Goal: Check status: Check status

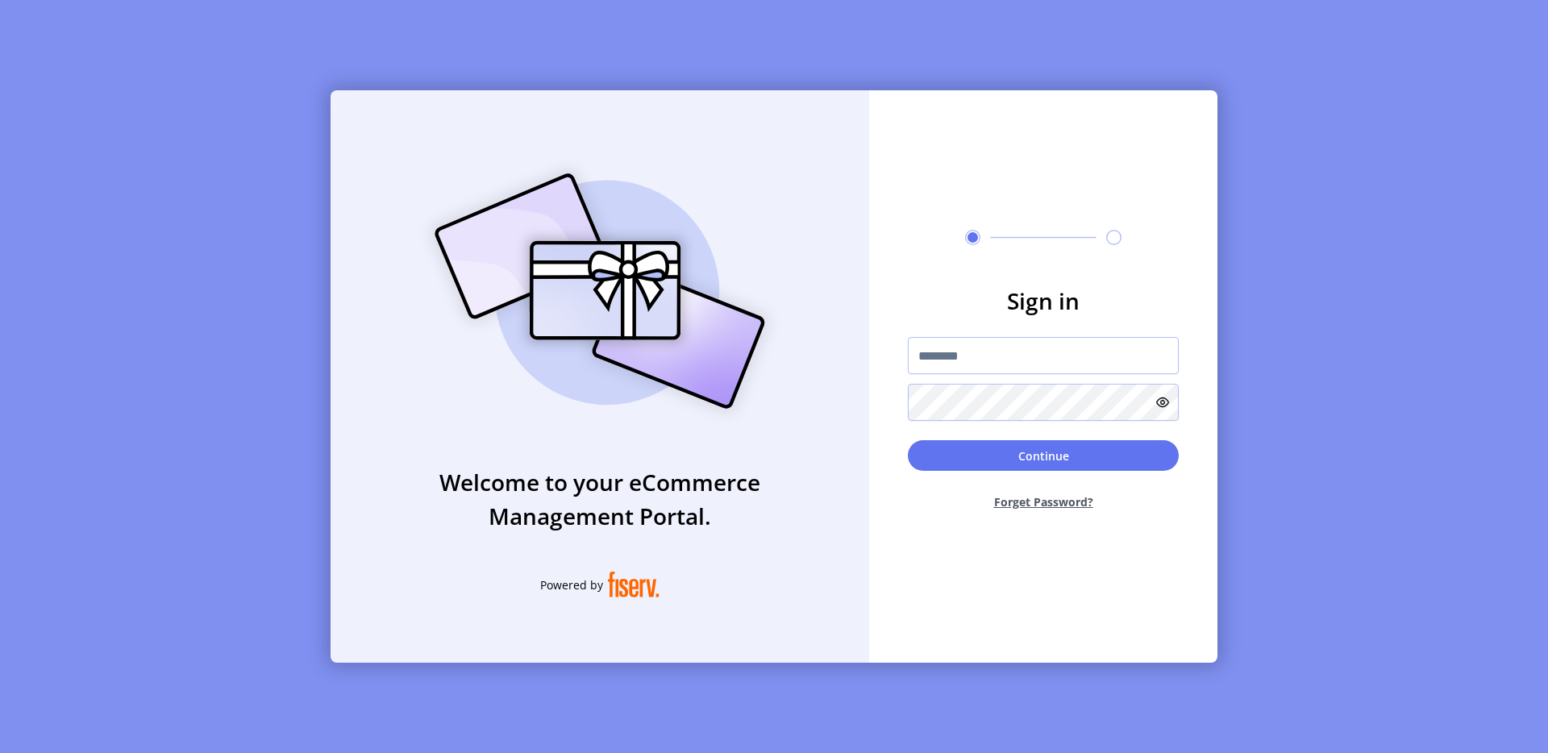
click at [961, 333] on form "Sign in Continue Forget Password?" at bounding box center [1043, 404] width 348 height 240
click at [960, 359] on input "text" at bounding box center [1043, 355] width 271 height 37
type input "**********"
click at [994, 453] on button "Continue" at bounding box center [1043, 455] width 271 height 31
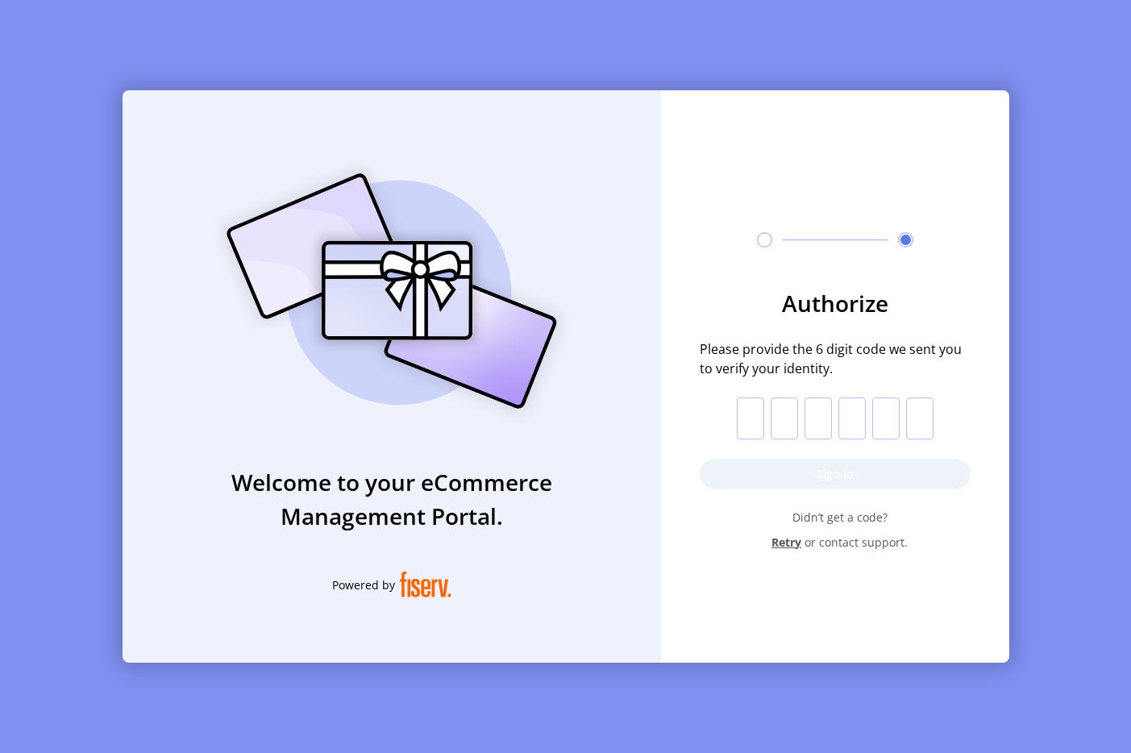
click at [759, 431] on input "text" at bounding box center [750, 419] width 27 height 42
paste input "*"
type input "*"
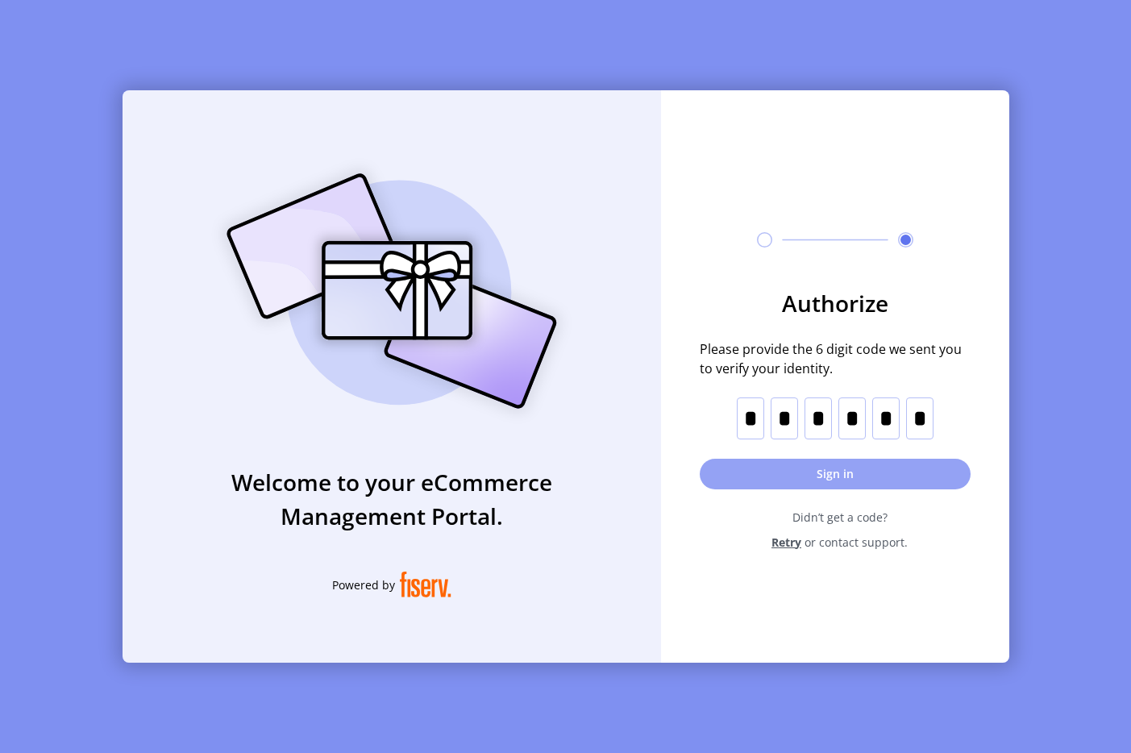
click at [761, 468] on button "Sign in" at bounding box center [835, 474] width 271 height 31
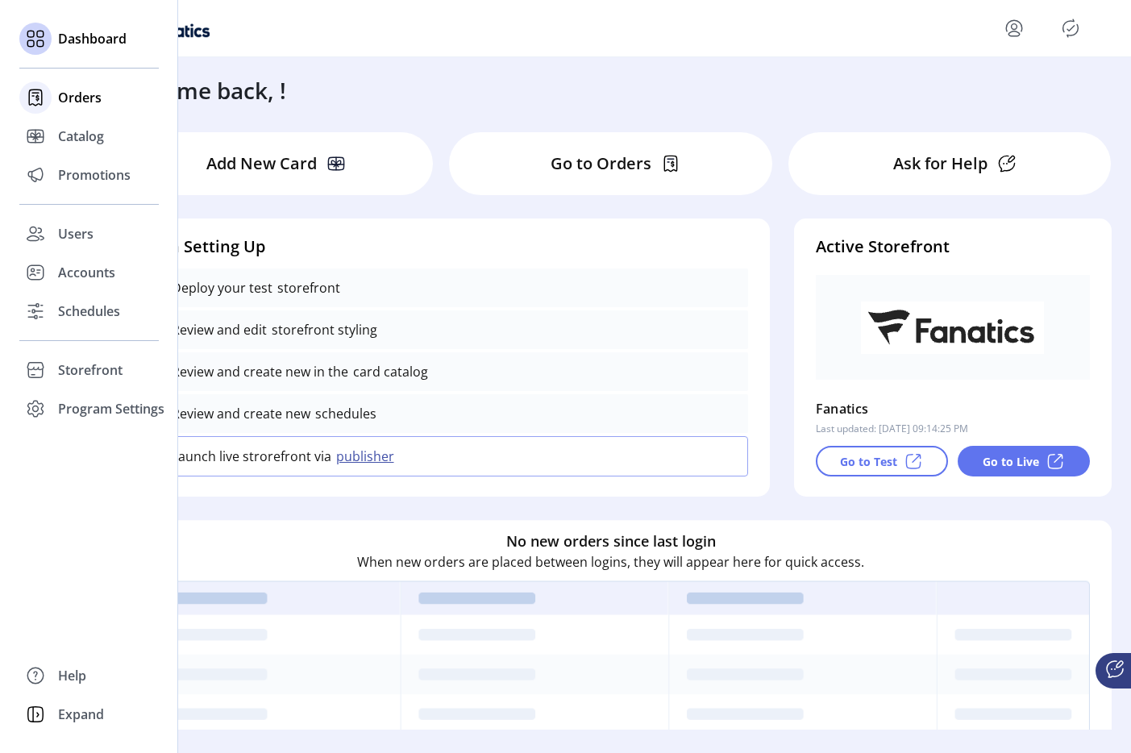
click at [45, 102] on icon at bounding box center [36, 98] width 26 height 26
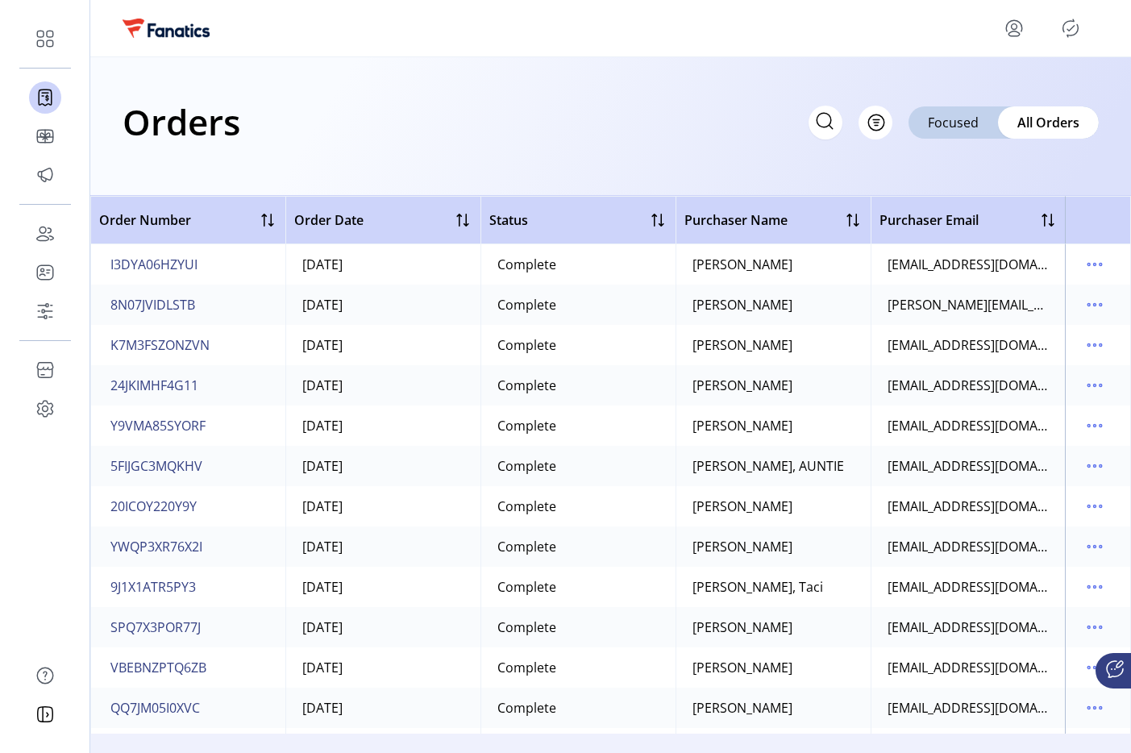
click at [1069, 37] on icon "Publisher Panel" at bounding box center [1071, 28] width 15 height 18
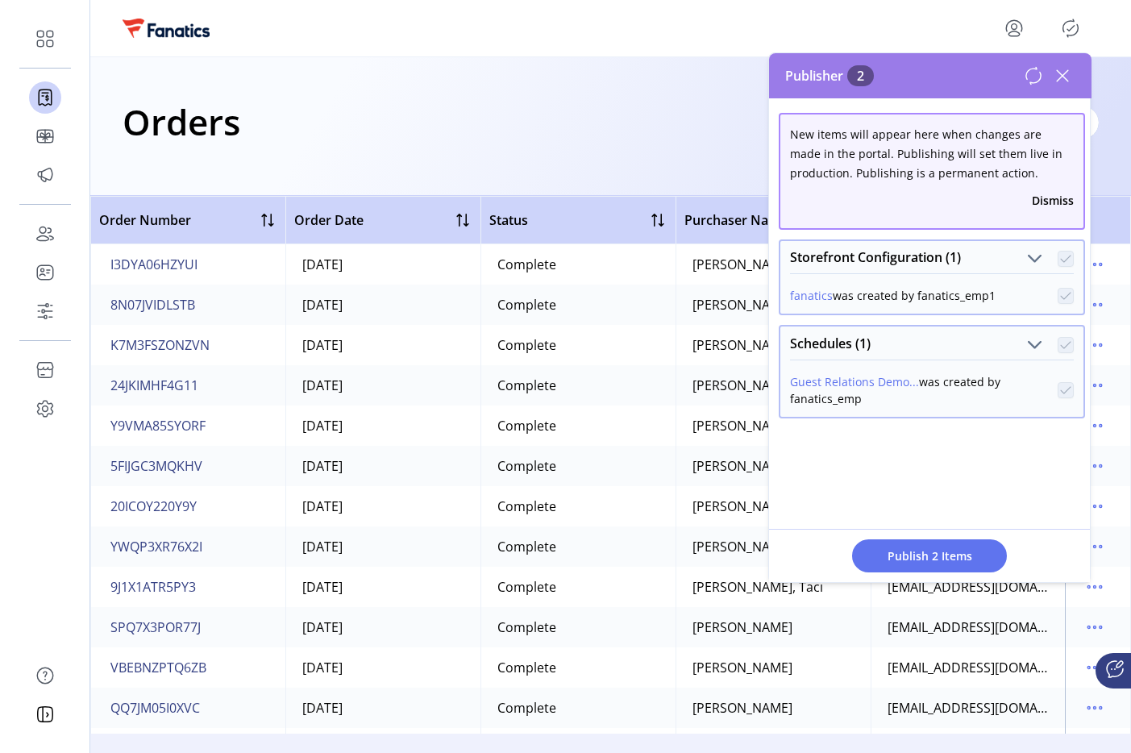
click at [1059, 71] on icon at bounding box center [1062, 75] width 11 height 11
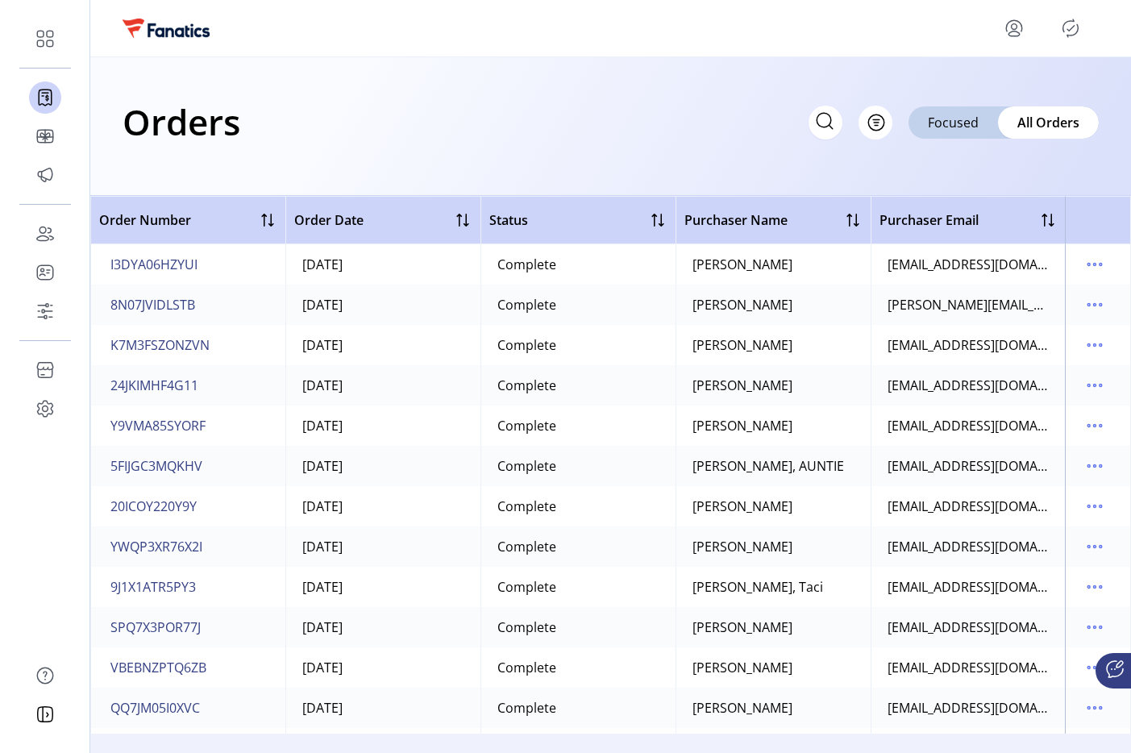
click at [1008, 37] on icon "menu" at bounding box center [1015, 28] width 26 height 26
click at [953, 94] on span "Sign Out" at bounding box center [956, 91] width 121 height 13
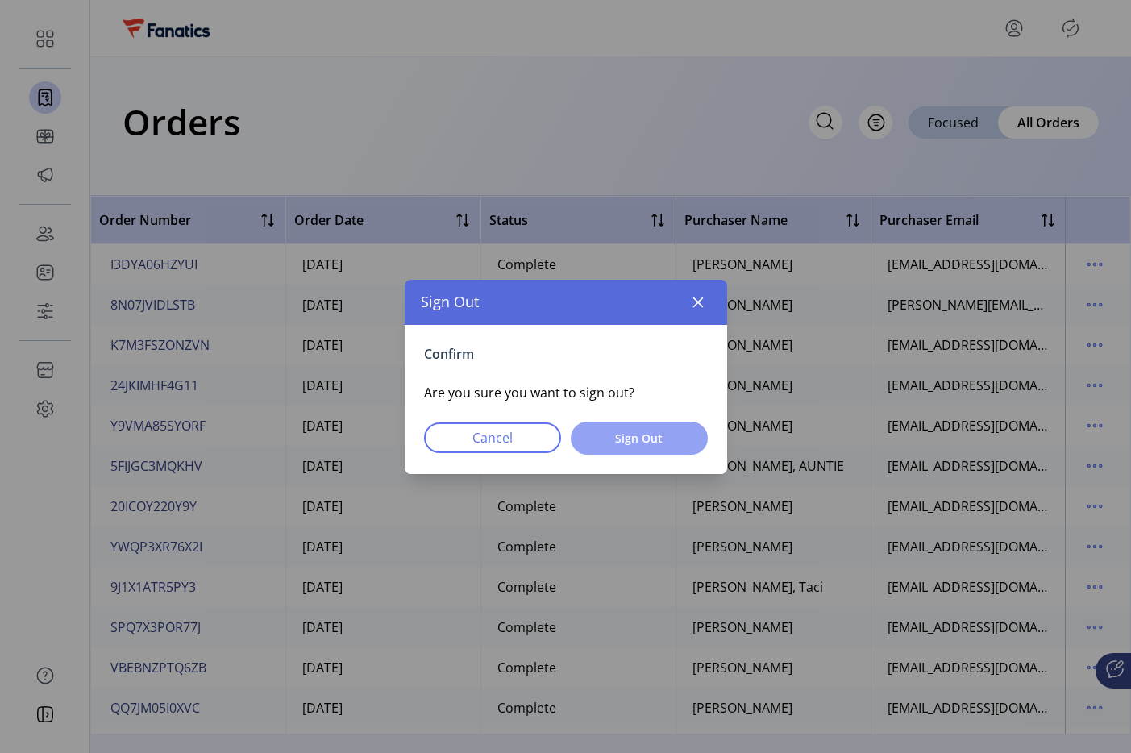
click at [638, 430] on span "Sign Out" at bounding box center [639, 438] width 95 height 17
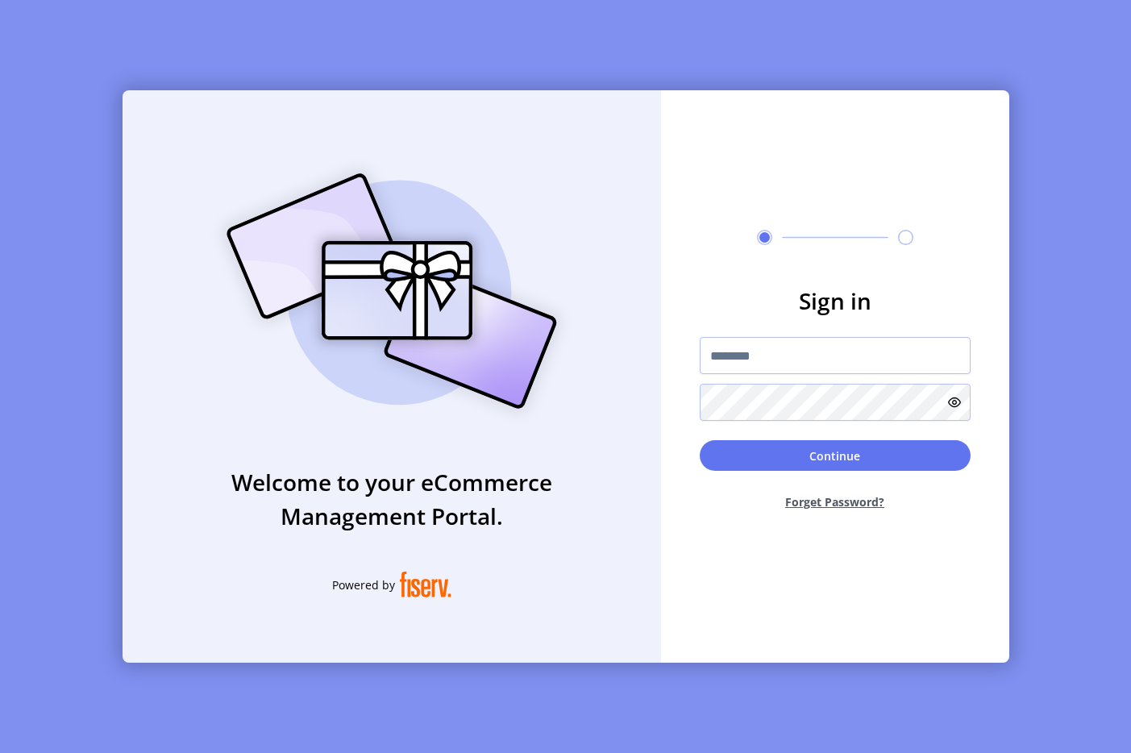
click at [665, 238] on div at bounding box center [835, 237] width 348 height 15
click at [790, 354] on input "text" at bounding box center [835, 355] width 271 height 37
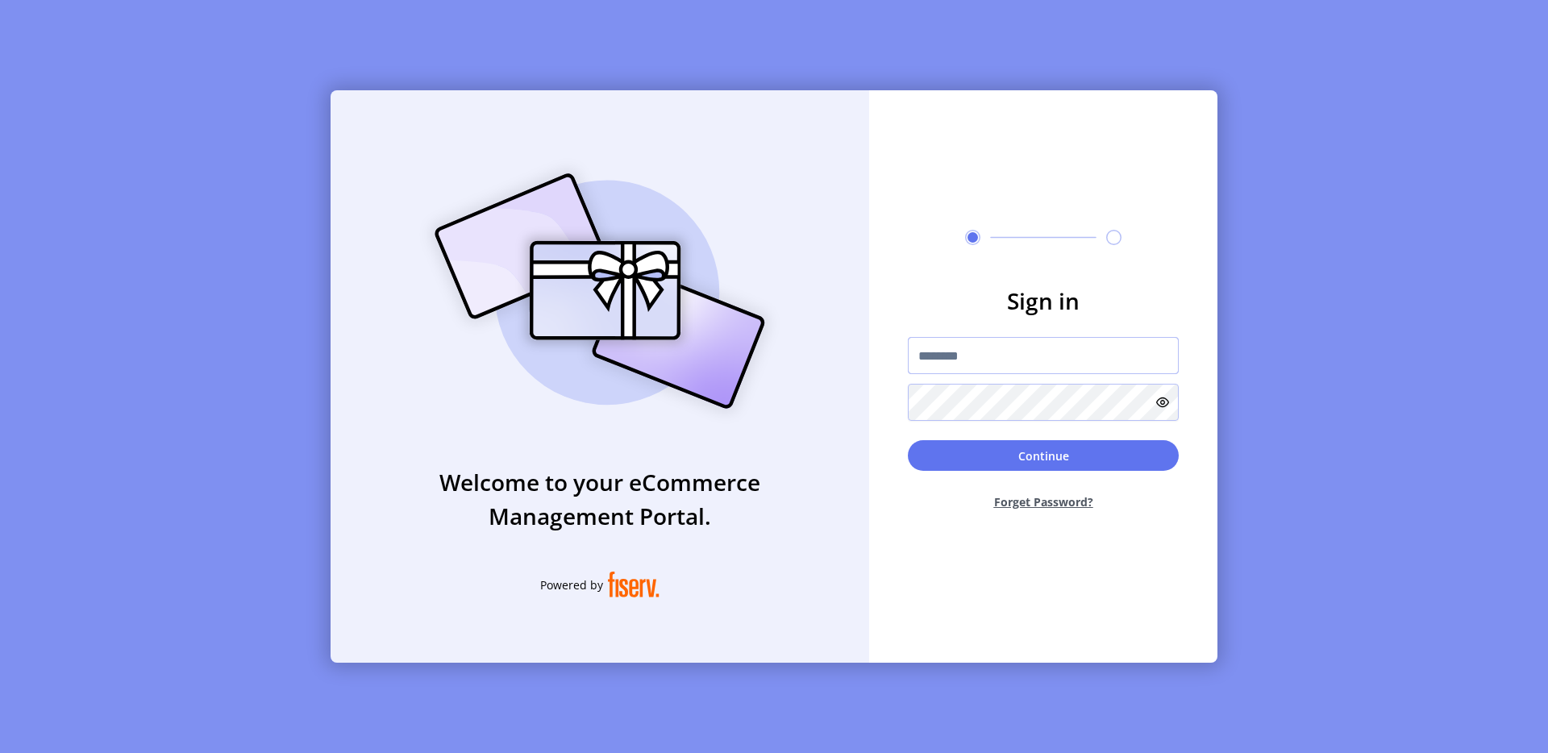
click at [1043, 365] on input "text" at bounding box center [1043, 355] width 271 height 37
type input "**********"
click at [1062, 464] on button "Continue" at bounding box center [1043, 455] width 271 height 31
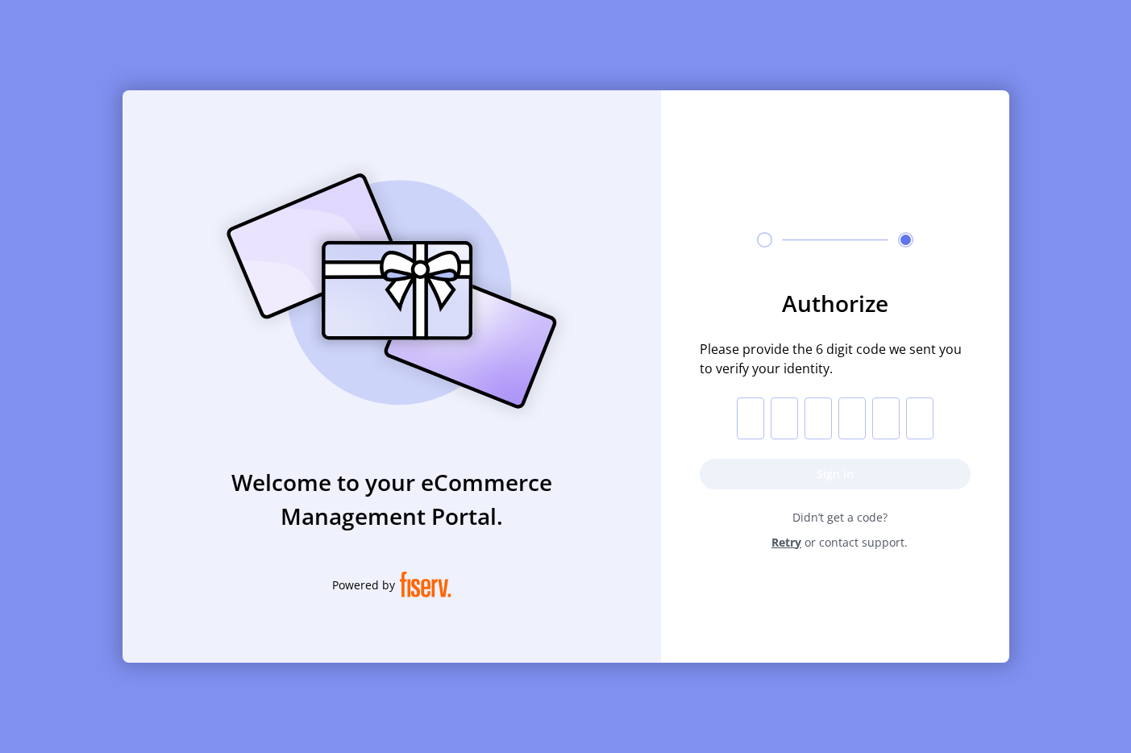
click at [740, 410] on input "text" at bounding box center [750, 419] width 27 height 42
paste input "*"
type input "*"
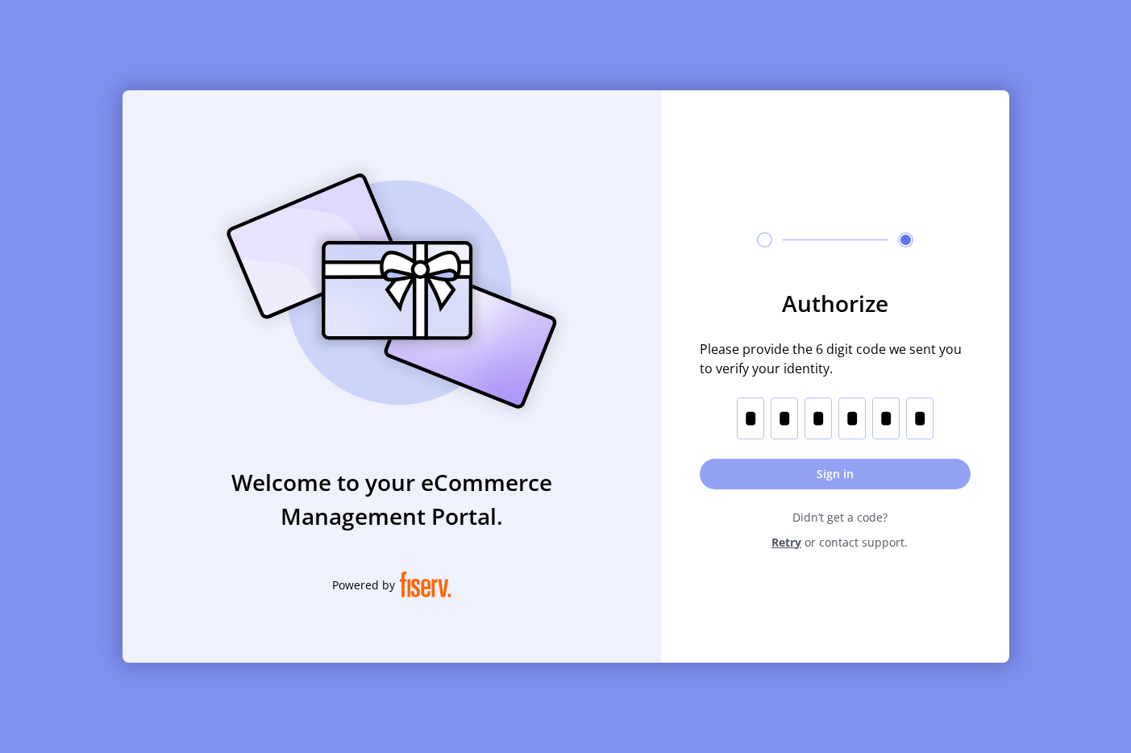
click at [800, 465] on button "Sign in" at bounding box center [835, 474] width 271 height 31
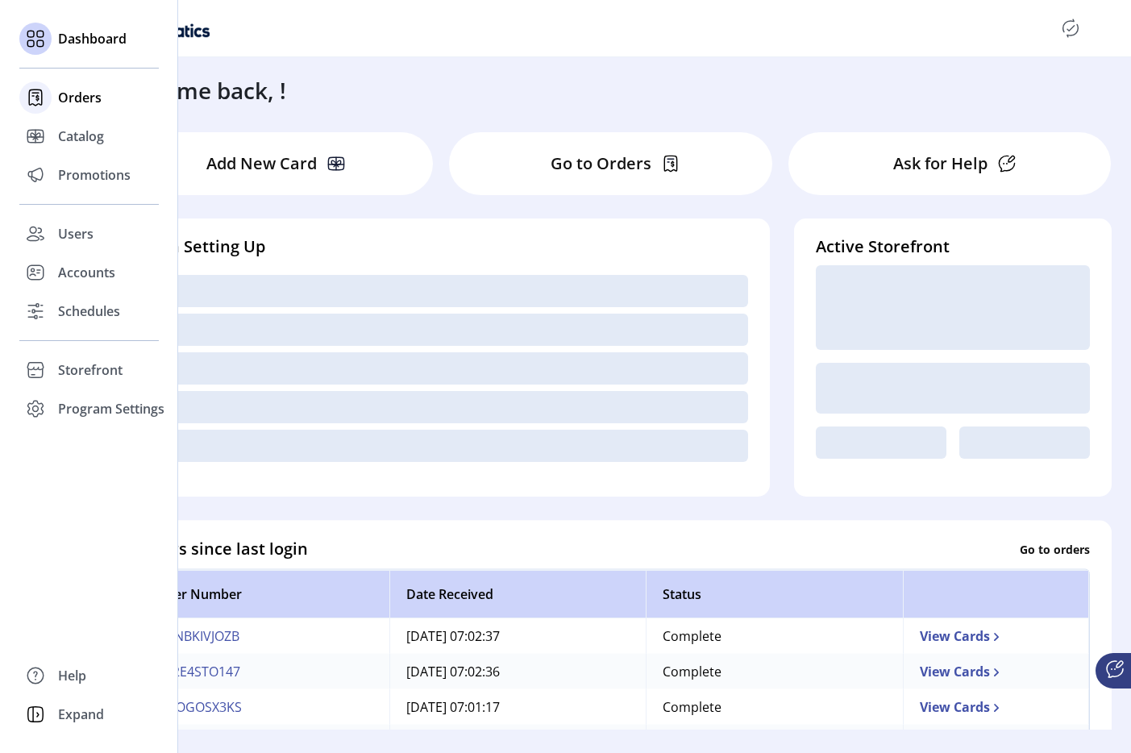
click at [78, 96] on span "Orders" at bounding box center [80, 97] width 44 height 19
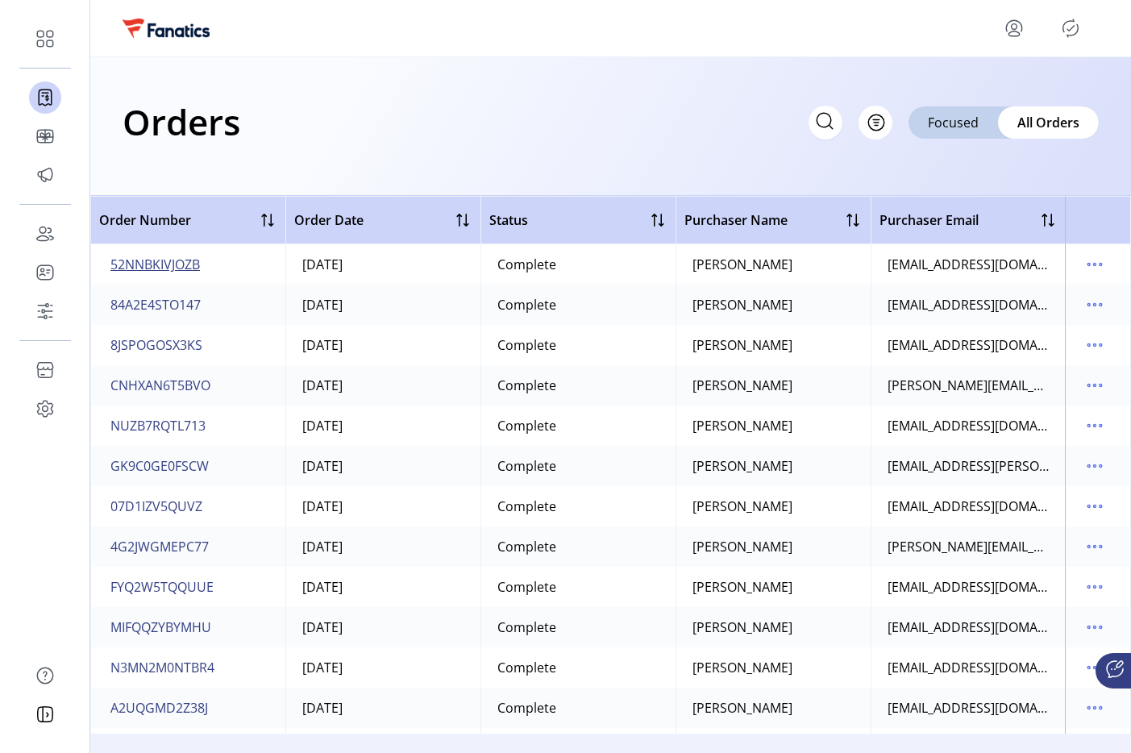
click at [143, 269] on span "52NNBKIVJOZB" at bounding box center [155, 264] width 90 height 19
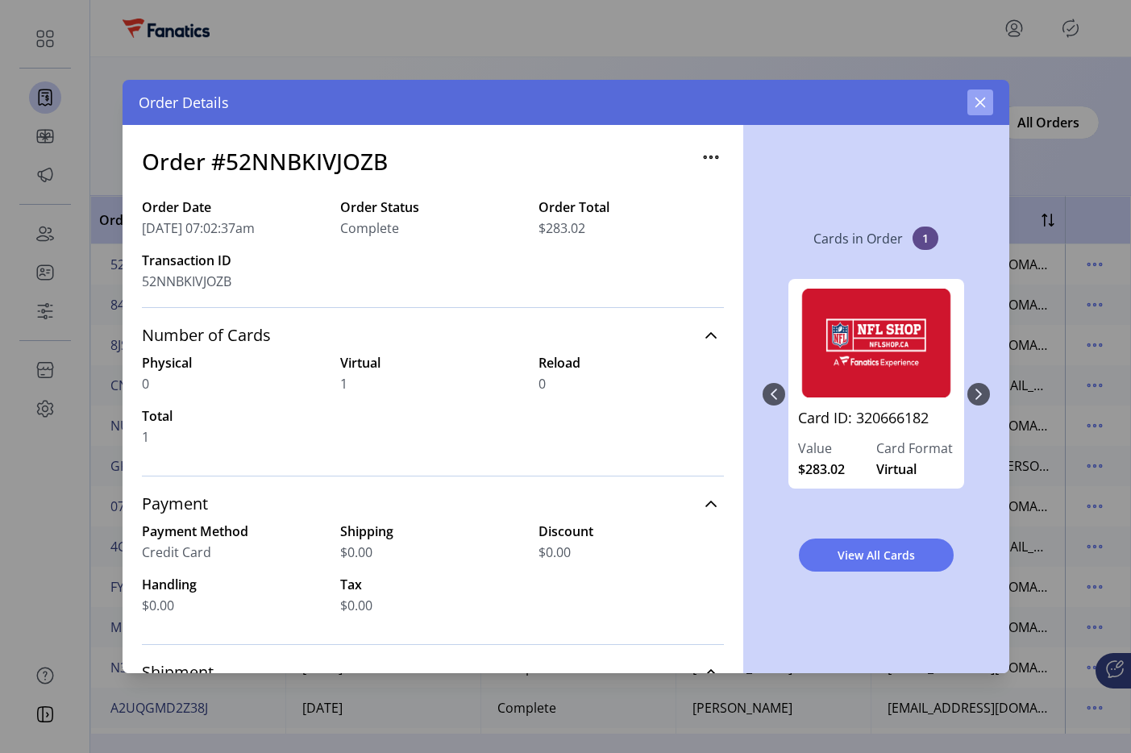
click at [971, 103] on button "button" at bounding box center [981, 103] width 26 height 26
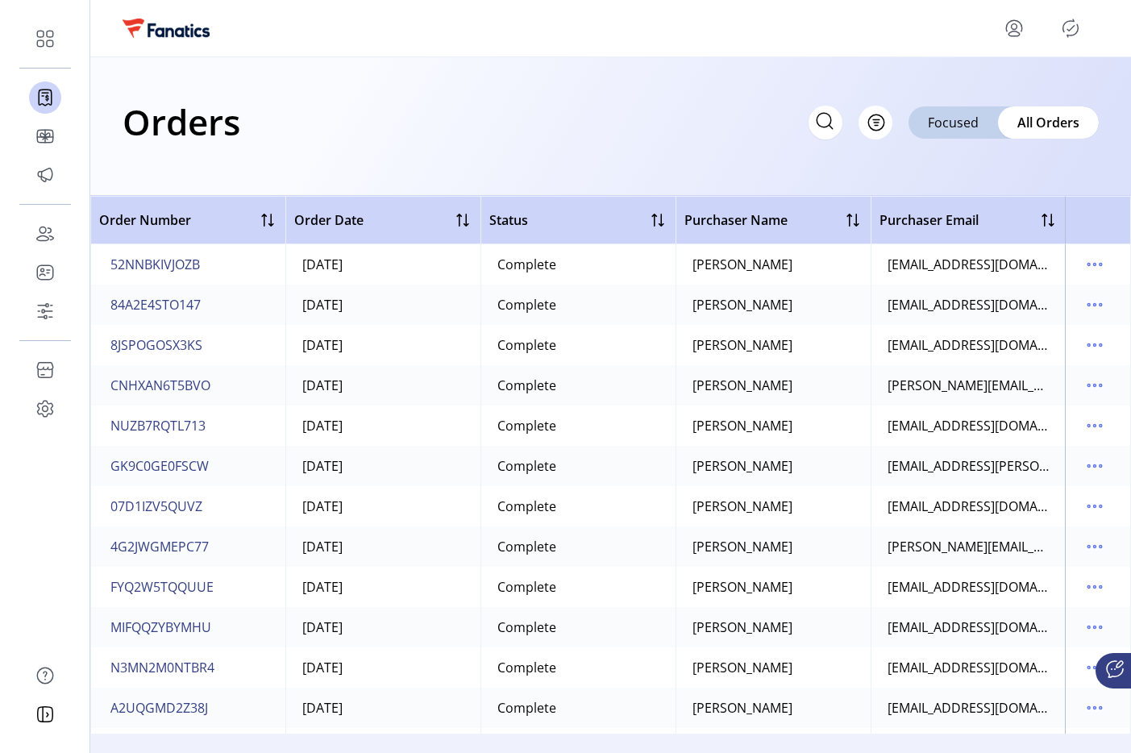
click at [1068, 19] on icon "Publisher Panel" at bounding box center [1071, 28] width 26 height 26
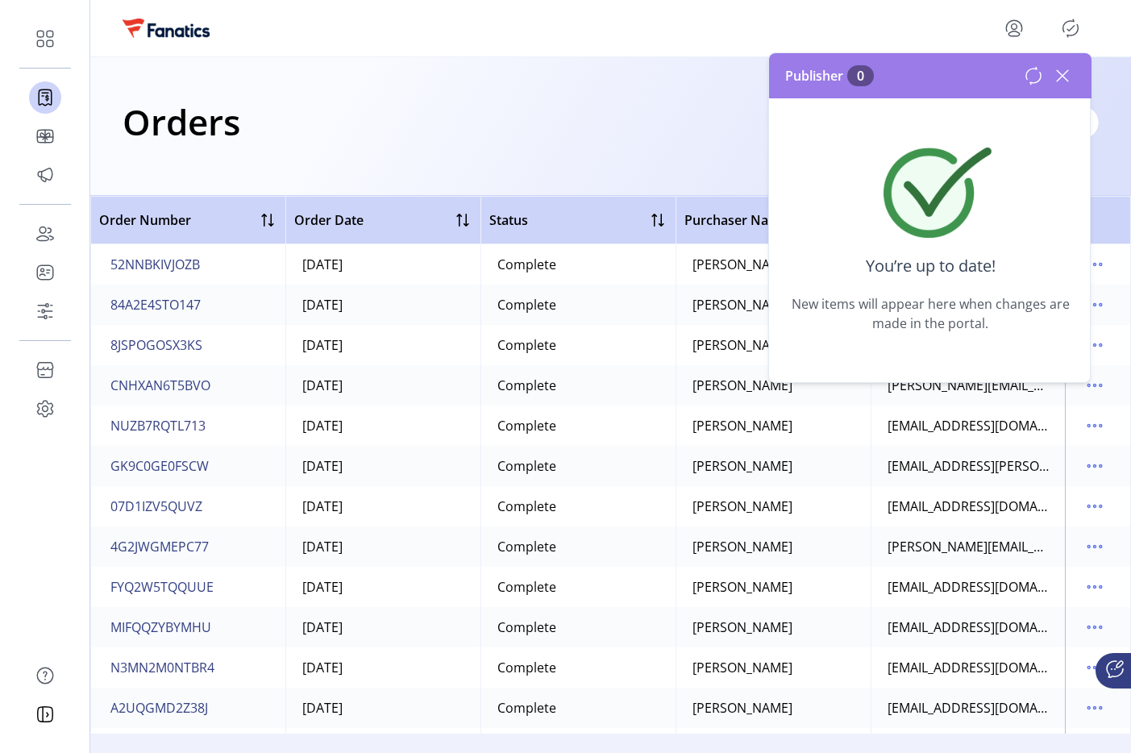
click at [1057, 74] on icon at bounding box center [1063, 76] width 26 height 26
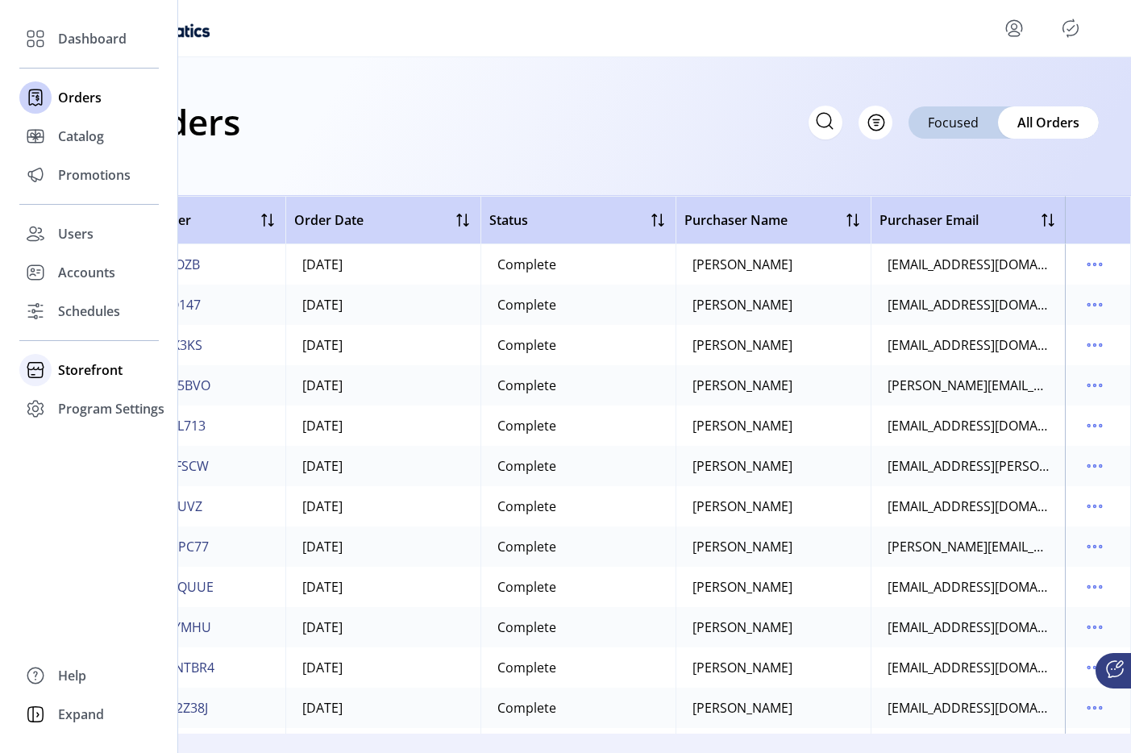
click at [36, 364] on icon at bounding box center [36, 370] width 26 height 26
click at [65, 406] on span "Configuration" at bounding box center [100, 402] width 85 height 19
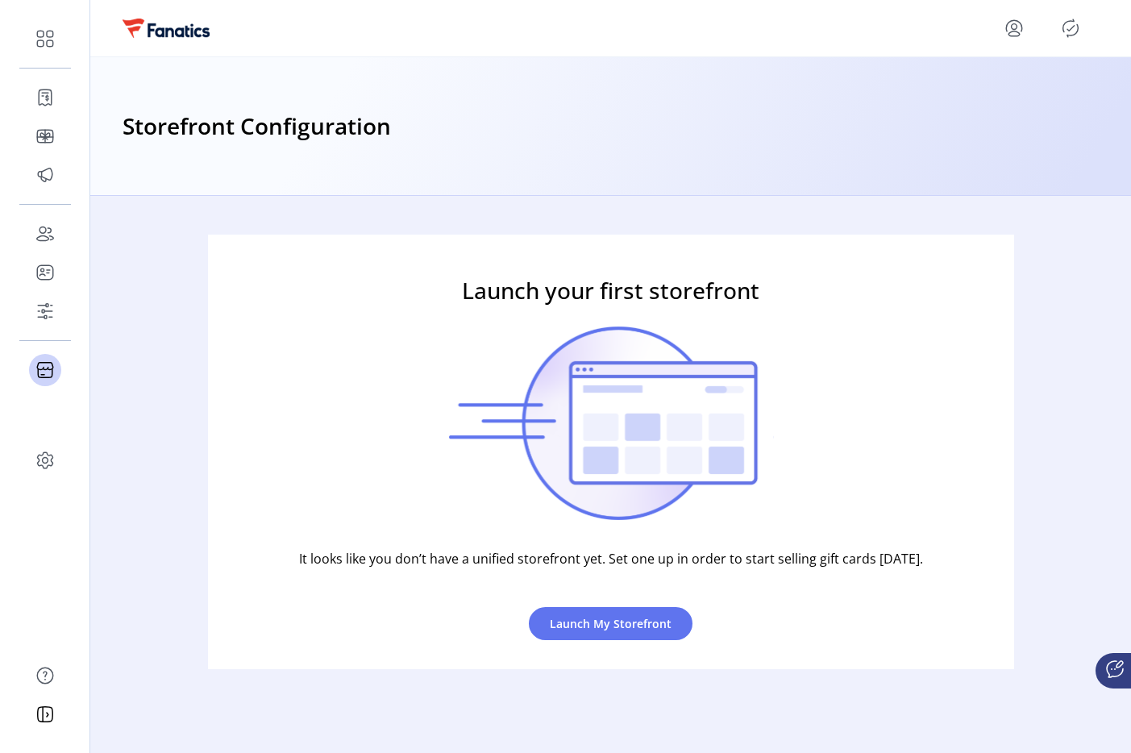
click at [1021, 33] on icon "menu" at bounding box center [1015, 28] width 26 height 26
click at [1001, 98] on link "Sign Out" at bounding box center [956, 92] width 140 height 26
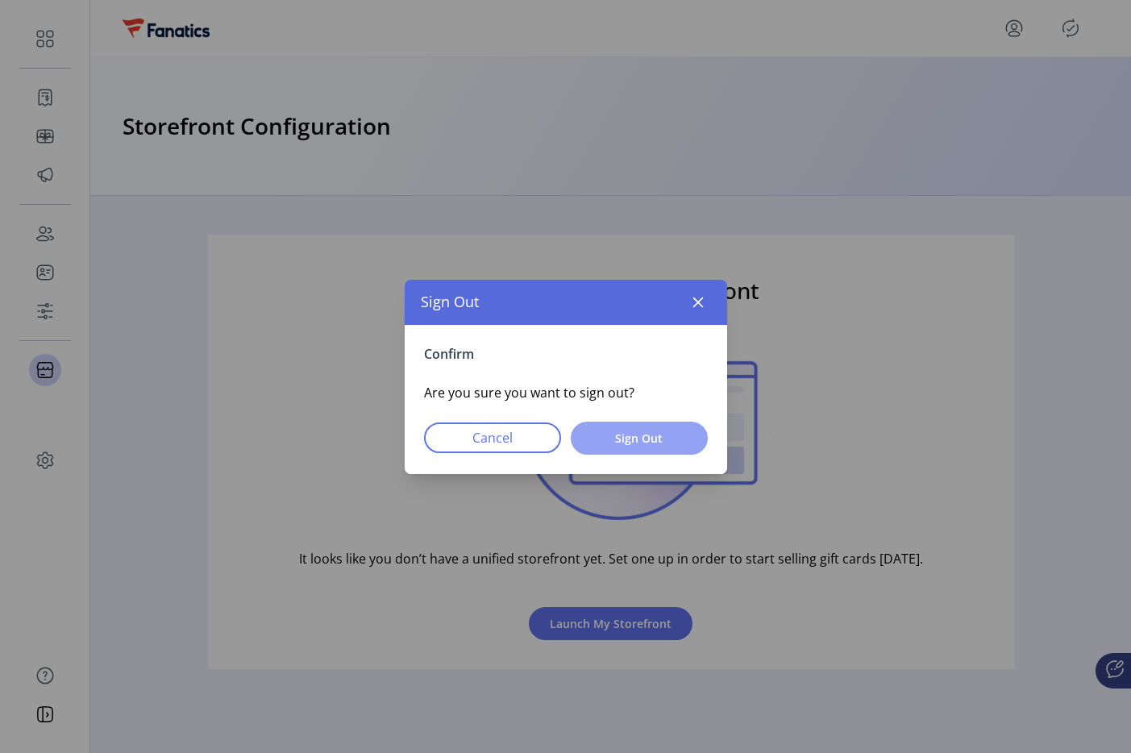
click at [628, 440] on span "Sign Out" at bounding box center [639, 438] width 95 height 17
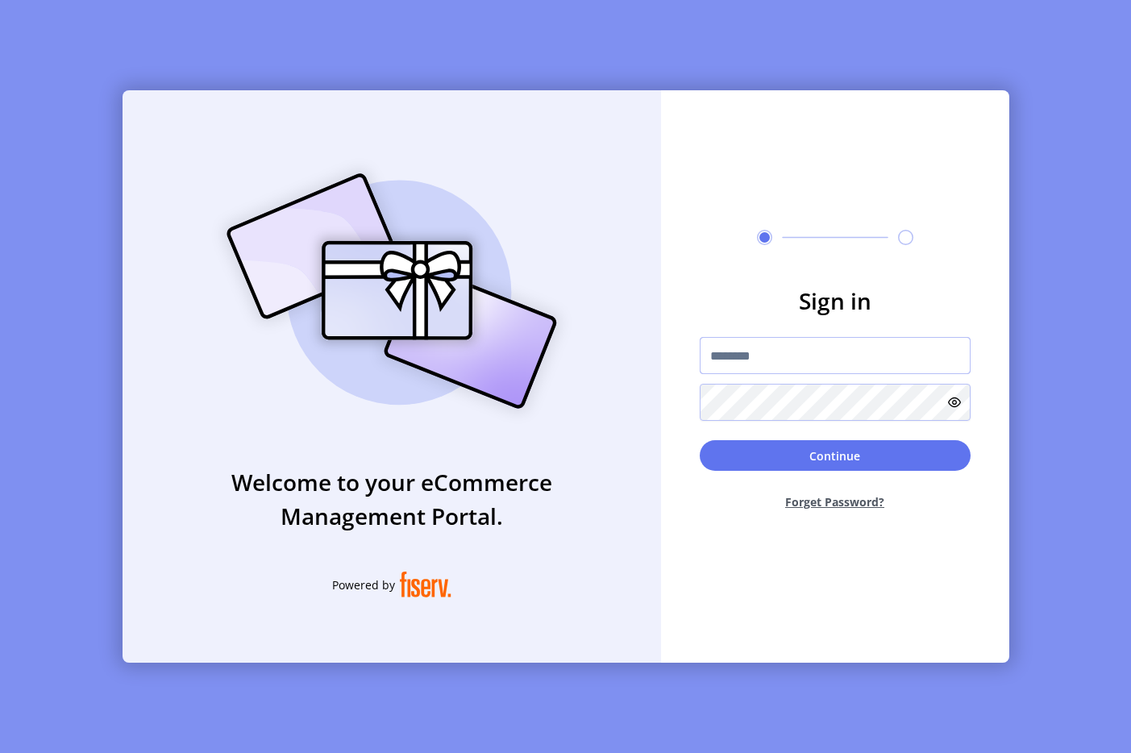
click at [792, 355] on input "text" at bounding box center [835, 355] width 271 height 37
type input "**********"
click at [860, 456] on button "Continue" at bounding box center [835, 455] width 271 height 31
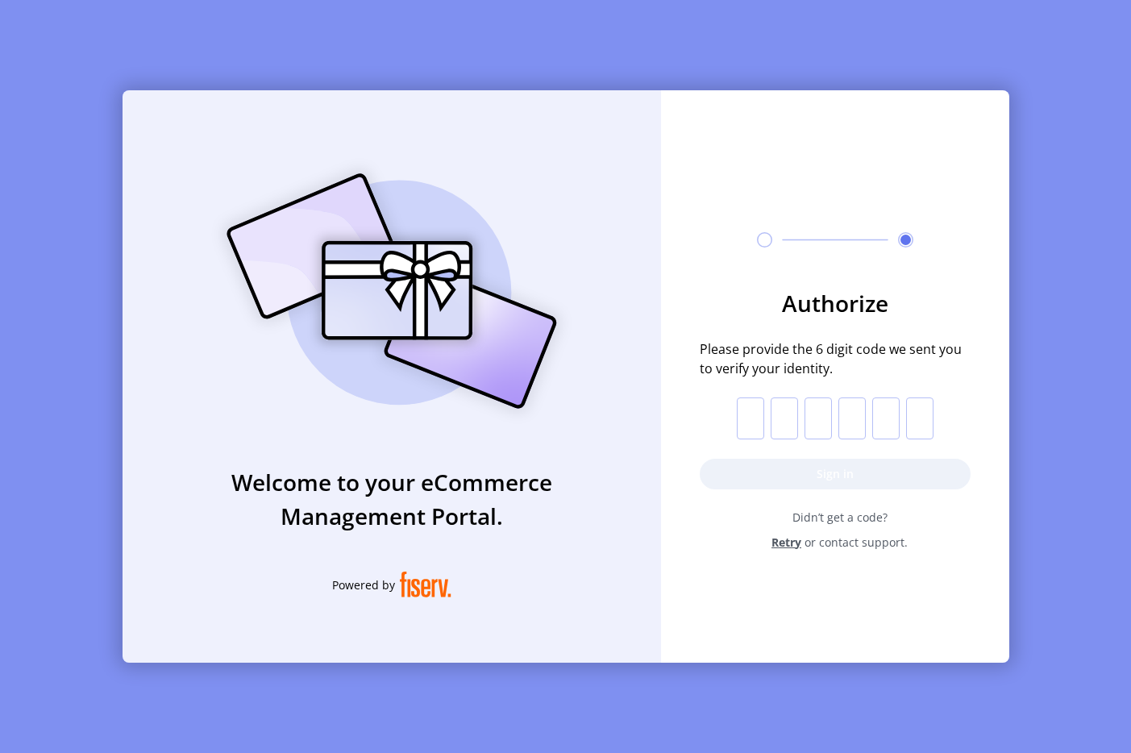
click at [740, 413] on input "text" at bounding box center [750, 419] width 27 height 42
paste input "*"
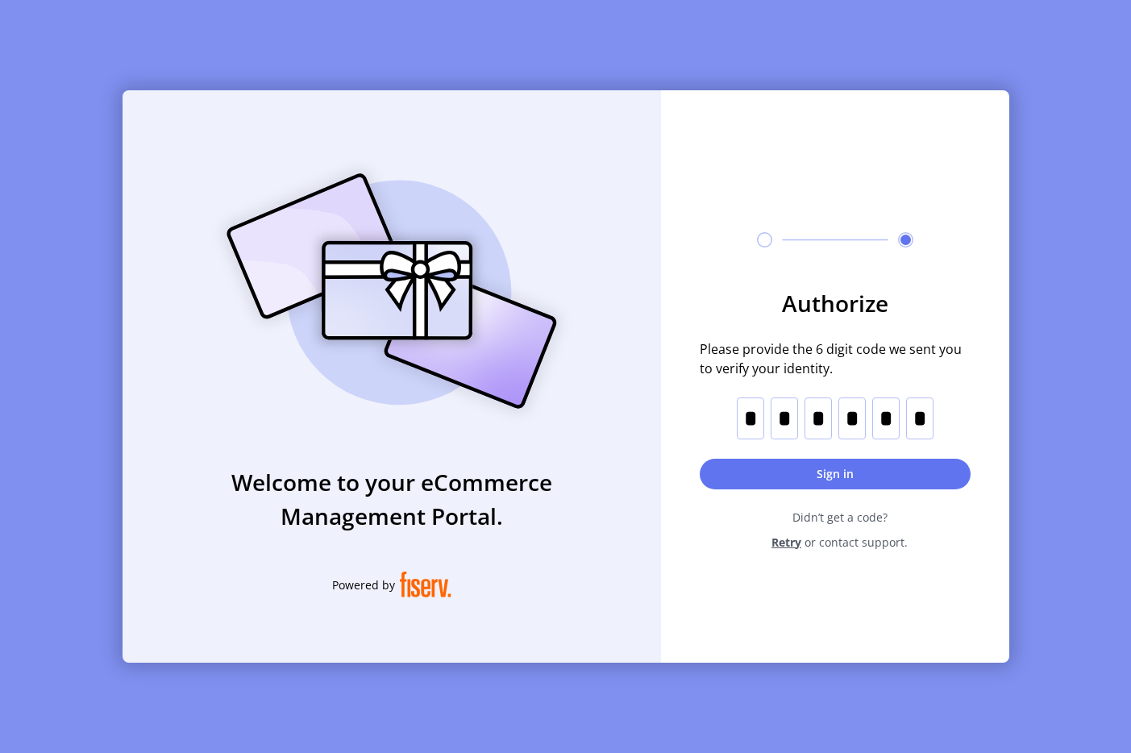
type input "*"
click at [806, 465] on button "Sign in" at bounding box center [835, 474] width 271 height 31
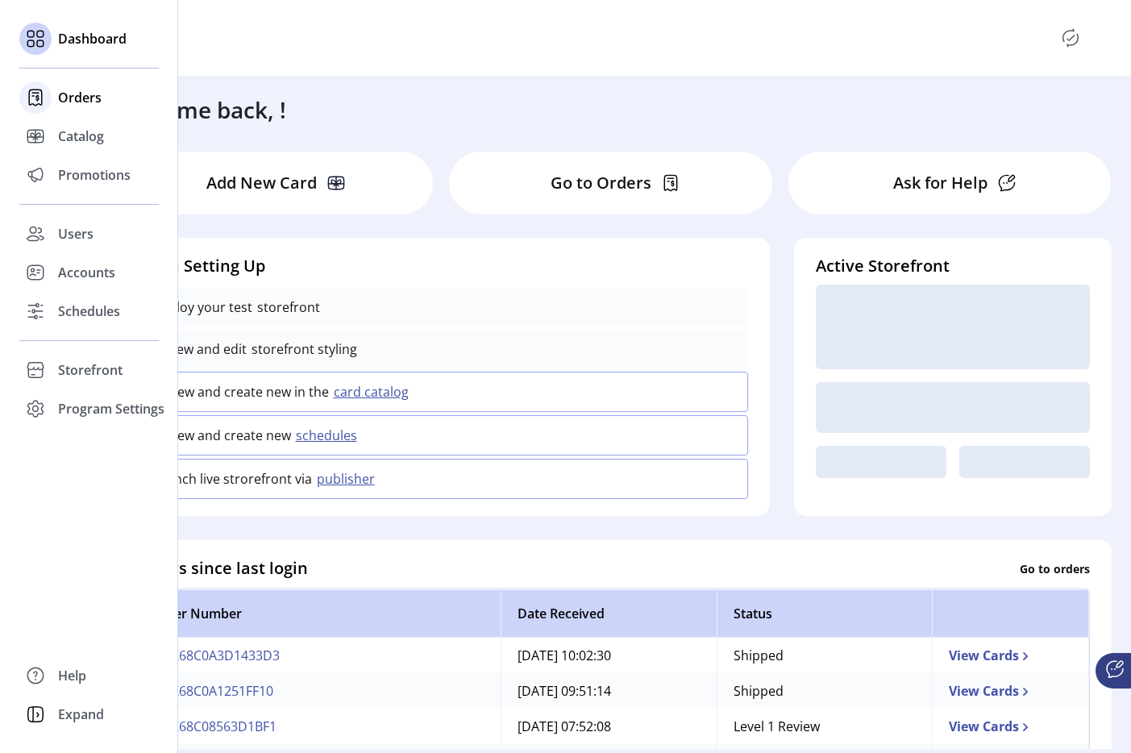
click at [37, 93] on icon at bounding box center [35, 93] width 6 height 0
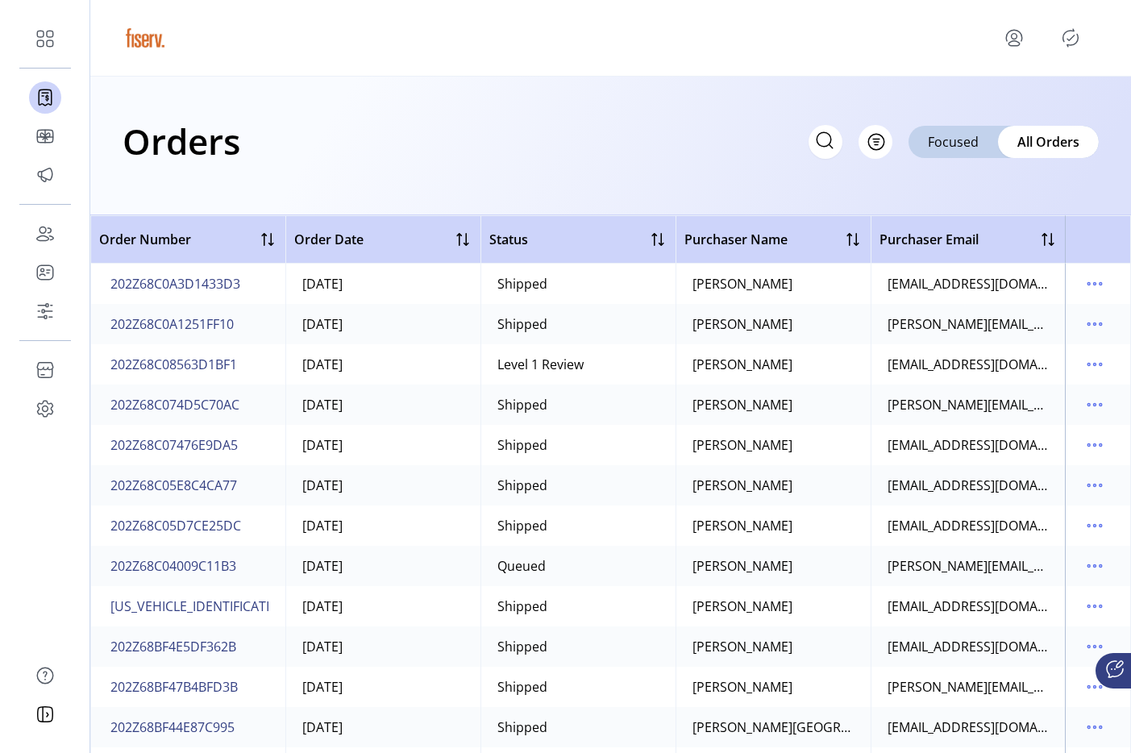
click at [1065, 40] on icon "Publisher Panel" at bounding box center [1071, 38] width 26 height 26
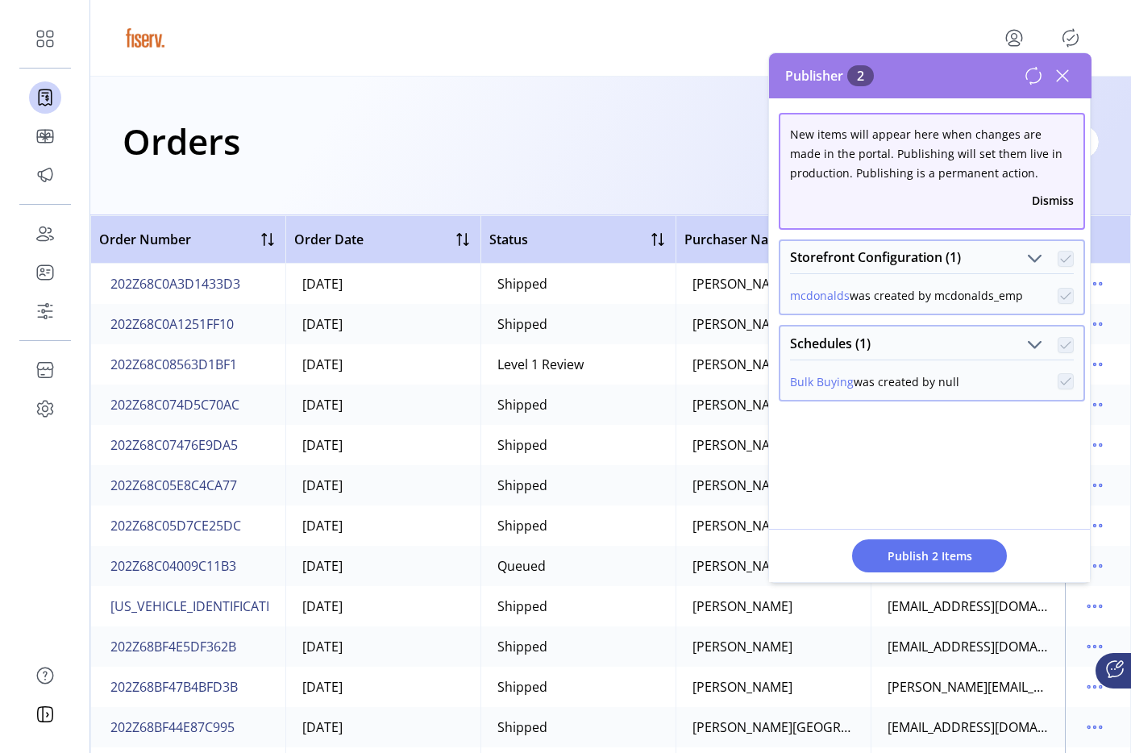
click at [1065, 74] on icon at bounding box center [1062, 75] width 11 height 11
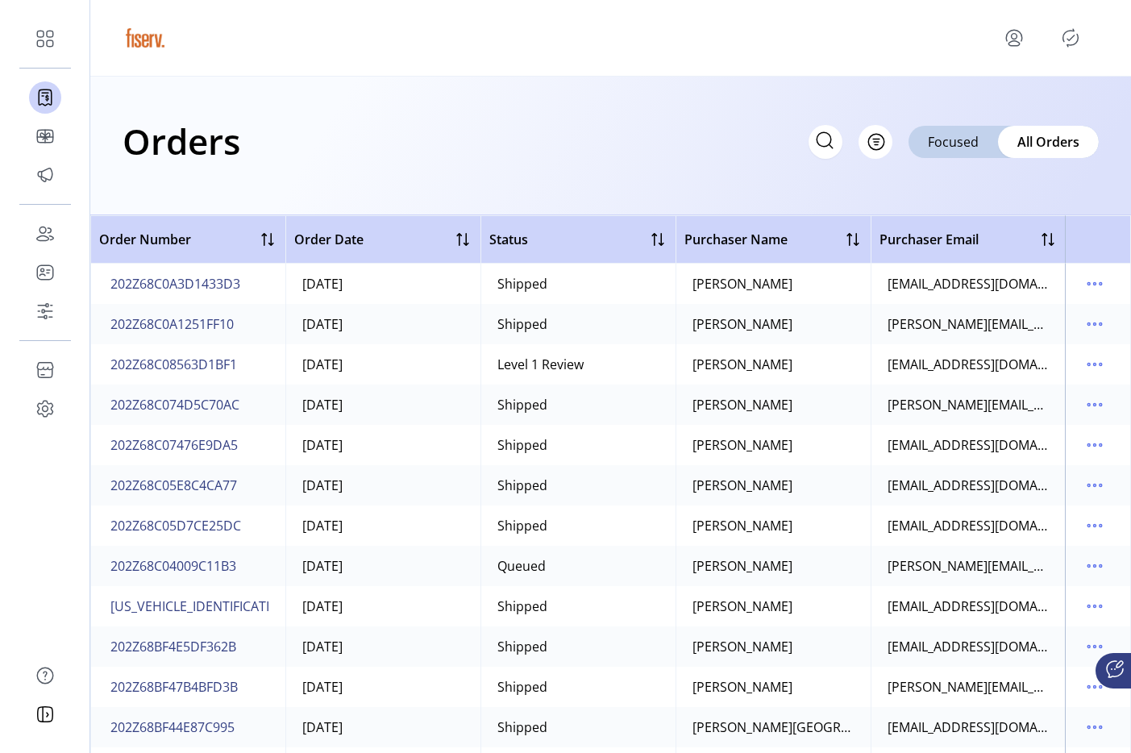
click at [1015, 42] on icon "menu" at bounding box center [1015, 38] width 26 height 26
click at [969, 106] on span "Sign Out" at bounding box center [956, 101] width 121 height 13
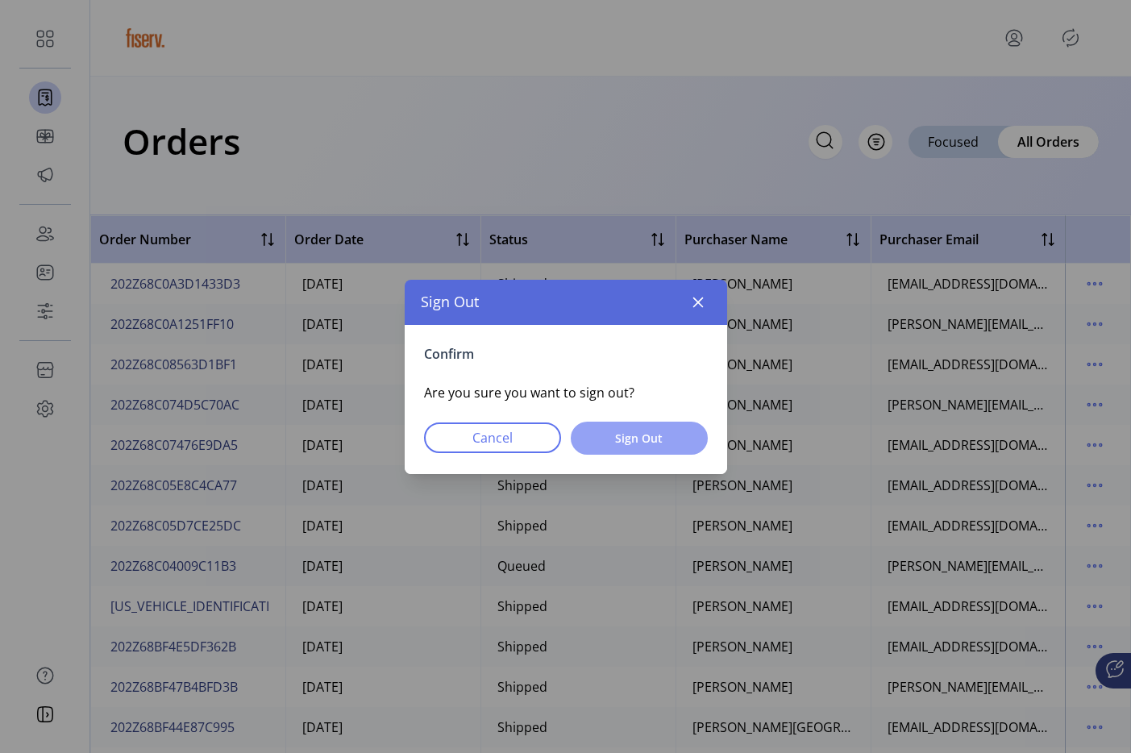
click at [685, 442] on span "Sign Out" at bounding box center [639, 438] width 95 height 17
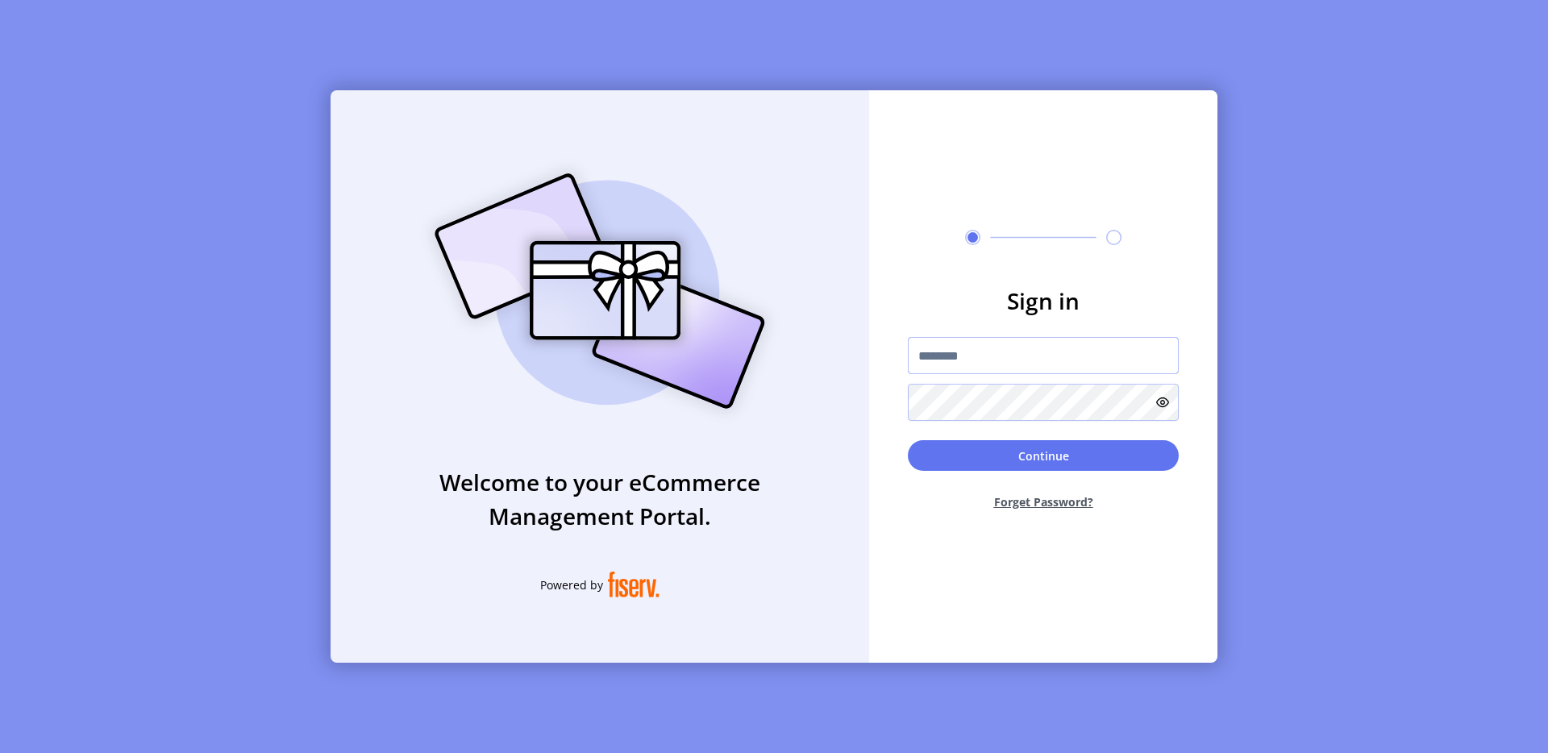
click at [930, 354] on input "text" at bounding box center [1043, 355] width 271 height 37
click at [1067, 442] on button "Continue" at bounding box center [1043, 455] width 271 height 31
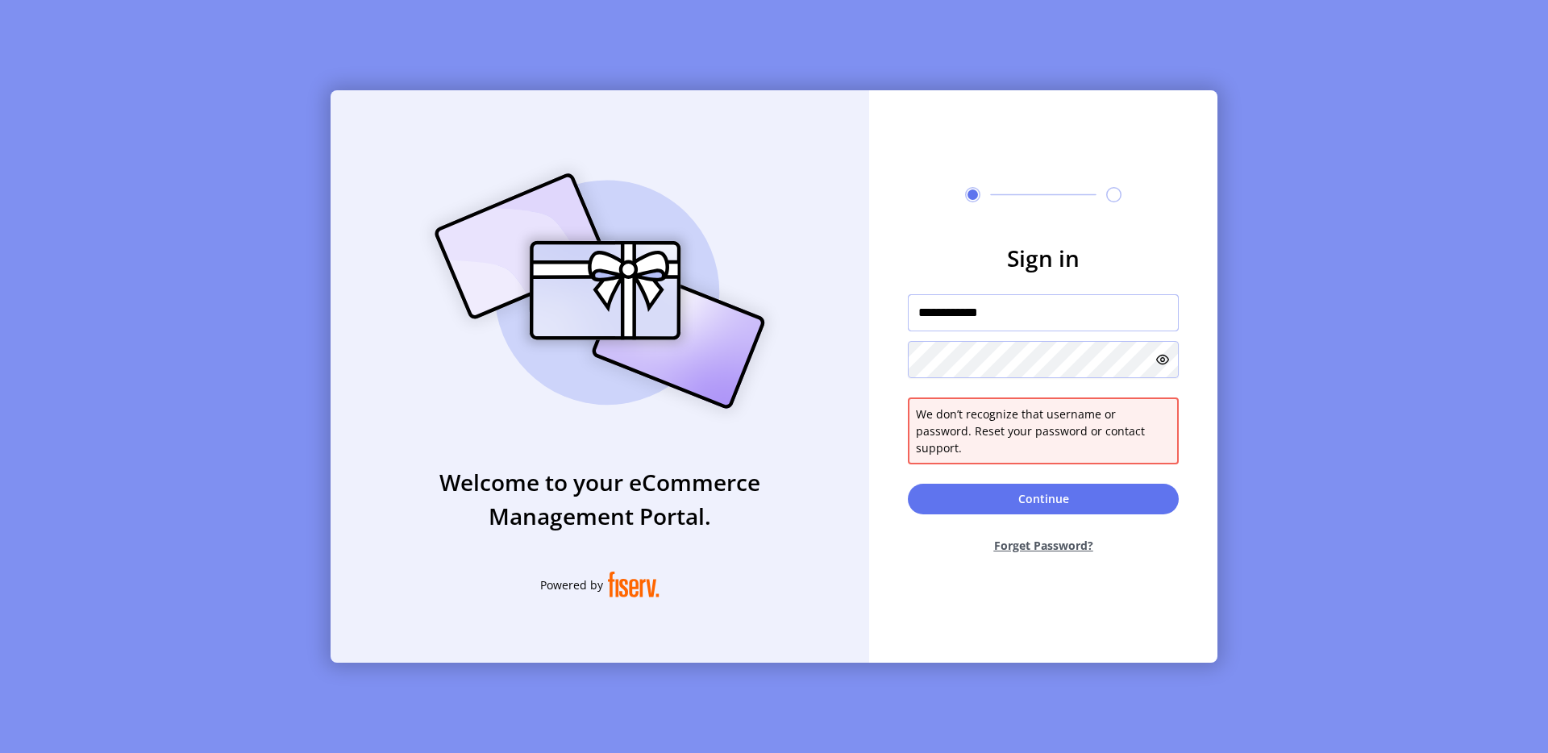
click at [940, 323] on input "**********" at bounding box center [1043, 312] width 271 height 37
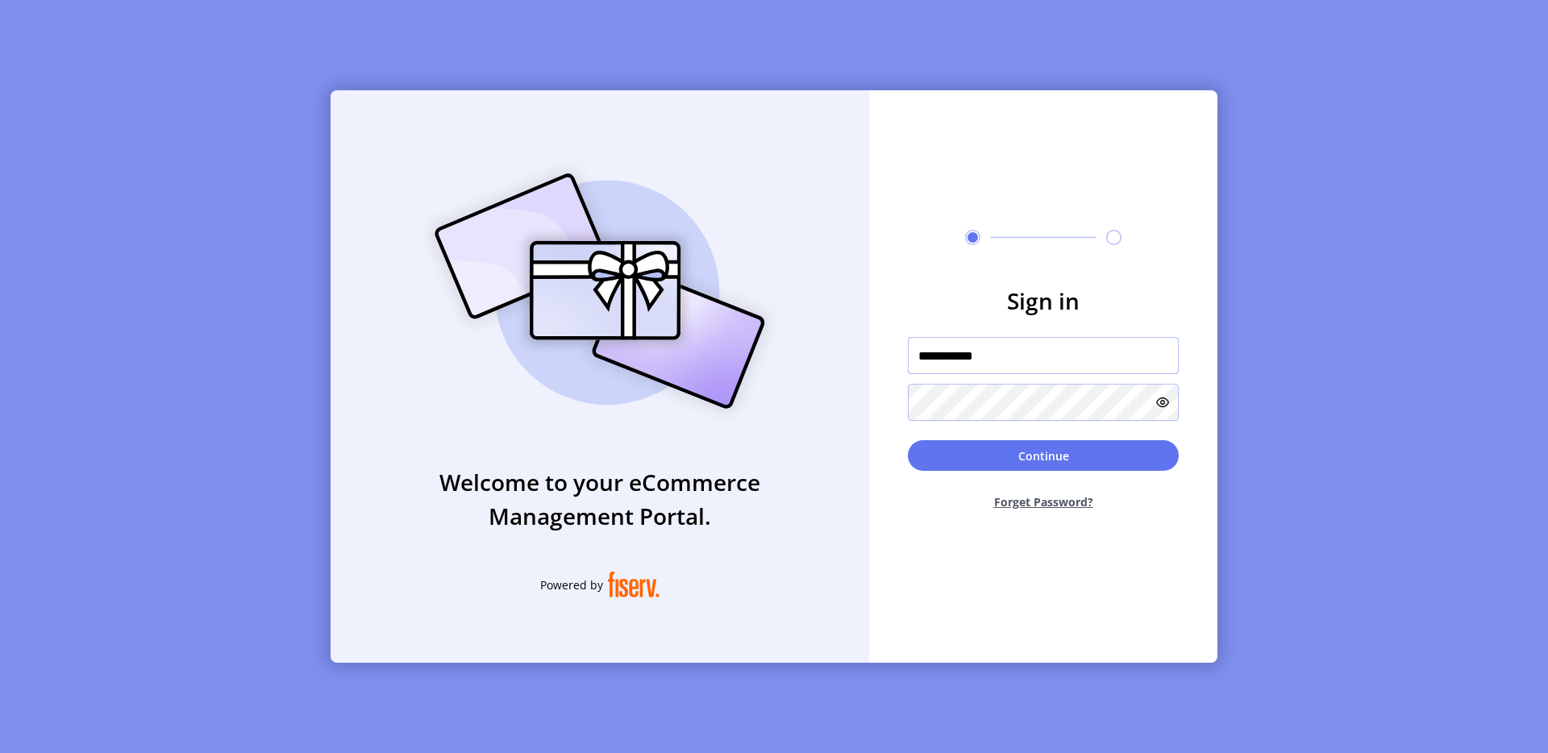
click at [948, 354] on input "**********" at bounding box center [1043, 355] width 271 height 37
type input "**********"
click at [1086, 459] on button "Continue" at bounding box center [1043, 455] width 271 height 31
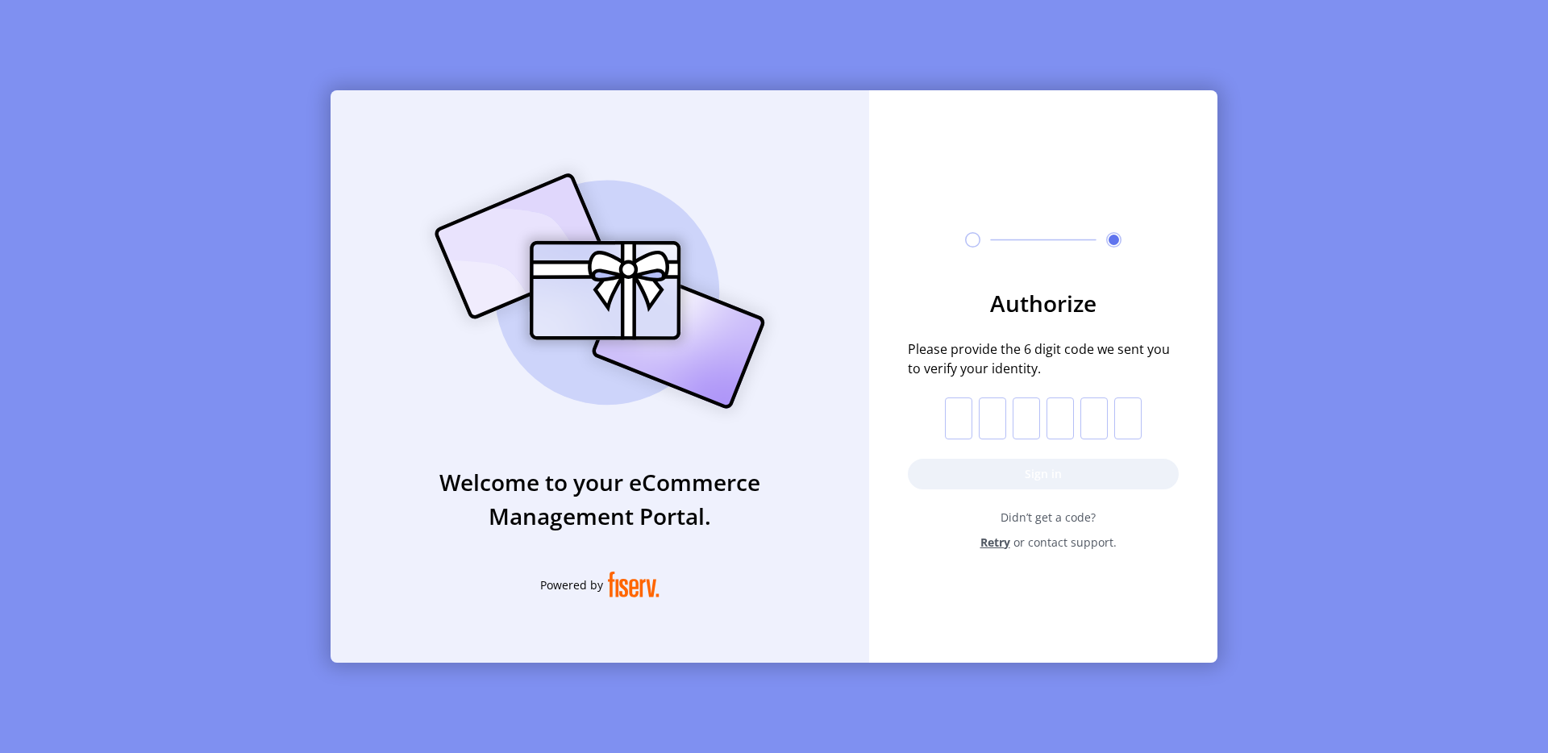
click at [955, 410] on input "text" at bounding box center [958, 419] width 27 height 42
paste input "*"
type input "*"
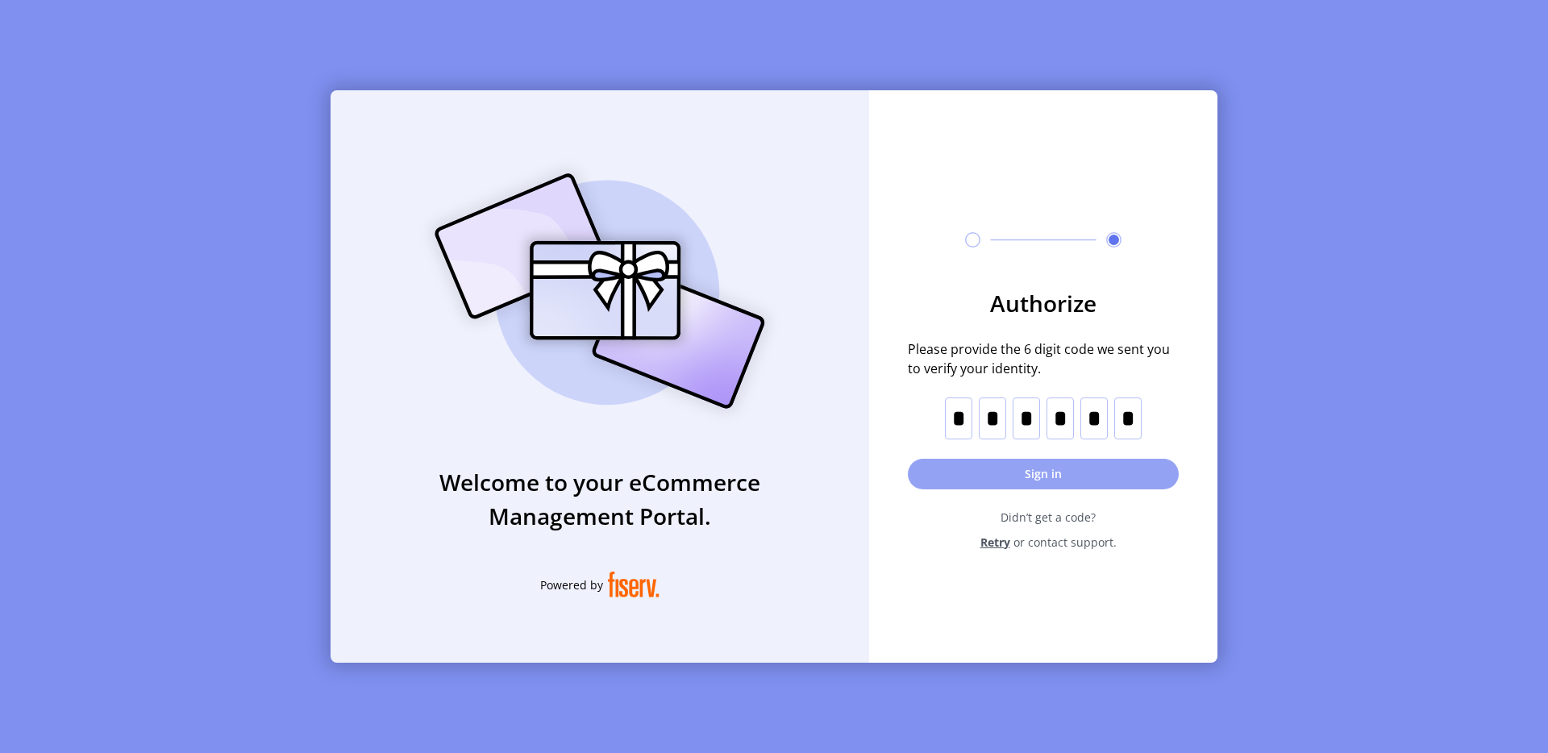
click at [981, 465] on button "Sign in" at bounding box center [1043, 474] width 271 height 31
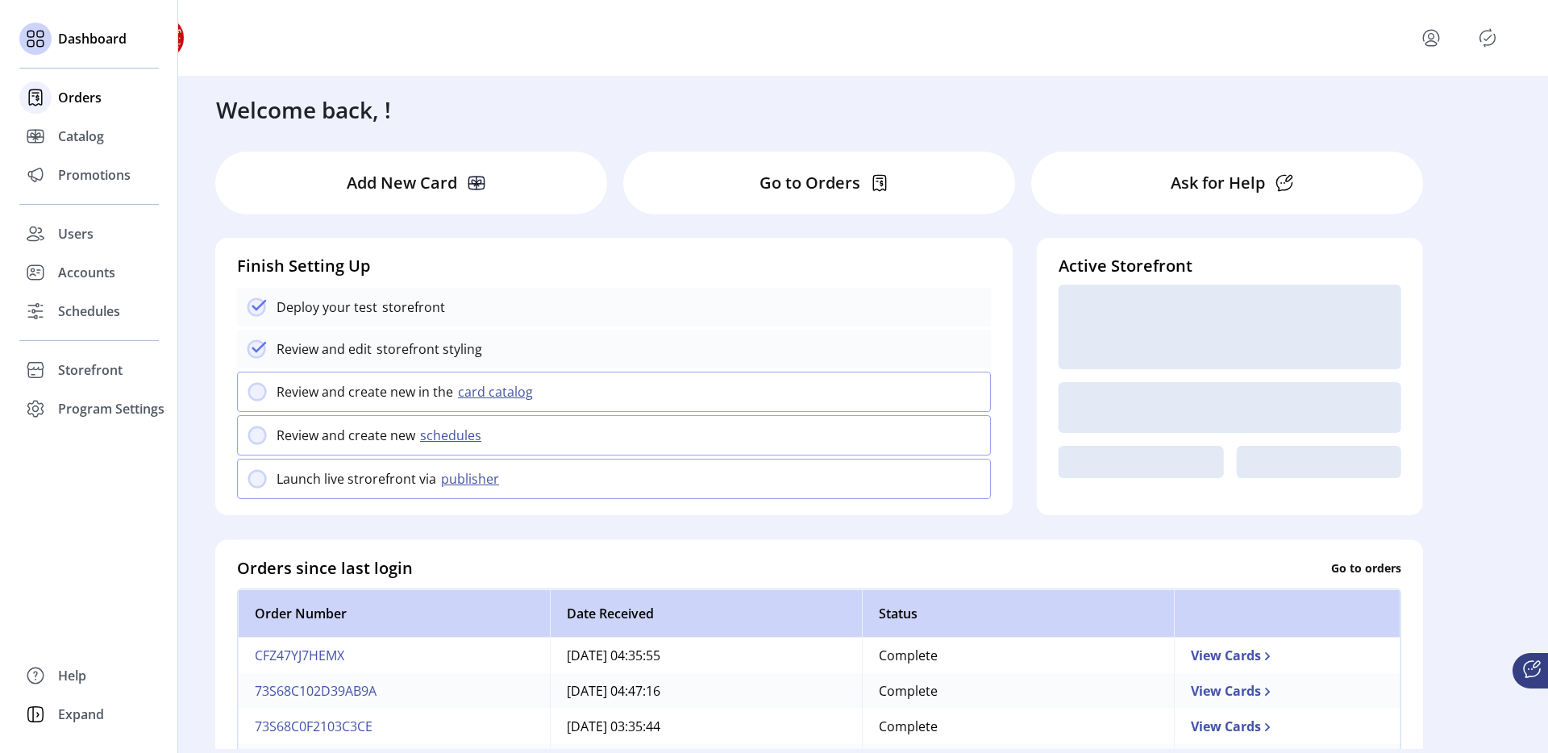
click at [54, 102] on div "Orders" at bounding box center [89, 97] width 140 height 39
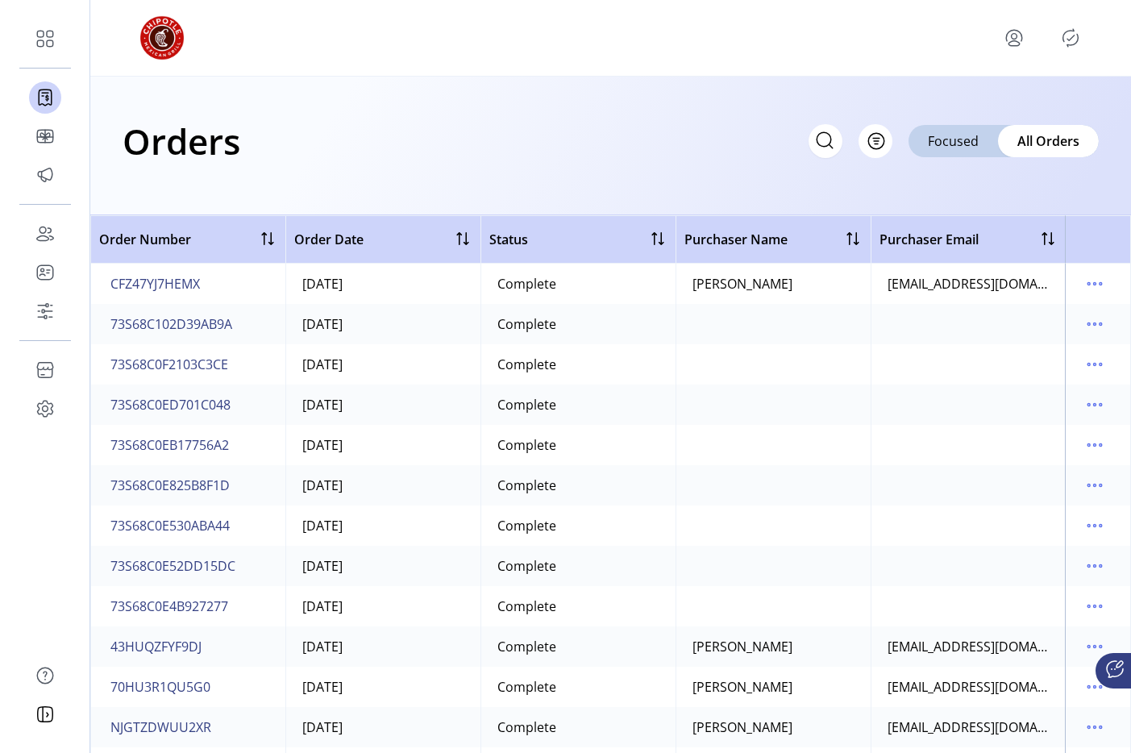
click at [577, 152] on div "Orders Filter Focused All Orders" at bounding box center [611, 141] width 977 height 56
click at [1002, 29] on p-button at bounding box center [1015, 38] width 26 height 26
click at [1019, 38] on icon "menu" at bounding box center [1015, 38] width 26 height 26
click at [965, 104] on span "Sign Out" at bounding box center [956, 101] width 121 height 13
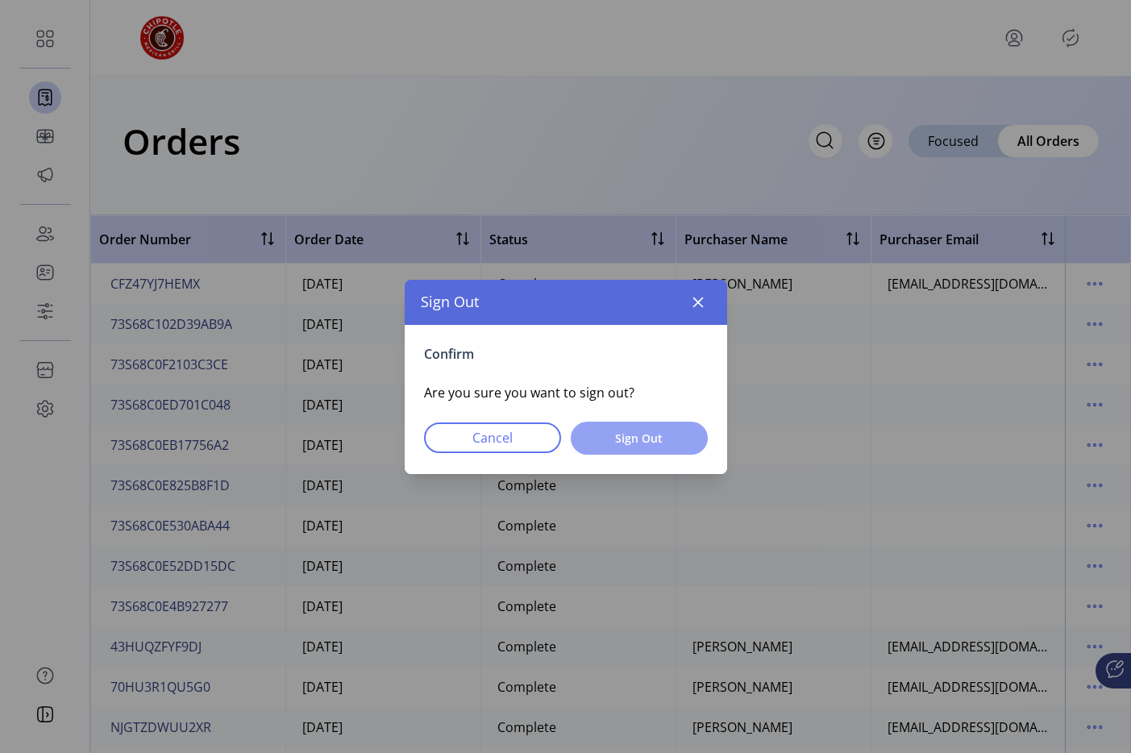
click at [652, 438] on span "Sign Out" at bounding box center [639, 438] width 95 height 17
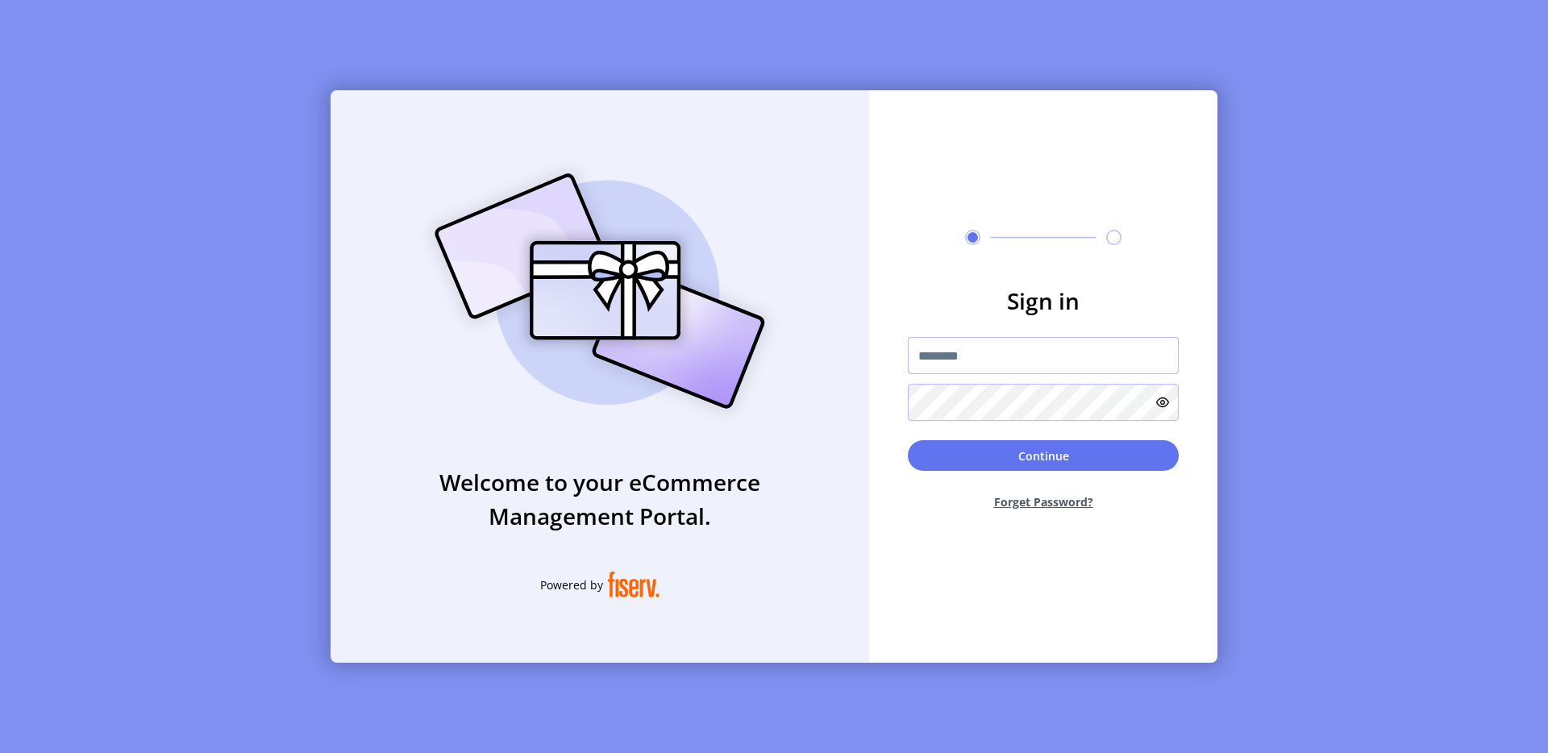
click at [959, 356] on input "text" at bounding box center [1043, 355] width 271 height 37
type input "**********"
click at [1031, 453] on button "Continue" at bounding box center [1043, 455] width 271 height 31
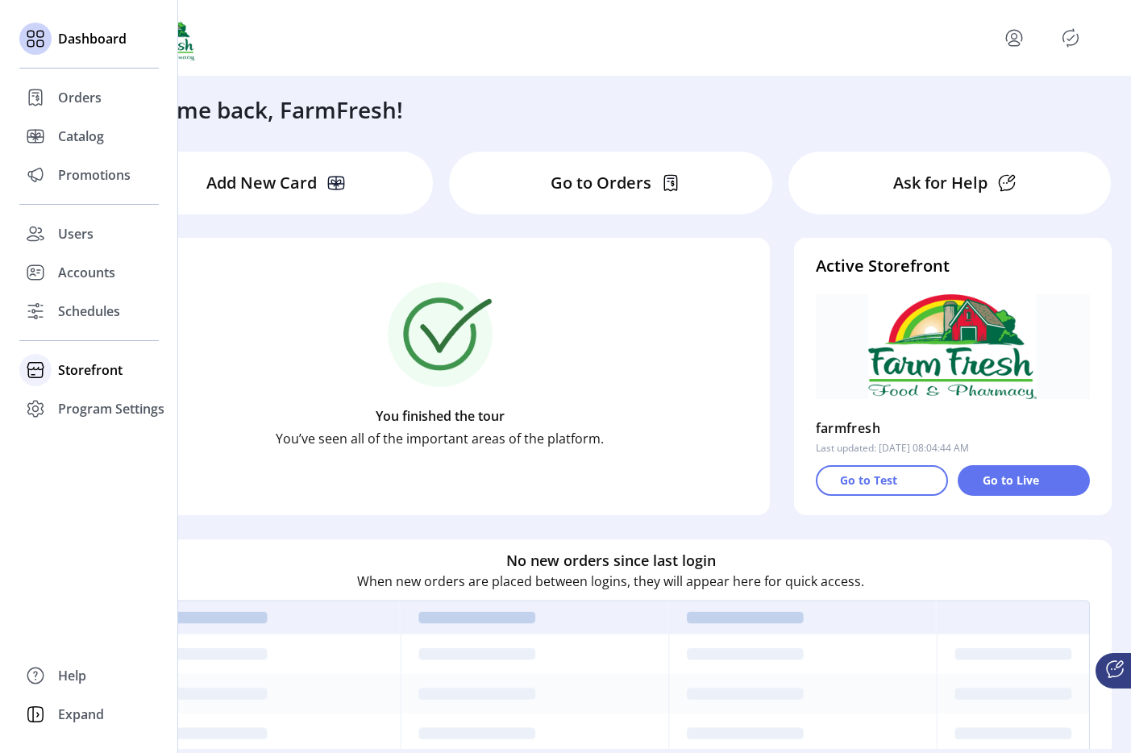
click at [104, 378] on span "Storefront" at bounding box center [90, 369] width 65 height 19
click at [102, 397] on span "Configuration" at bounding box center [100, 402] width 85 height 19
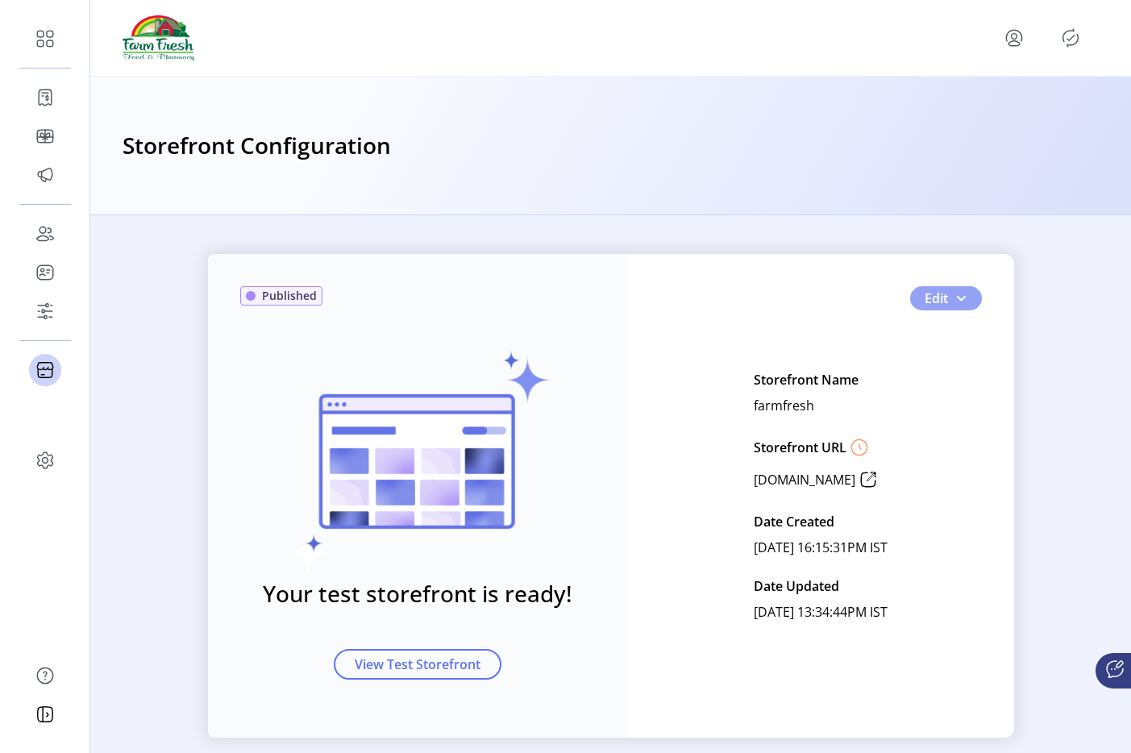
click at [949, 308] on button "Edit" at bounding box center [946, 298] width 72 height 24
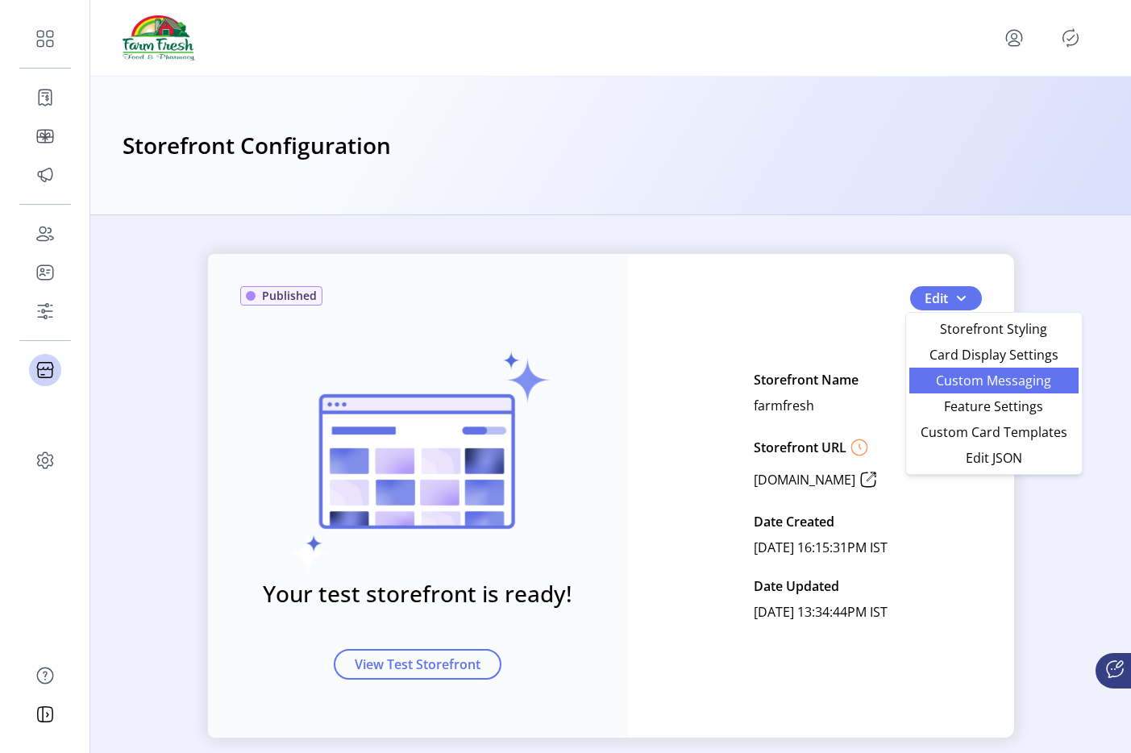
click at [985, 390] on link "Custom Messaging" at bounding box center [994, 381] width 169 height 26
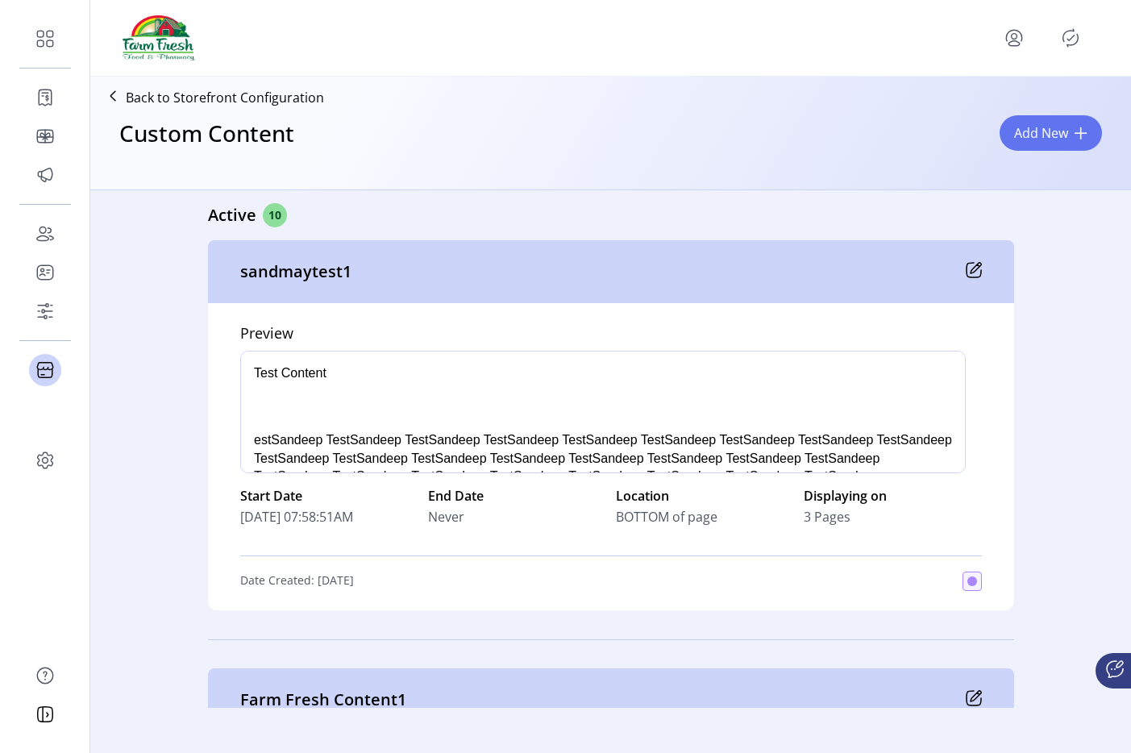
click at [971, 272] on icon at bounding box center [976, 268] width 10 height 10
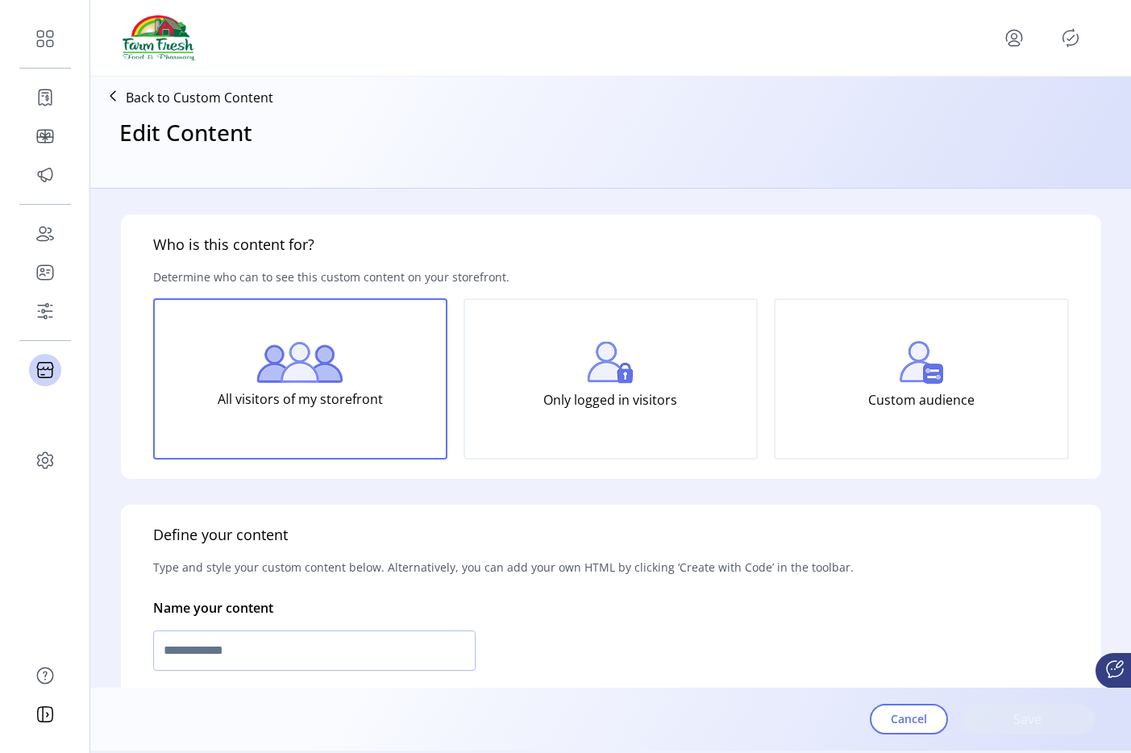
type input "**********"
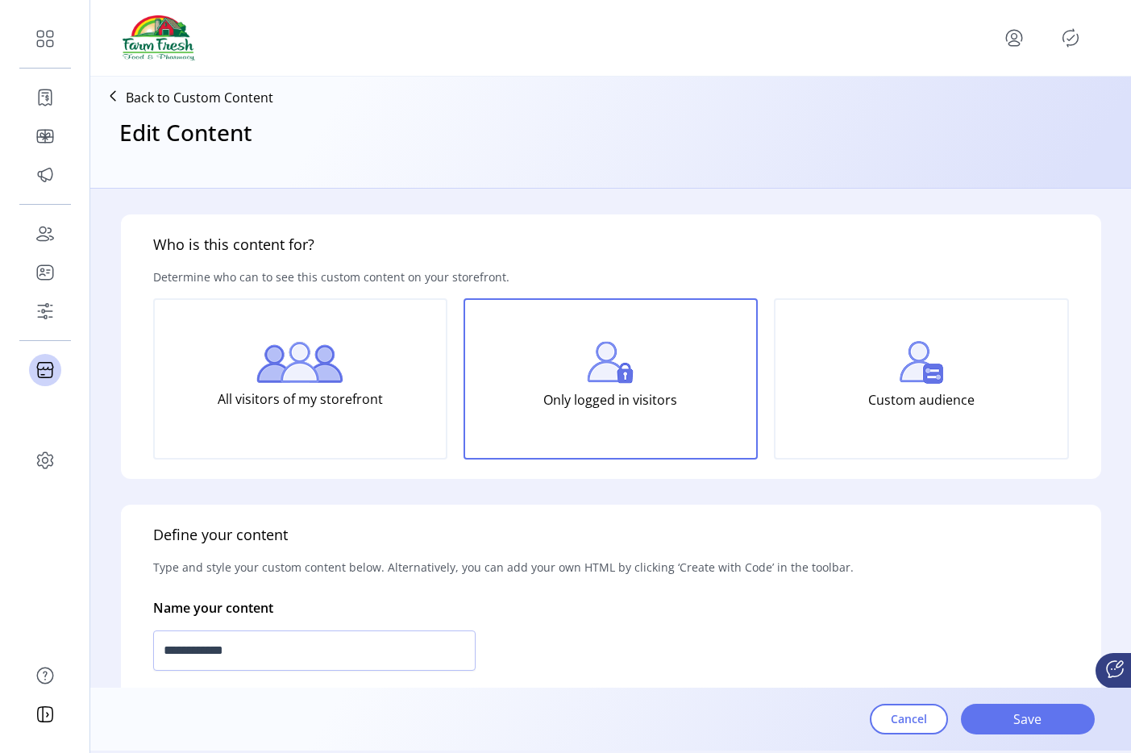
click at [1024, 46] on p-button at bounding box center [1015, 38] width 26 height 26
click at [1017, 46] on icon "menu" at bounding box center [1014, 43] width 11 height 5
click at [980, 99] on span "Sign Out" at bounding box center [956, 101] width 121 height 13
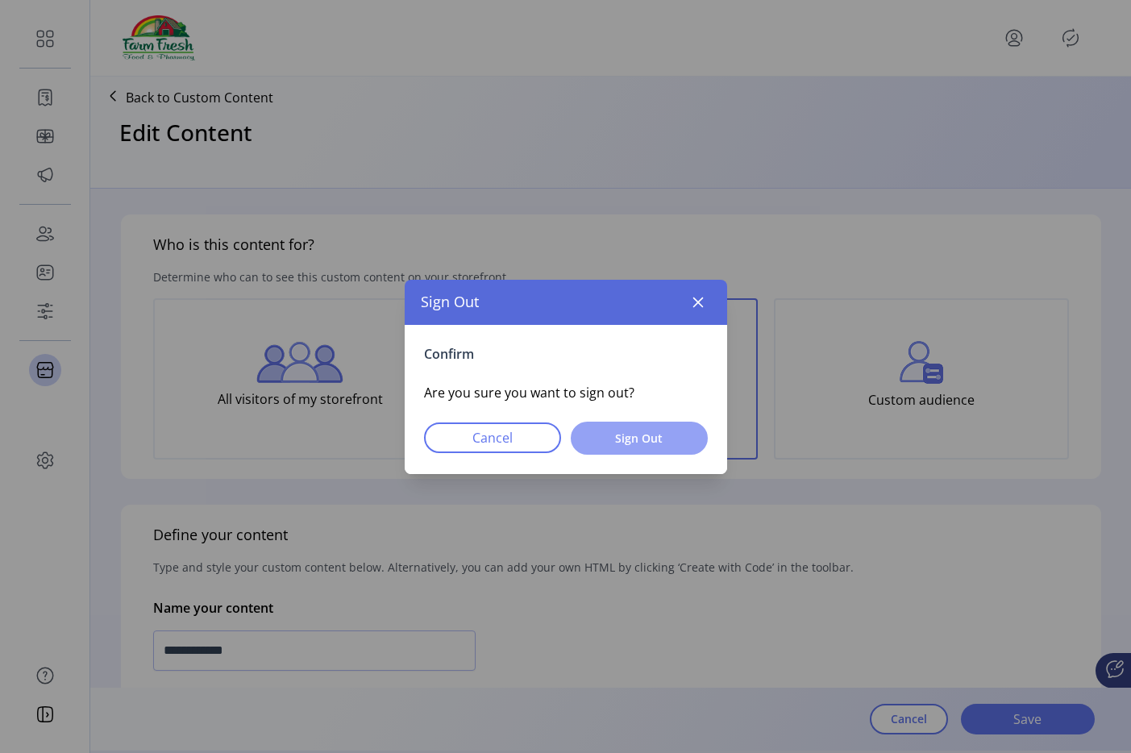
click at [660, 425] on button "Sign Out" at bounding box center [639, 438] width 137 height 33
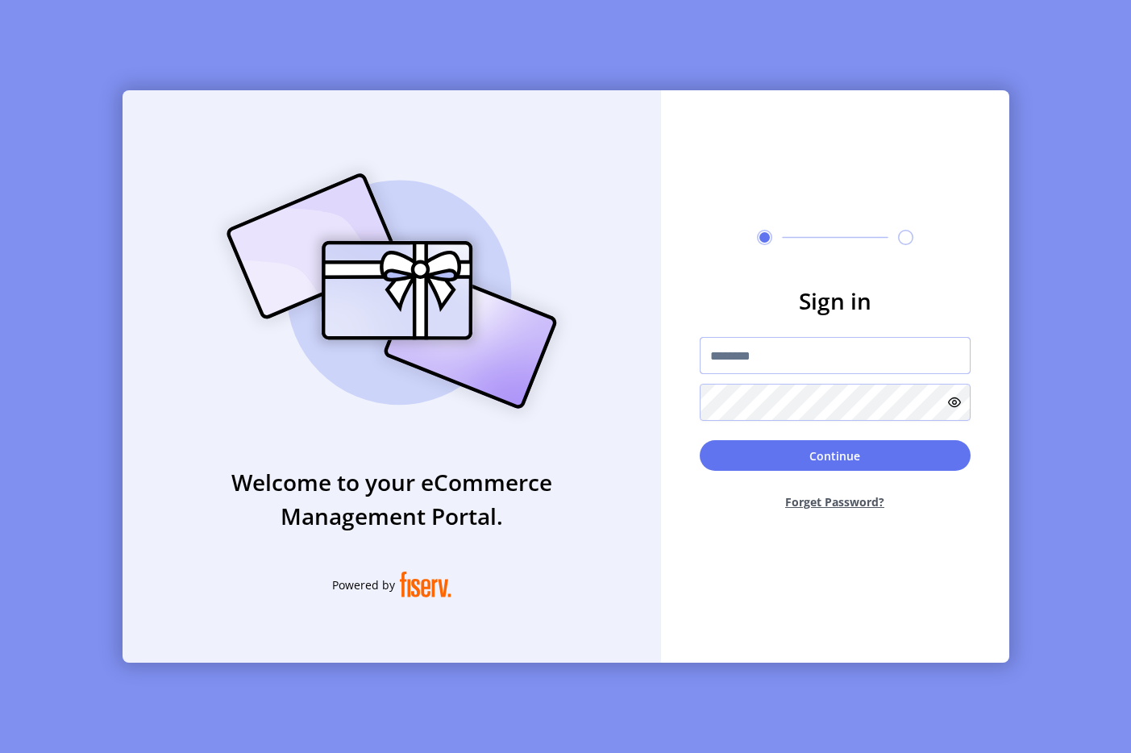
click at [872, 337] on input "text" at bounding box center [835, 355] width 271 height 37
click at [773, 349] on input "****" at bounding box center [835, 355] width 271 height 37
type input "**********"
click at [840, 485] on button "Forget Password?" at bounding box center [835, 502] width 271 height 43
click at [773, 377] on div at bounding box center [835, 379] width 271 height 84
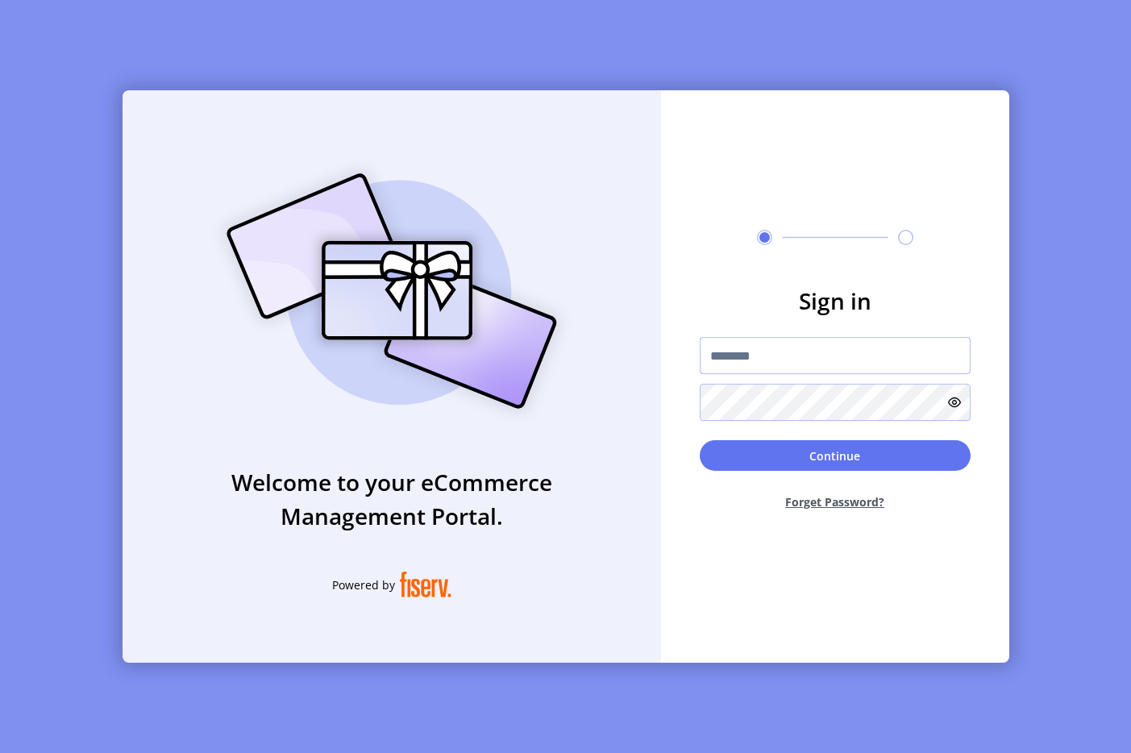
click at [773, 365] on input "text" at bounding box center [835, 355] width 271 height 37
type input "**********"
click at [852, 460] on button "Continue" at bounding box center [835, 455] width 271 height 31
click at [813, 351] on input "text" at bounding box center [835, 355] width 271 height 37
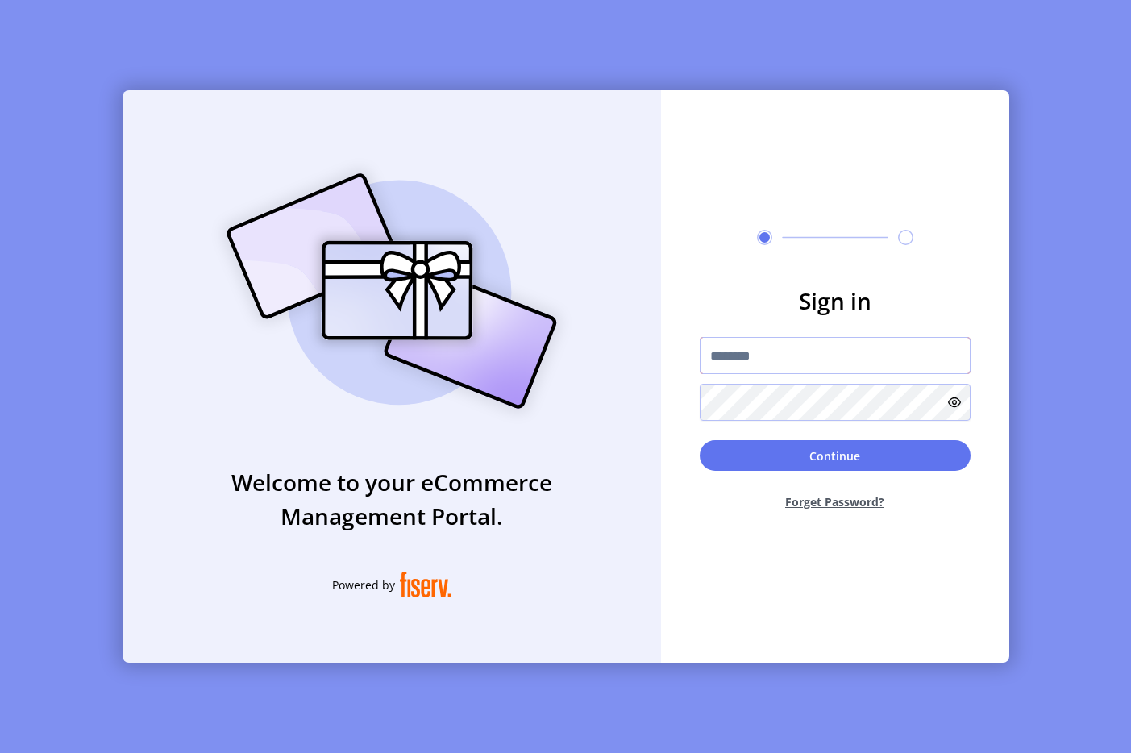
type input "**********"
click at [777, 461] on button "Continue" at bounding box center [835, 455] width 271 height 31
click at [747, 365] on input "text" at bounding box center [835, 355] width 271 height 37
type input "**********"
click at [761, 452] on button "Continue" at bounding box center [835, 455] width 271 height 31
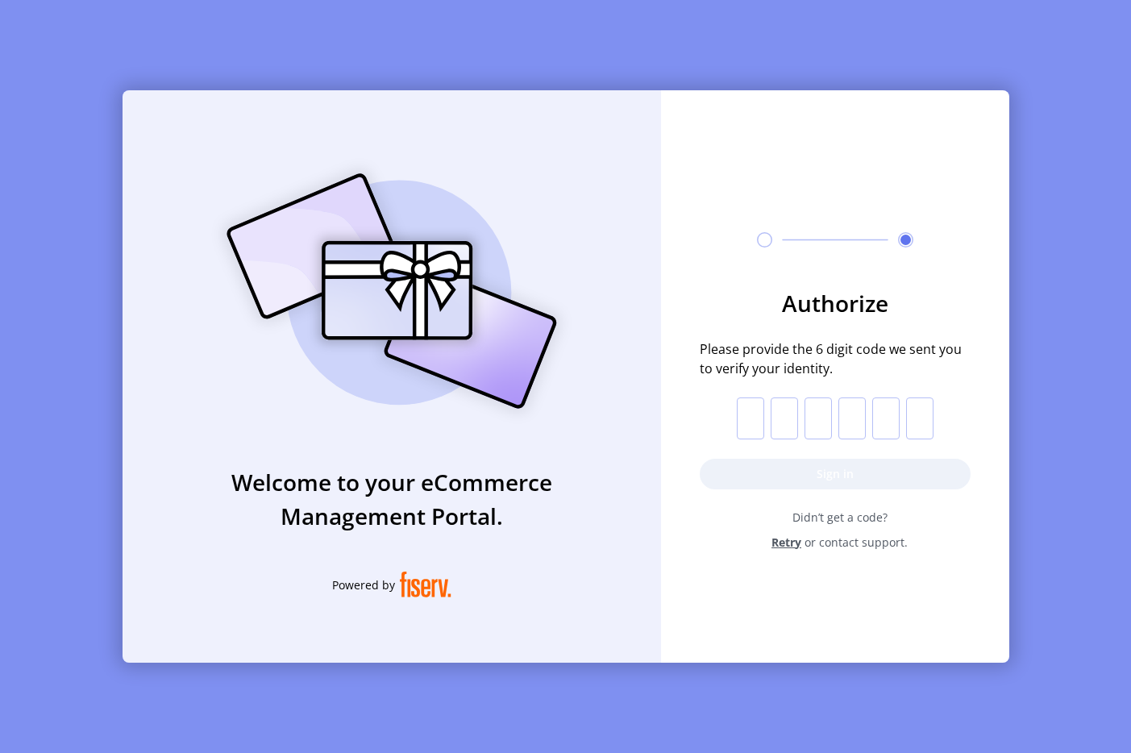
click at [748, 423] on input "text" at bounding box center [750, 419] width 27 height 42
paste input "*"
type input "*"
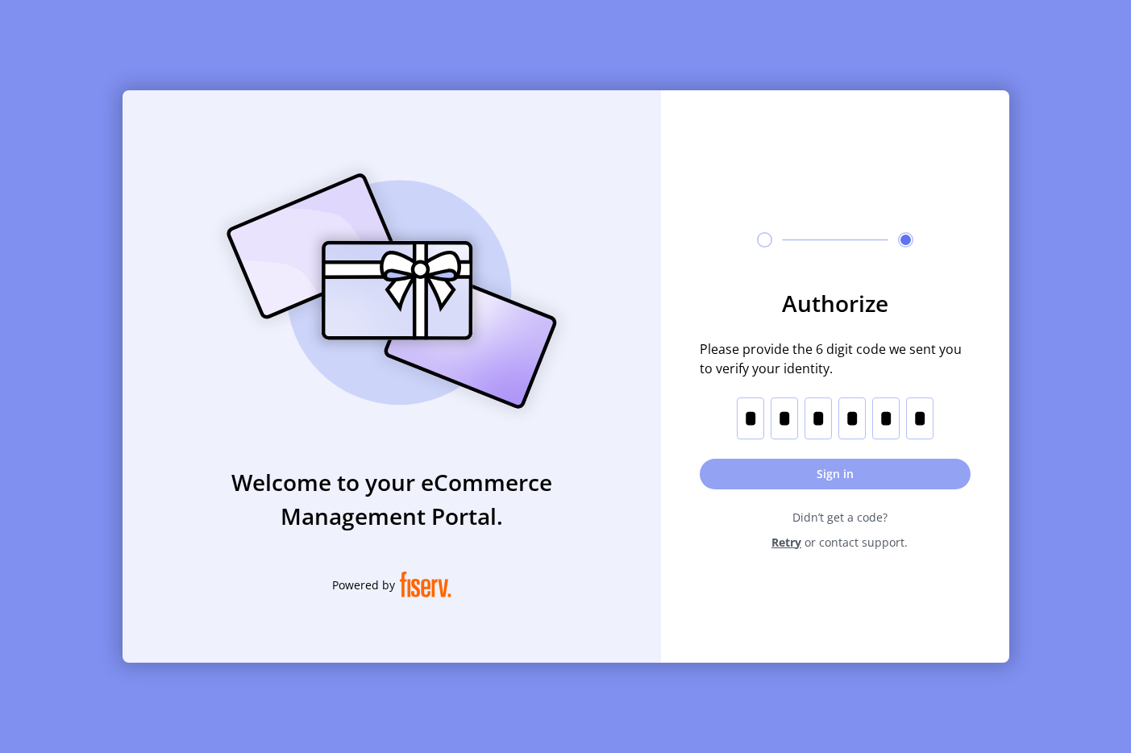
click at [778, 469] on button "Sign in" at bounding box center [835, 474] width 271 height 31
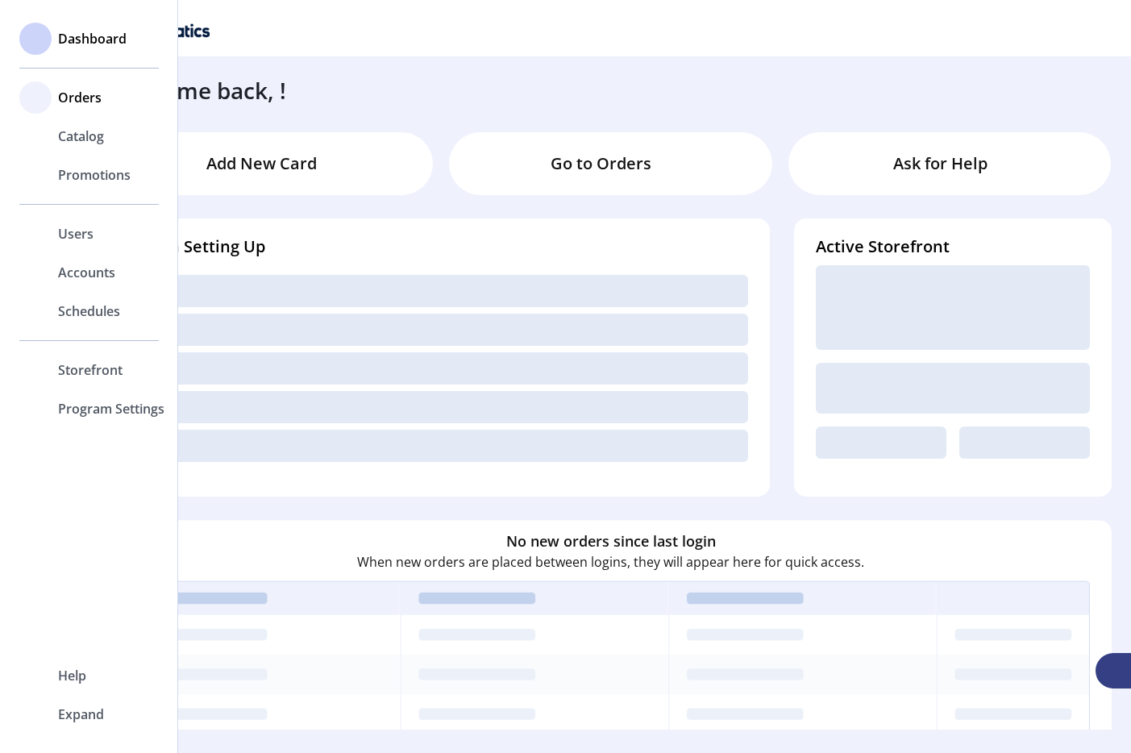
click at [73, 115] on div "Orders" at bounding box center [89, 97] width 140 height 39
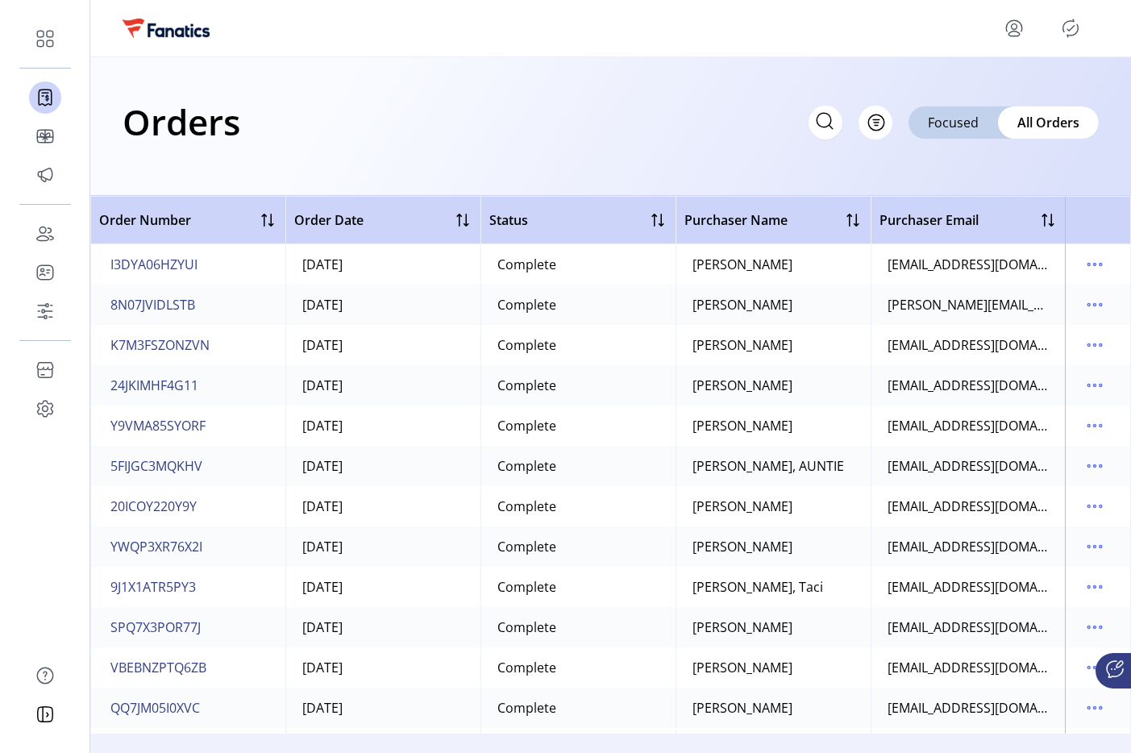
drag, startPoint x: 285, startPoint y: 272, endPoint x: 441, endPoint y: 272, distance: 156.5
click at [441, 272] on td "09/10/2025" at bounding box center [382, 264] width 195 height 40
click at [536, 162] on div "Orders Filter Focused All Orders" at bounding box center [610, 126] width 1041 height 139
click at [866, 115] on button "Filter" at bounding box center [858, 123] width 69 height 34
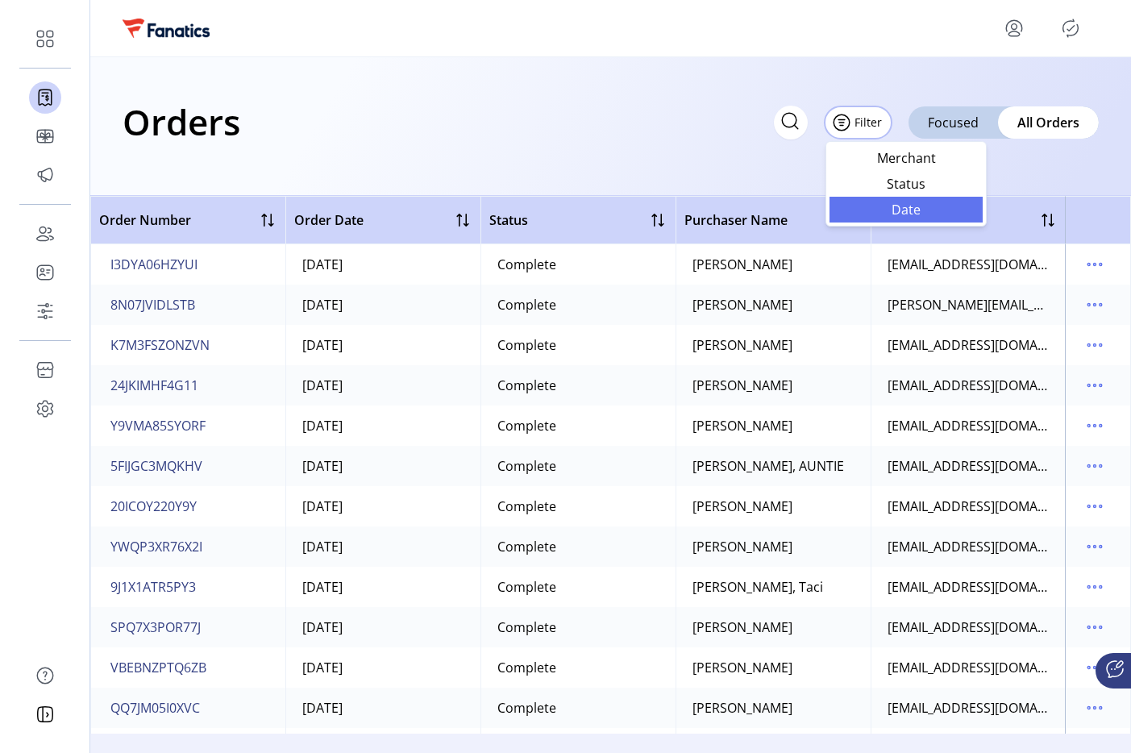
click at [890, 203] on span "Date" at bounding box center [907, 209] width 134 height 13
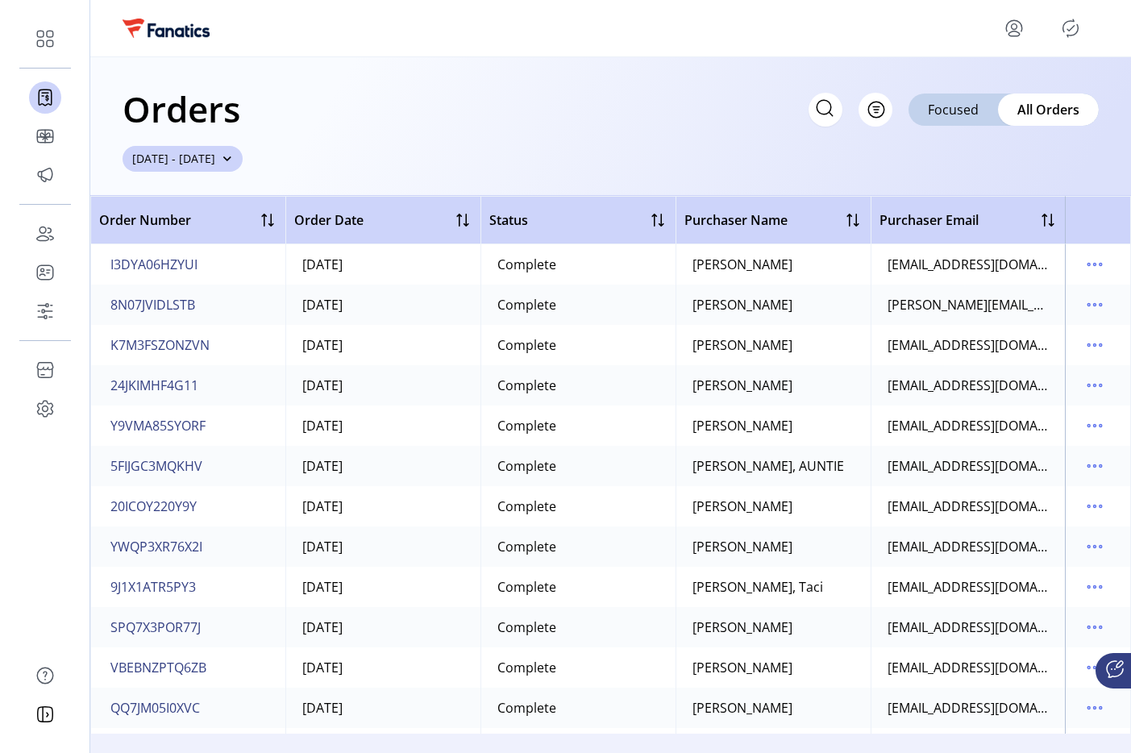
click at [215, 154] on span "08/16/2025 - 09/15/2025" at bounding box center [173, 158] width 83 height 17
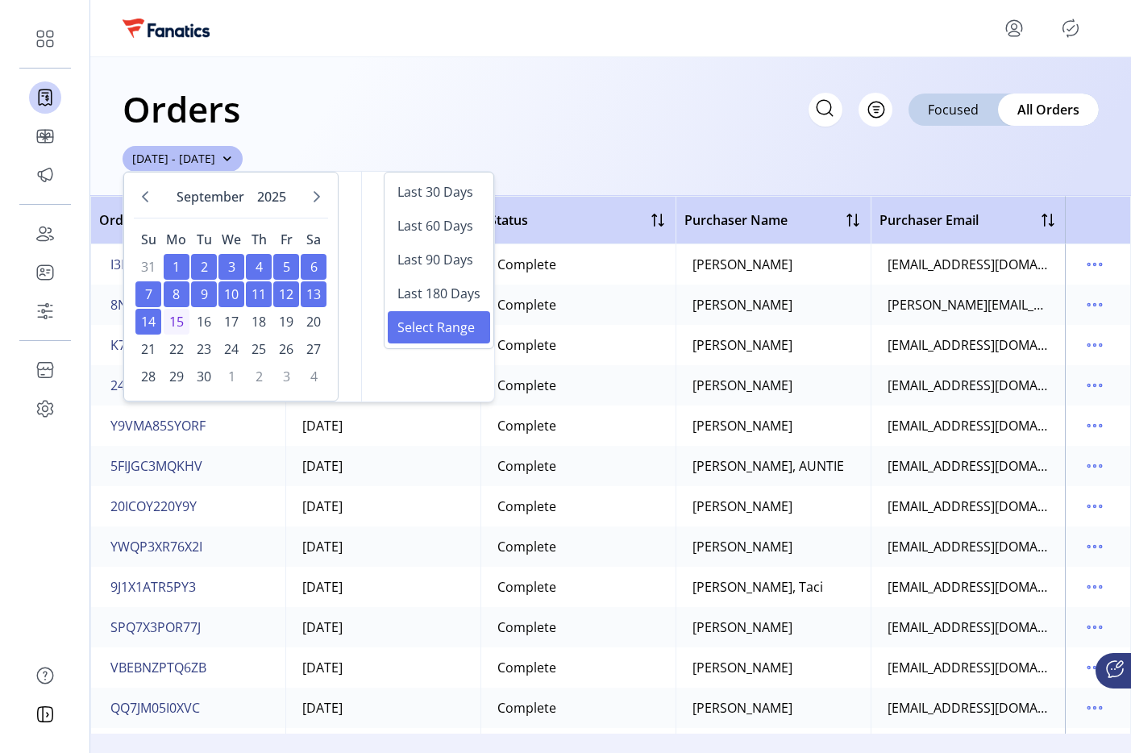
click at [167, 324] on span "15" at bounding box center [177, 322] width 26 height 26
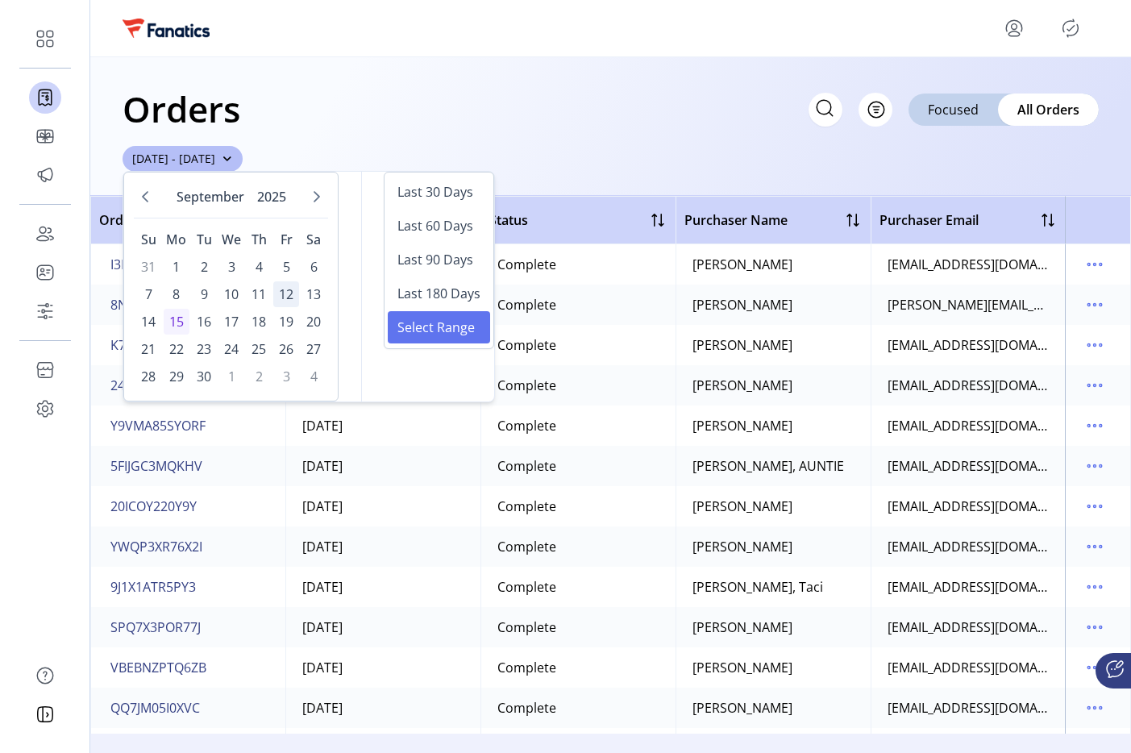
click at [282, 294] on span "12" at bounding box center [286, 294] width 26 height 26
click at [240, 296] on span "10" at bounding box center [232, 294] width 26 height 26
click at [173, 327] on span "15" at bounding box center [177, 322] width 26 height 26
click at [591, 169] on div "Orders Filter Focused All Orders 09/10/2025 - 09/15/2025" at bounding box center [610, 126] width 1041 height 139
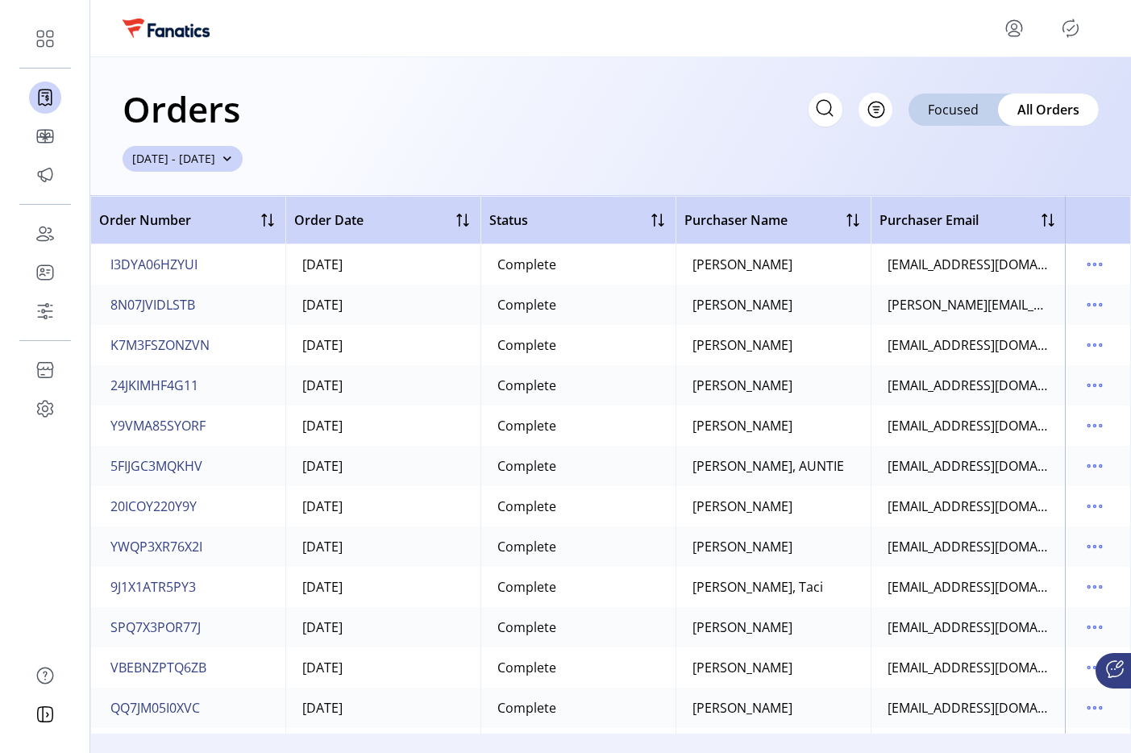
click at [215, 161] on span "09/10/2025 - 09/15/2025" at bounding box center [173, 158] width 83 height 17
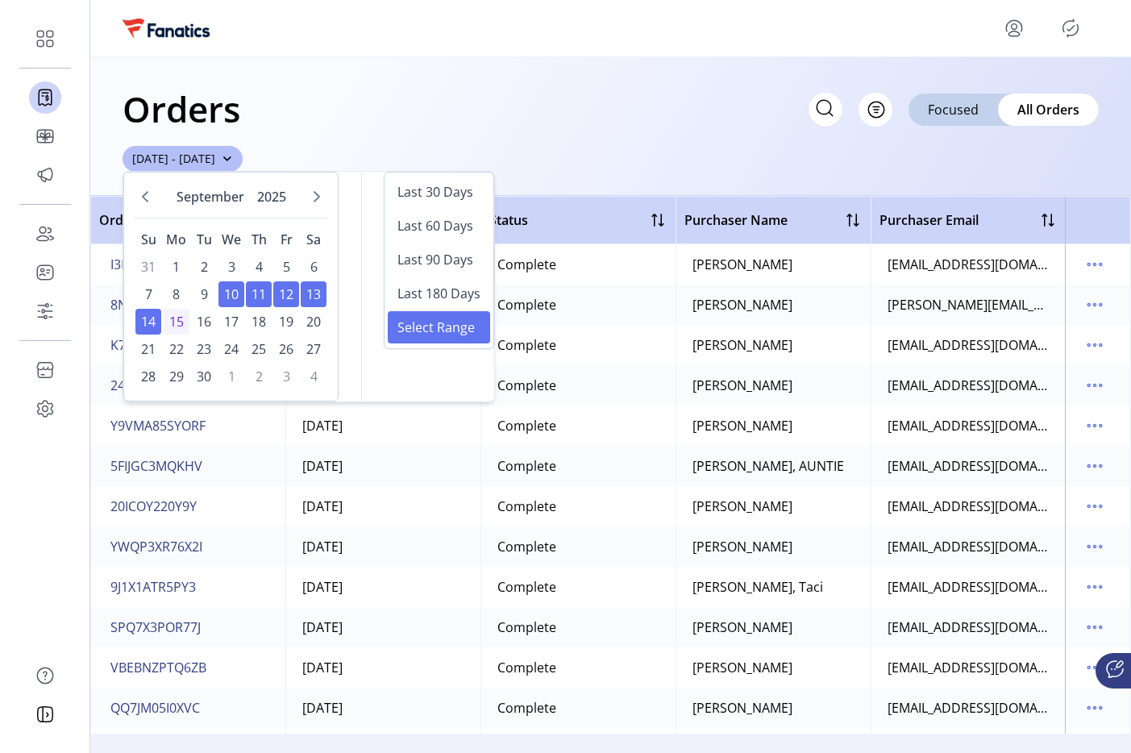
click at [273, 296] on span "12" at bounding box center [286, 294] width 26 height 26
click at [261, 296] on span "11" at bounding box center [259, 294] width 26 height 26
click at [172, 327] on span "15" at bounding box center [177, 322] width 26 height 26
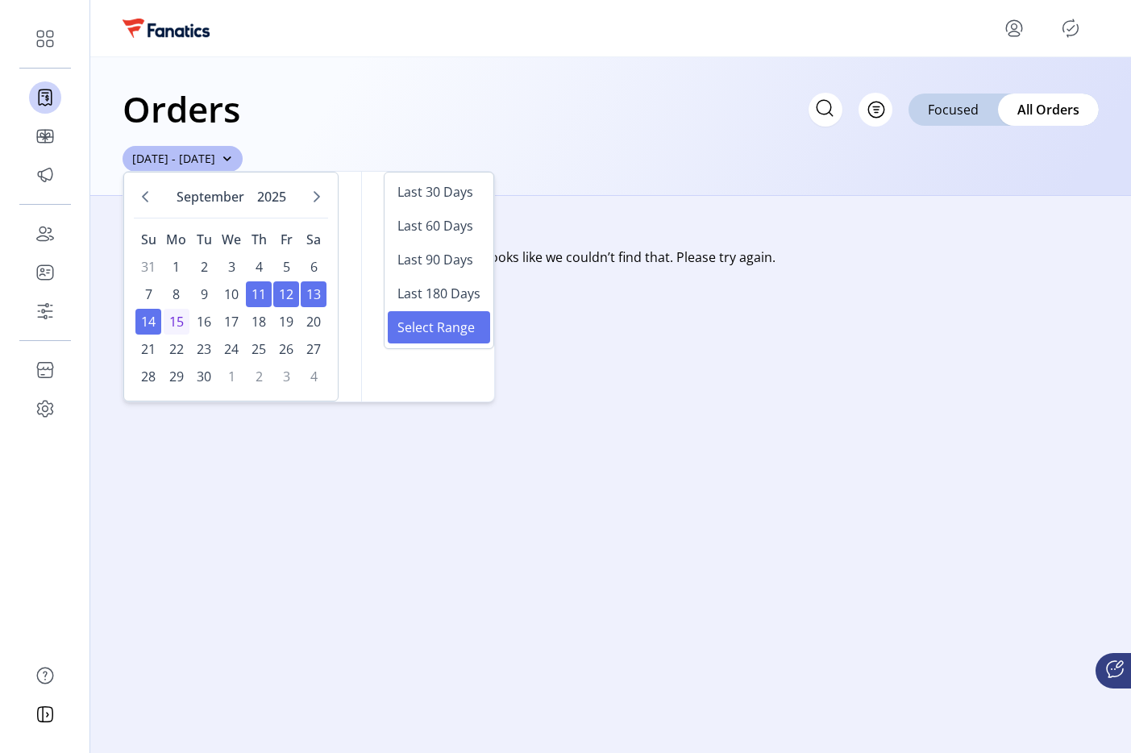
click at [556, 177] on div "Orders Filter Focused All Orders 09/11/2025 - 09/15/2025" at bounding box center [610, 126] width 1041 height 139
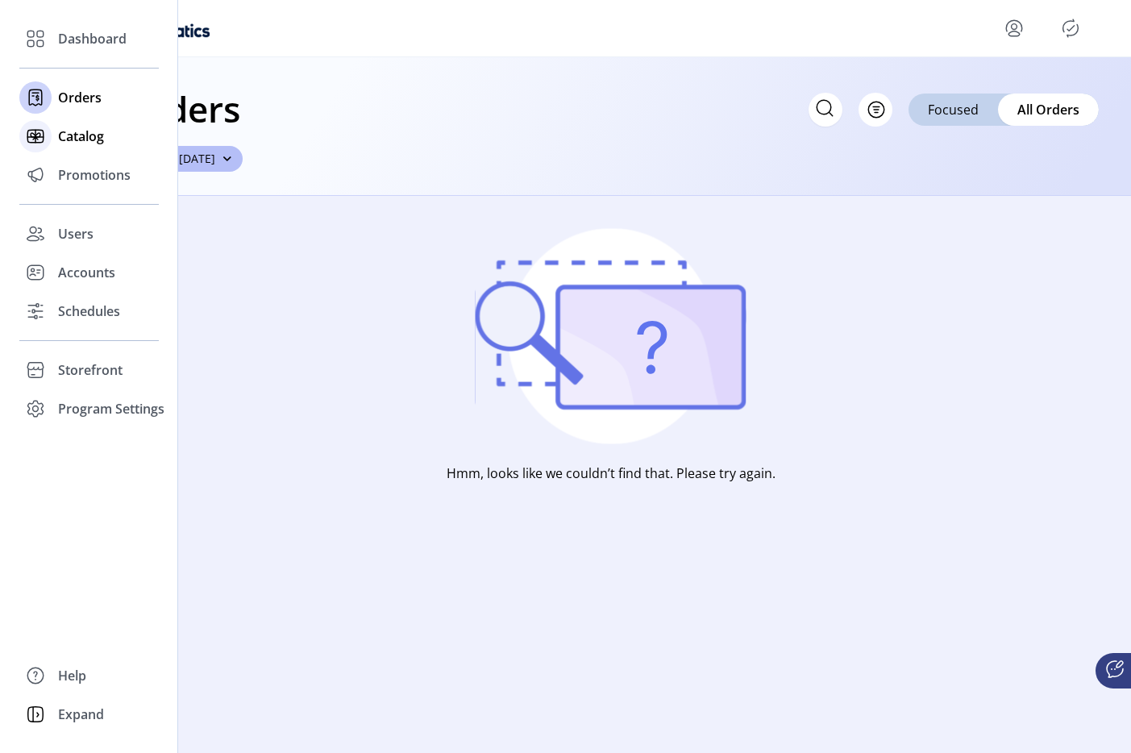
click at [31, 127] on icon at bounding box center [36, 136] width 26 height 26
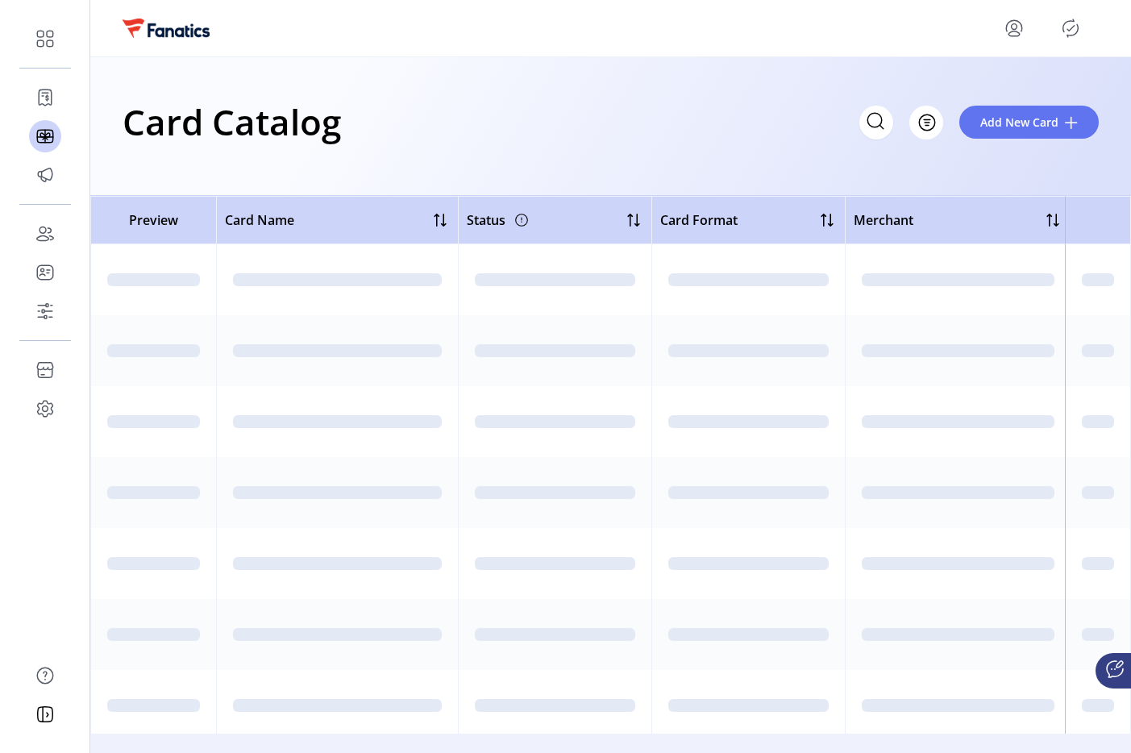
click at [1018, 27] on icon "menu" at bounding box center [1015, 28] width 26 height 26
click at [992, 91] on span "Sign Out" at bounding box center [956, 91] width 121 height 13
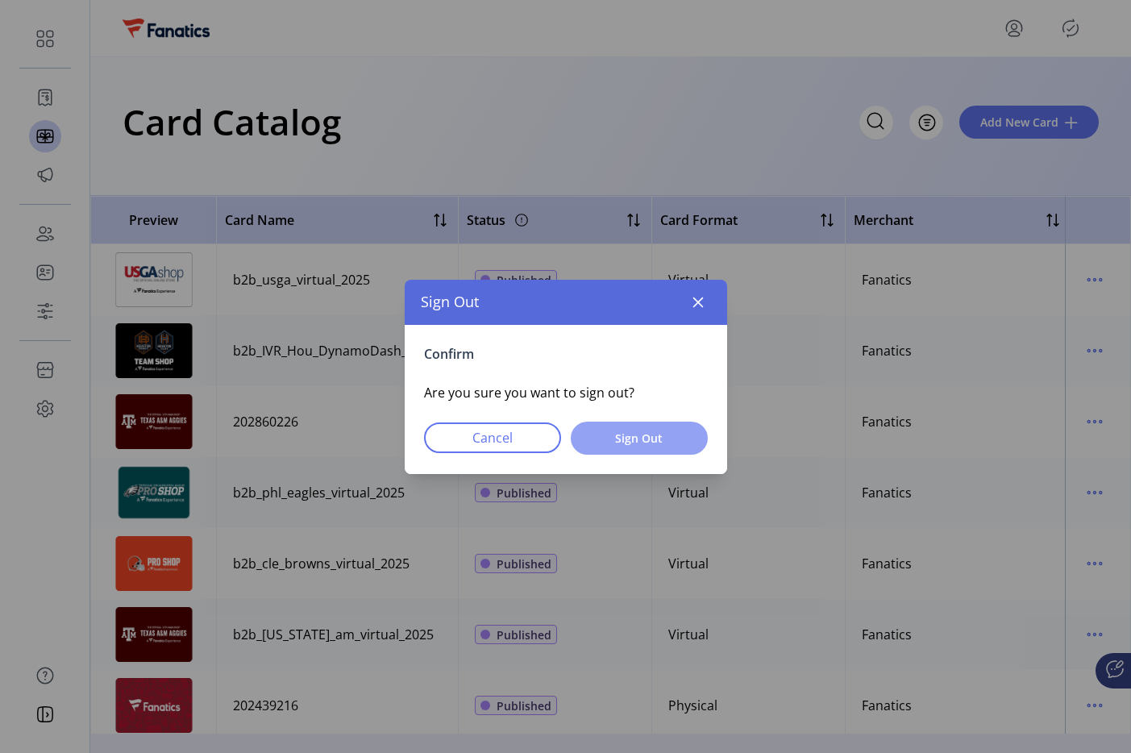
click at [617, 428] on button "Sign Out" at bounding box center [639, 438] width 137 height 33
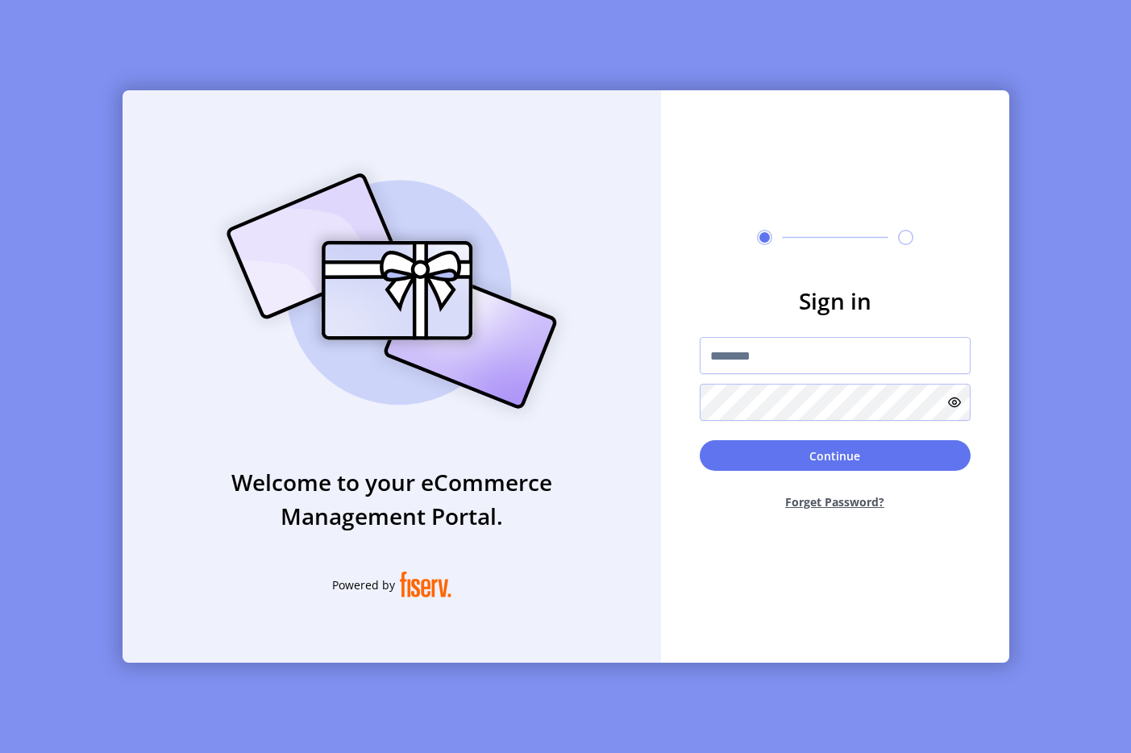
click at [685, 290] on form "Sign in Continue Forget Password?" at bounding box center [835, 404] width 348 height 240
click at [746, 343] on input "text" at bounding box center [835, 355] width 271 height 37
type input "**********"
click at [826, 448] on button "Continue" at bounding box center [835, 455] width 271 height 31
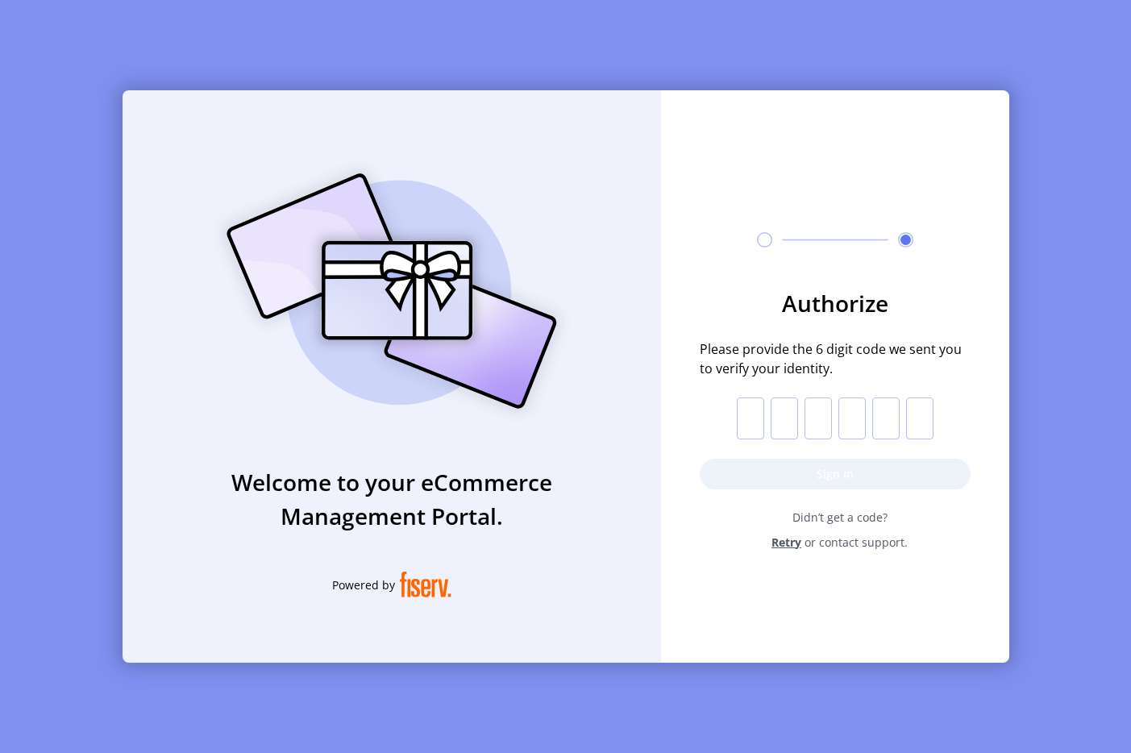
click at [741, 407] on input "text" at bounding box center [750, 419] width 27 height 42
paste input "*"
type input "*"
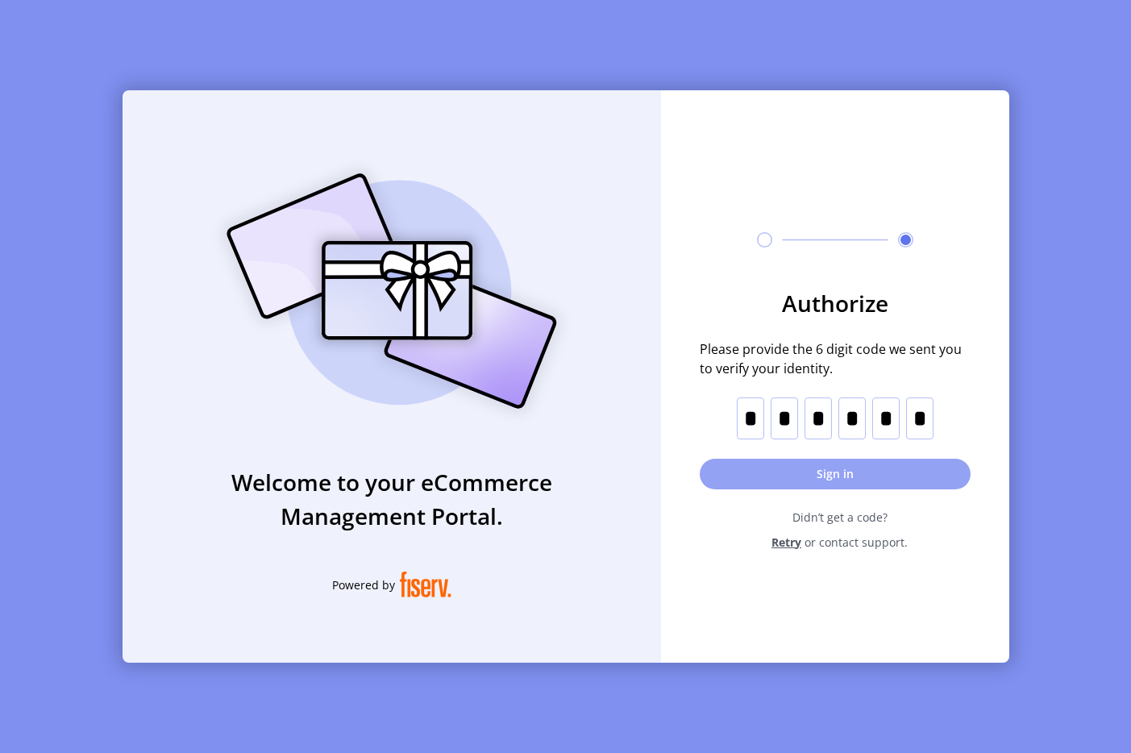
click at [810, 477] on button "Sign in" at bounding box center [835, 474] width 271 height 31
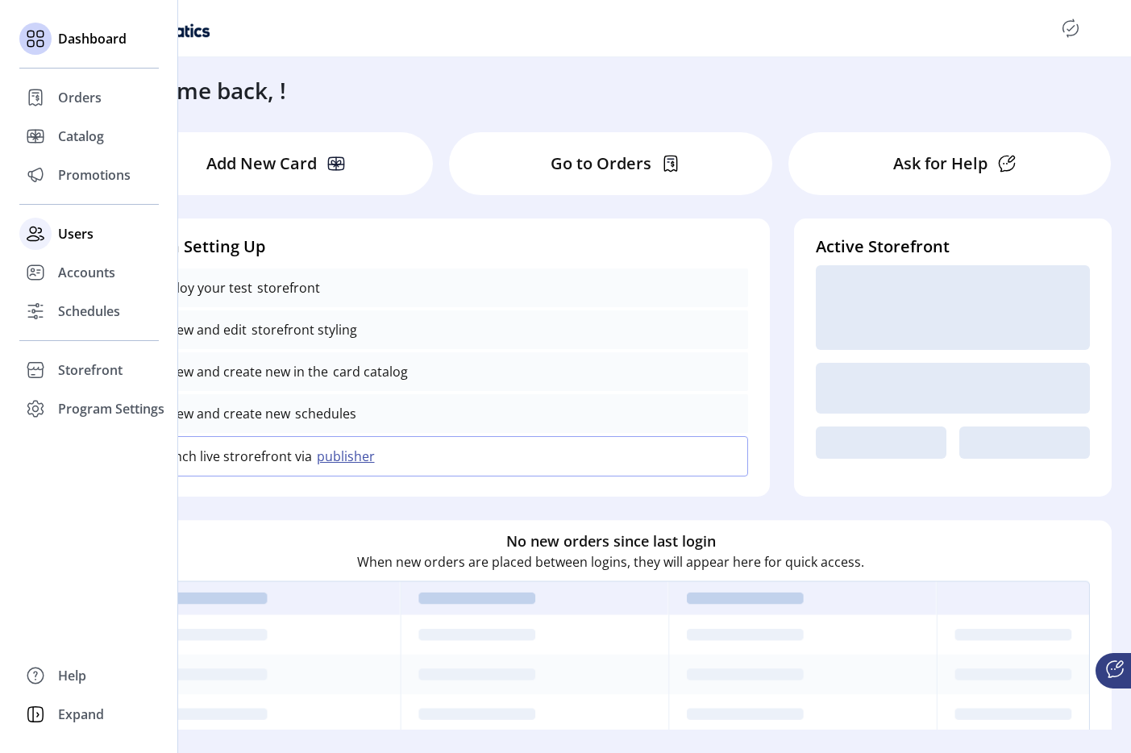
click at [68, 217] on div "Users" at bounding box center [89, 234] width 140 height 39
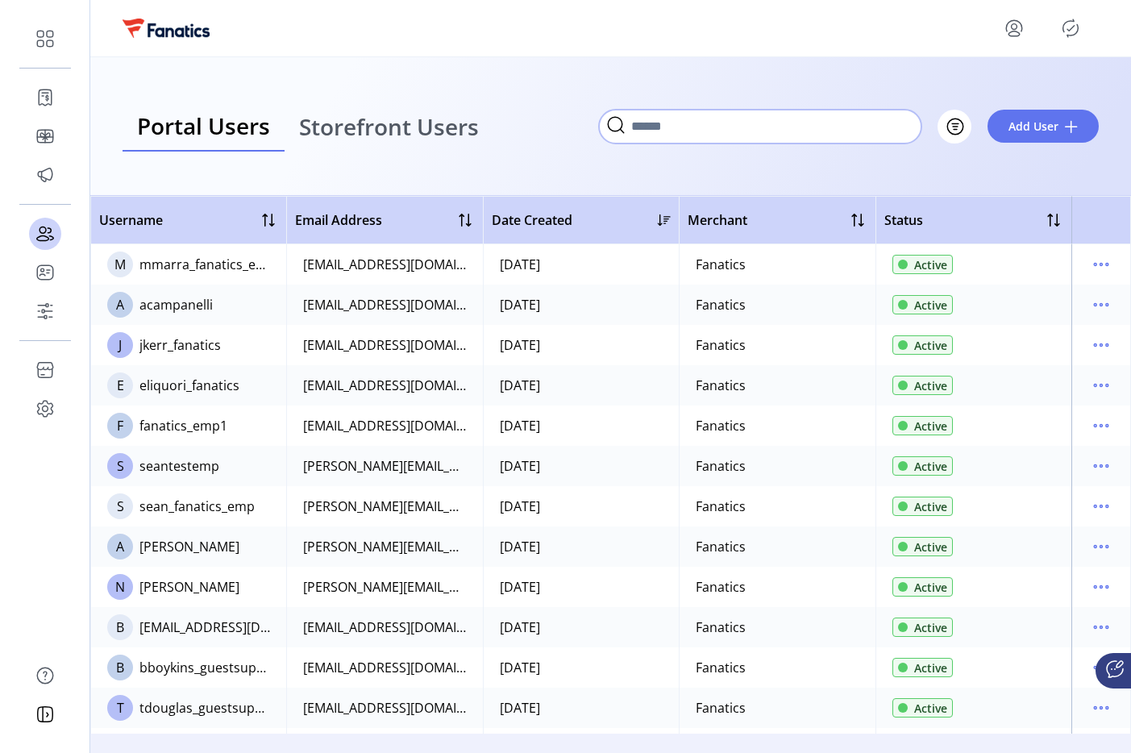
click at [860, 127] on input "Search" at bounding box center [760, 127] width 323 height 34
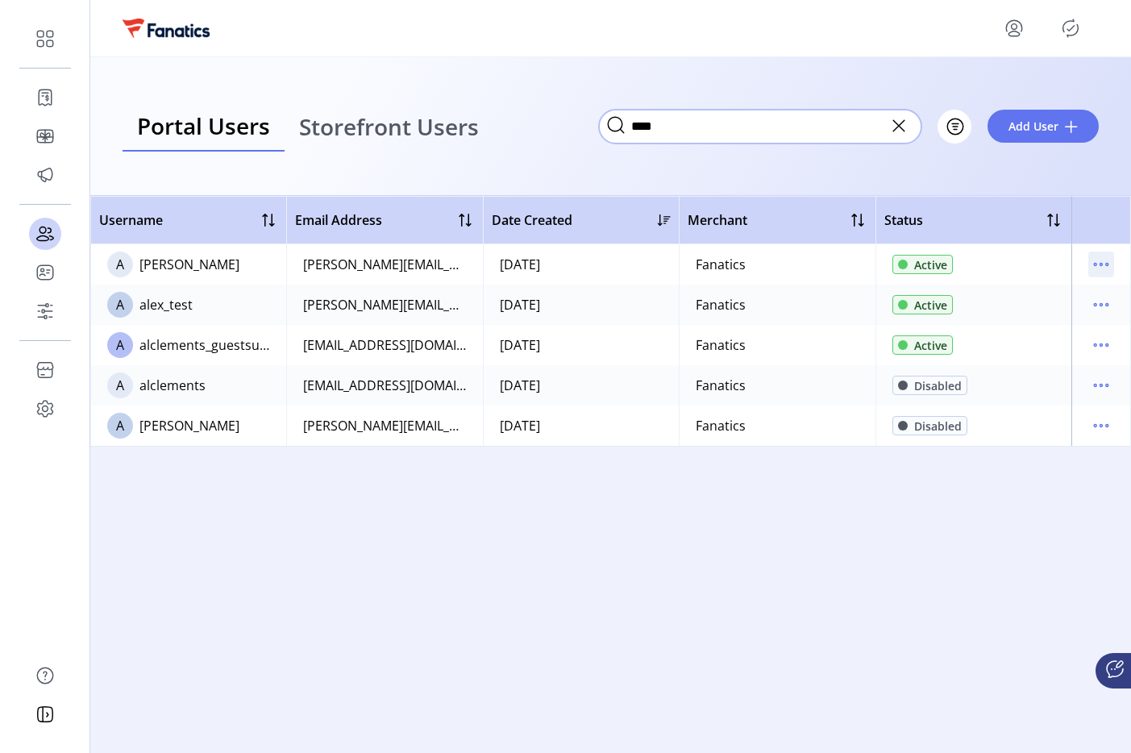
type input "****"
click at [1100, 259] on icon "menu" at bounding box center [1102, 265] width 26 height 26
click at [1039, 319] on span "View Details" at bounding box center [1034, 321] width 134 height 13
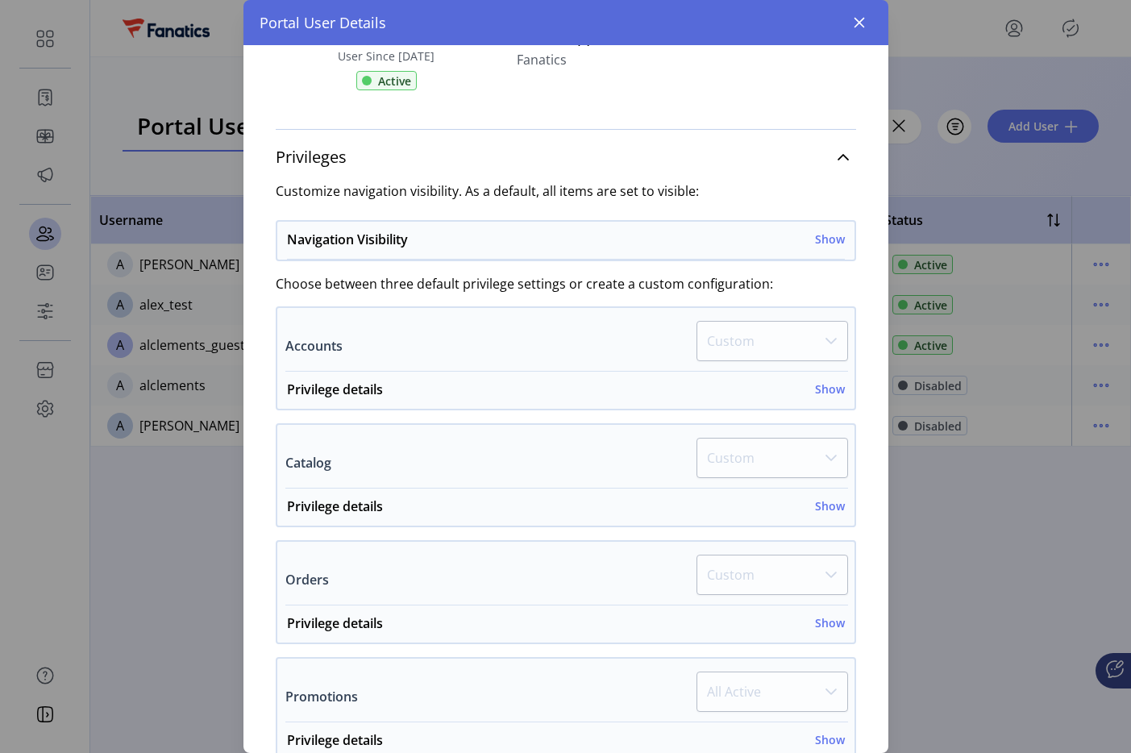
scroll to position [181, 0]
click at [817, 251] on div "Navigation Visibility Show" at bounding box center [566, 246] width 558 height 30
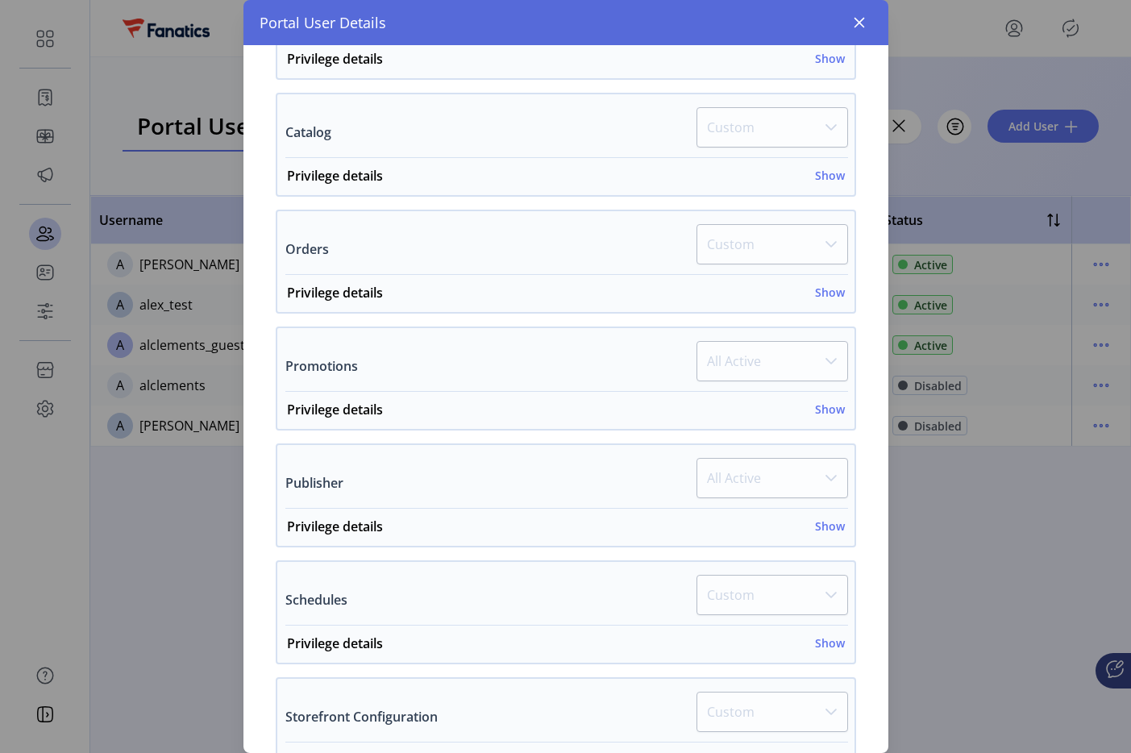
scroll to position [903, 0]
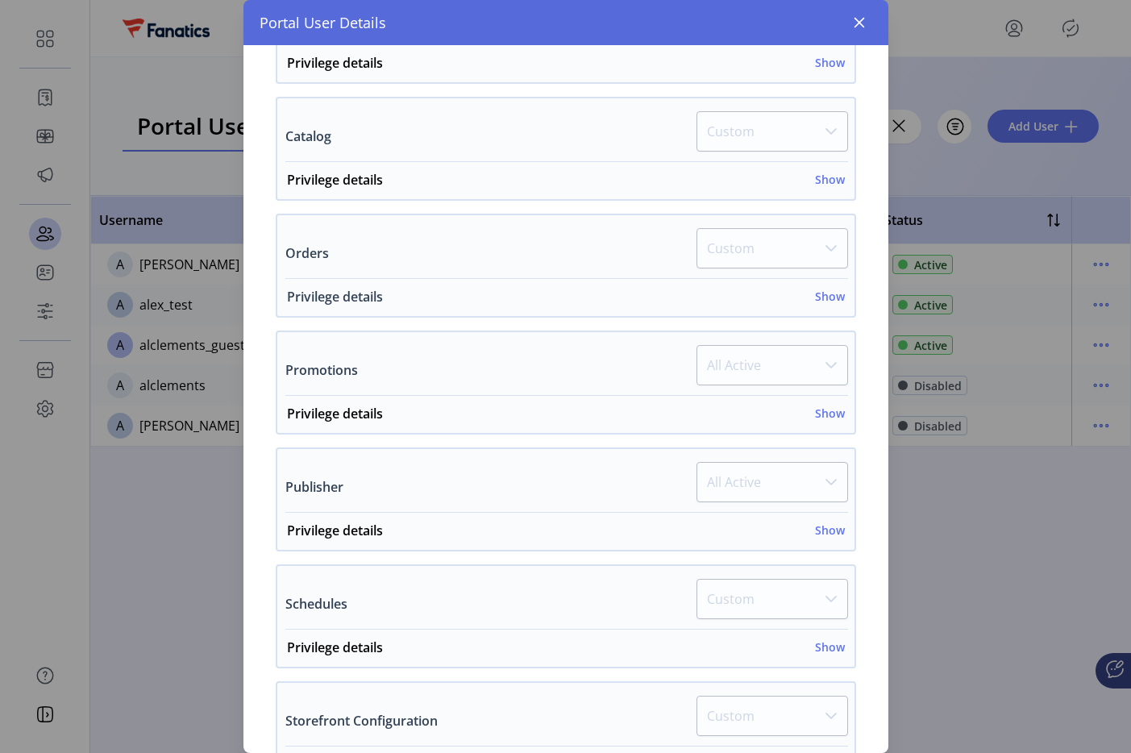
click at [821, 295] on h6 "Show" at bounding box center [830, 296] width 30 height 17
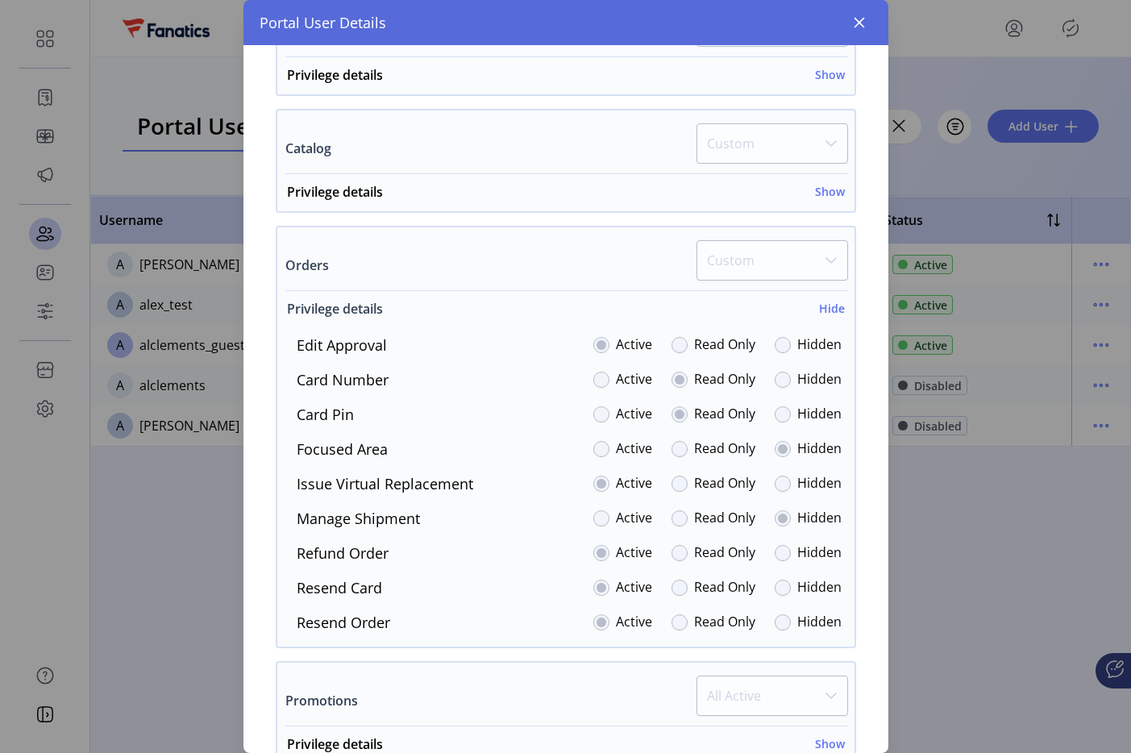
scroll to position [852, 0]
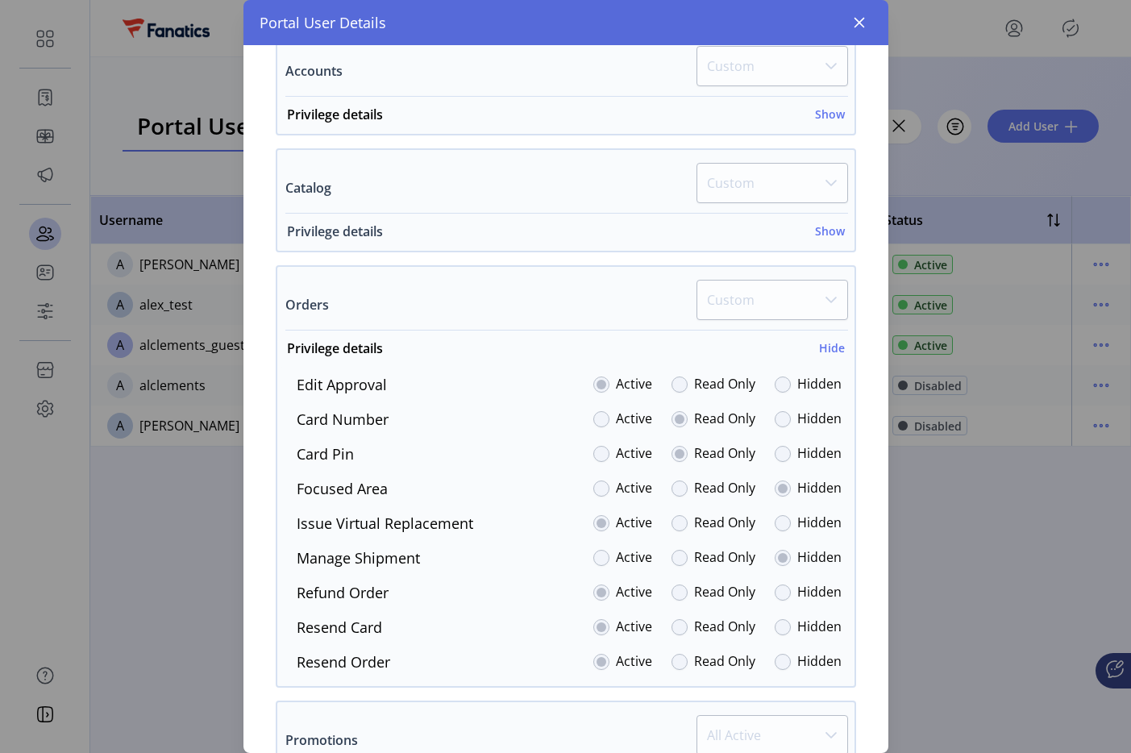
click at [822, 236] on h6 "Show" at bounding box center [830, 231] width 30 height 17
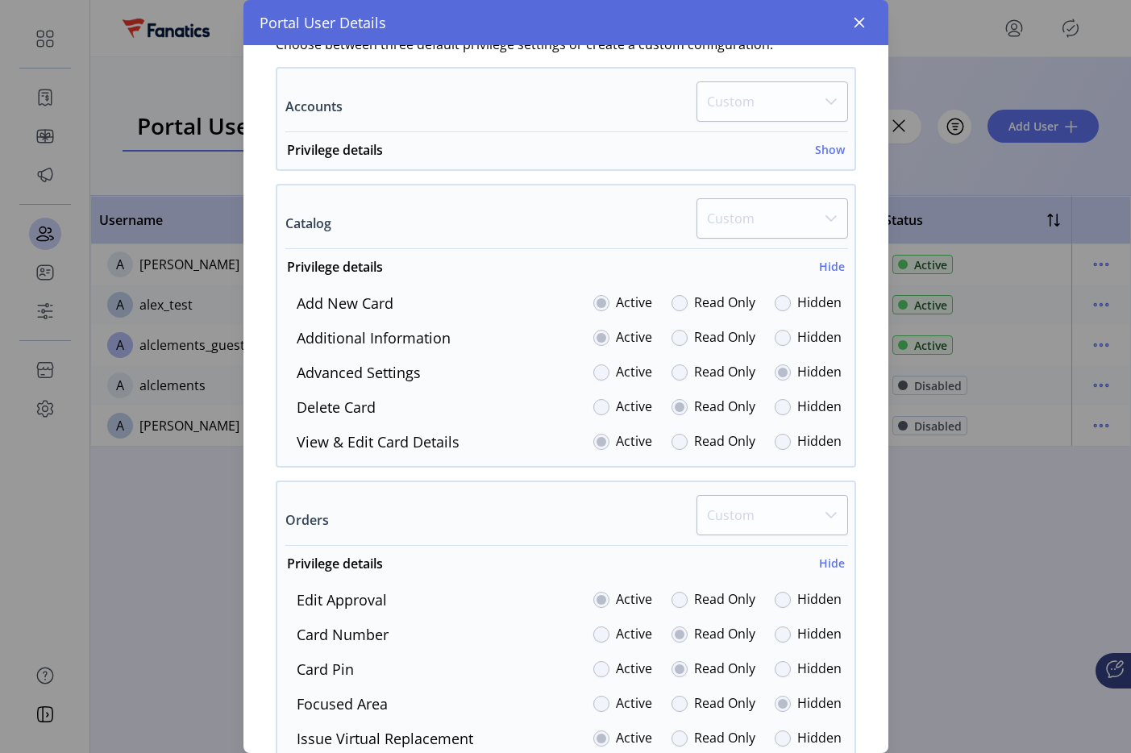
scroll to position [769, 0]
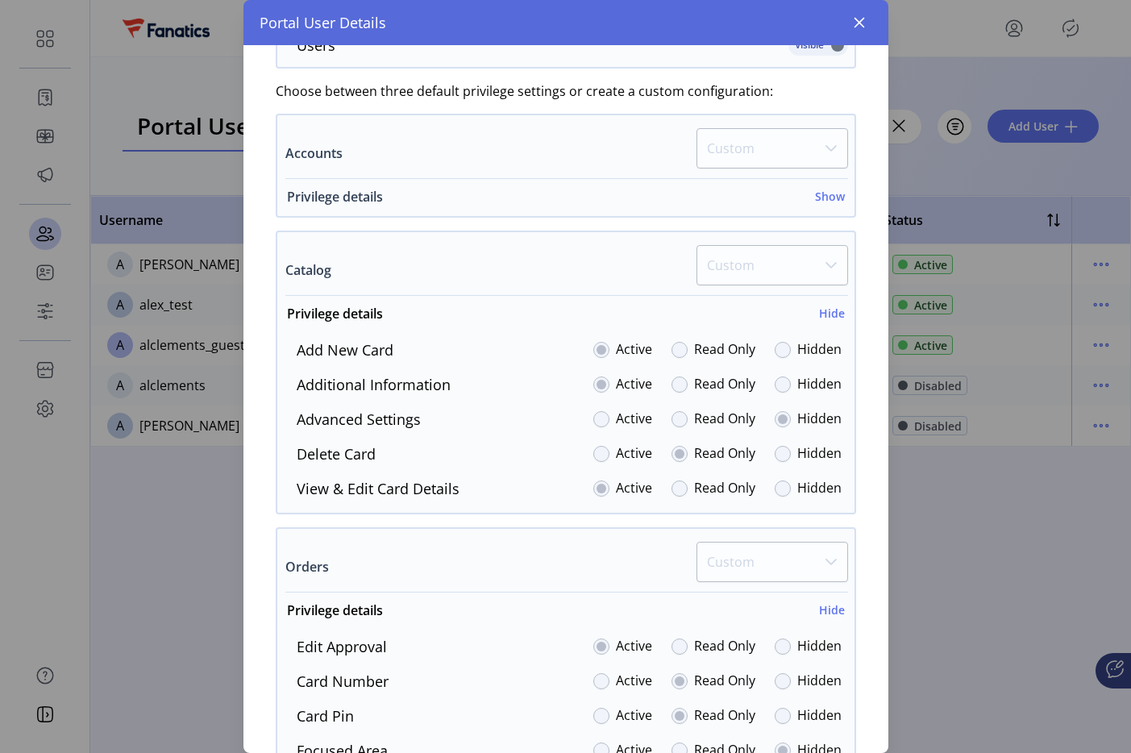
click at [818, 196] on h6 "Show" at bounding box center [830, 196] width 30 height 17
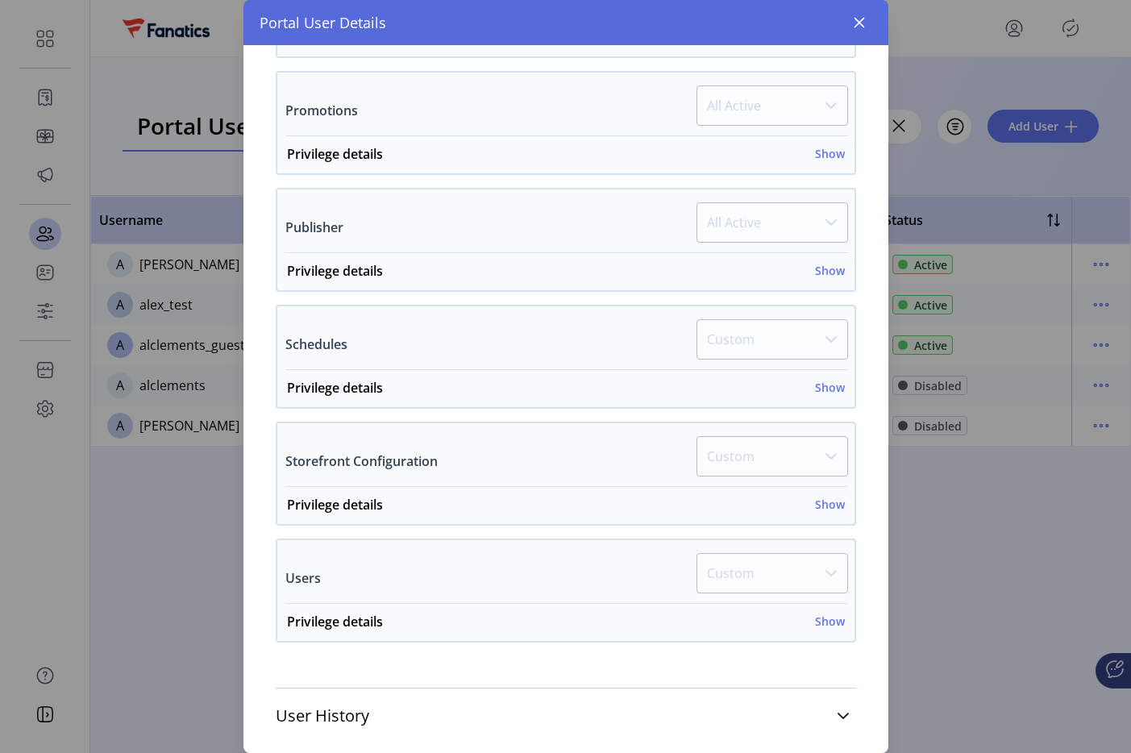
scroll to position [1933, 0]
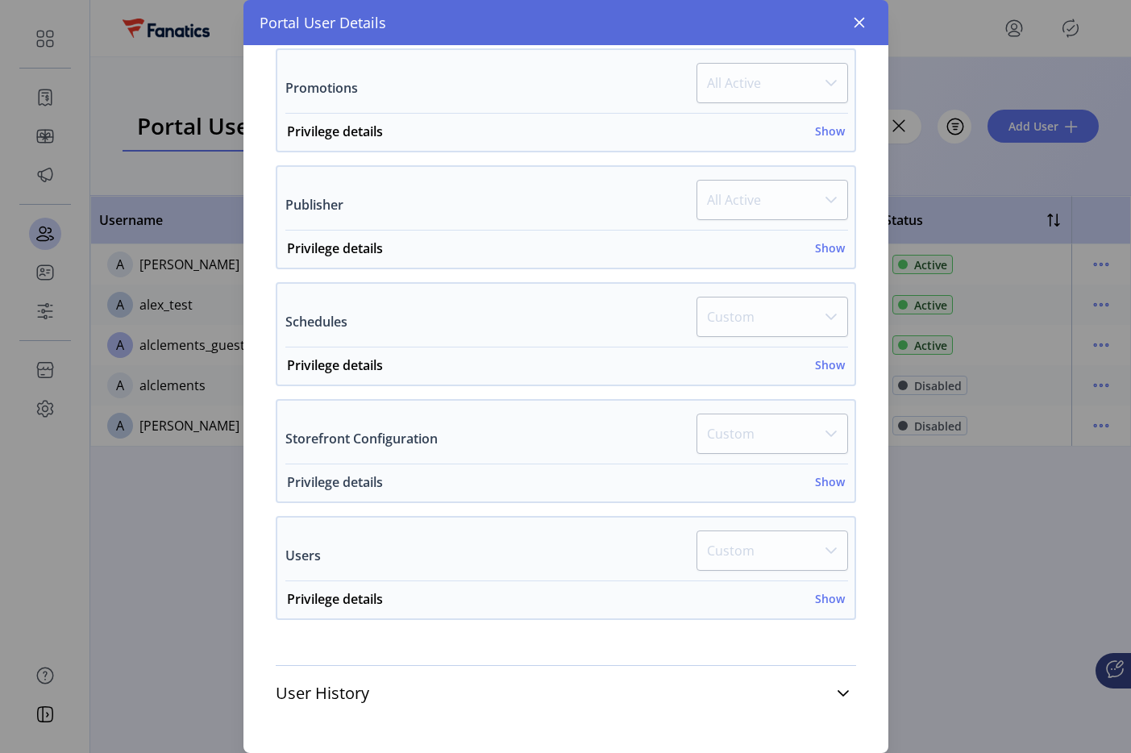
click at [824, 477] on h6 "Show" at bounding box center [830, 481] width 30 height 17
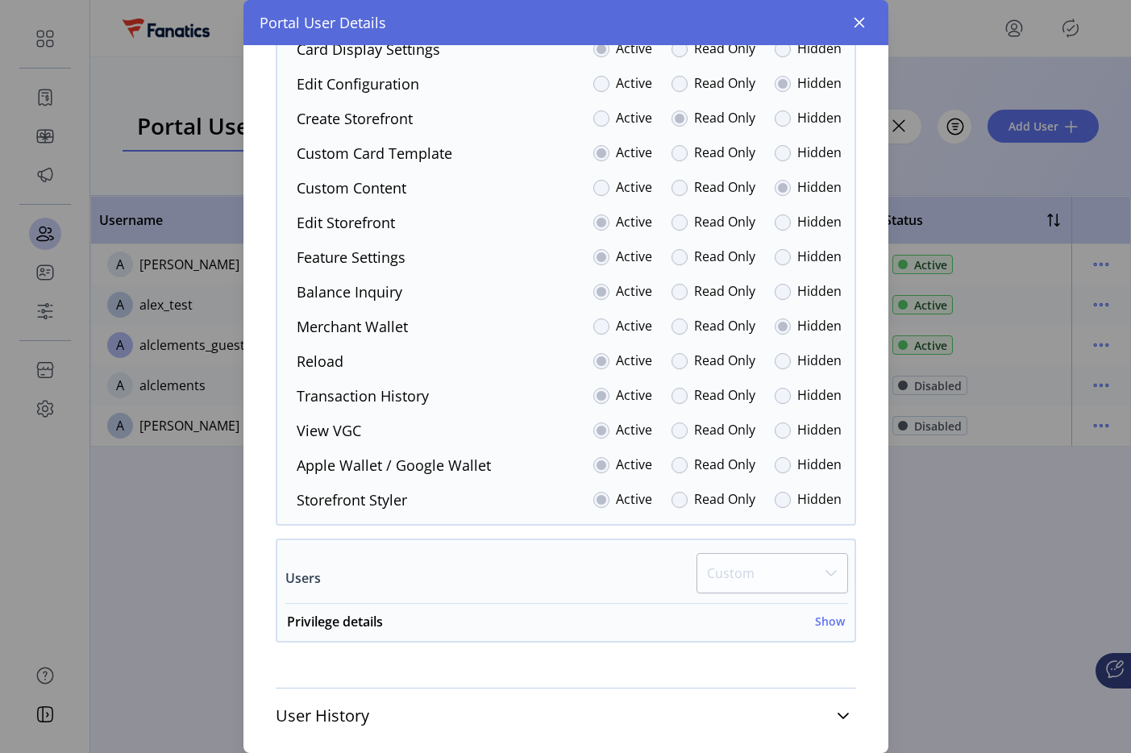
scroll to position [2425, 0]
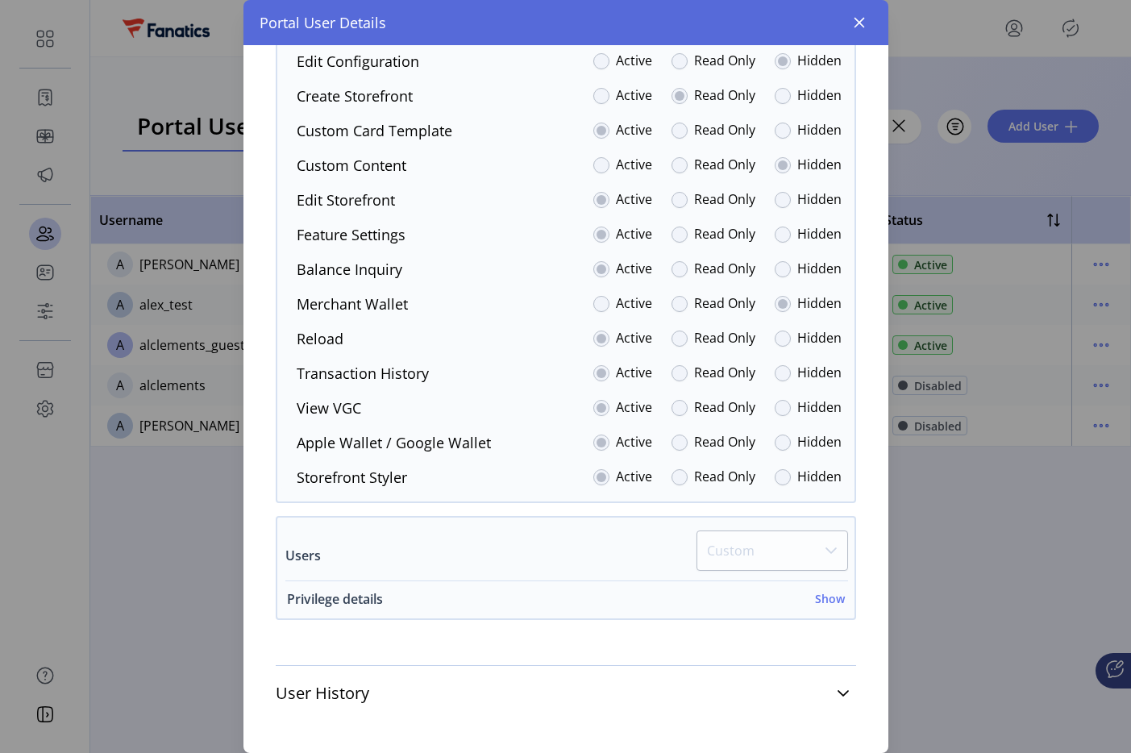
click at [832, 601] on h6 "Show" at bounding box center [830, 598] width 30 height 17
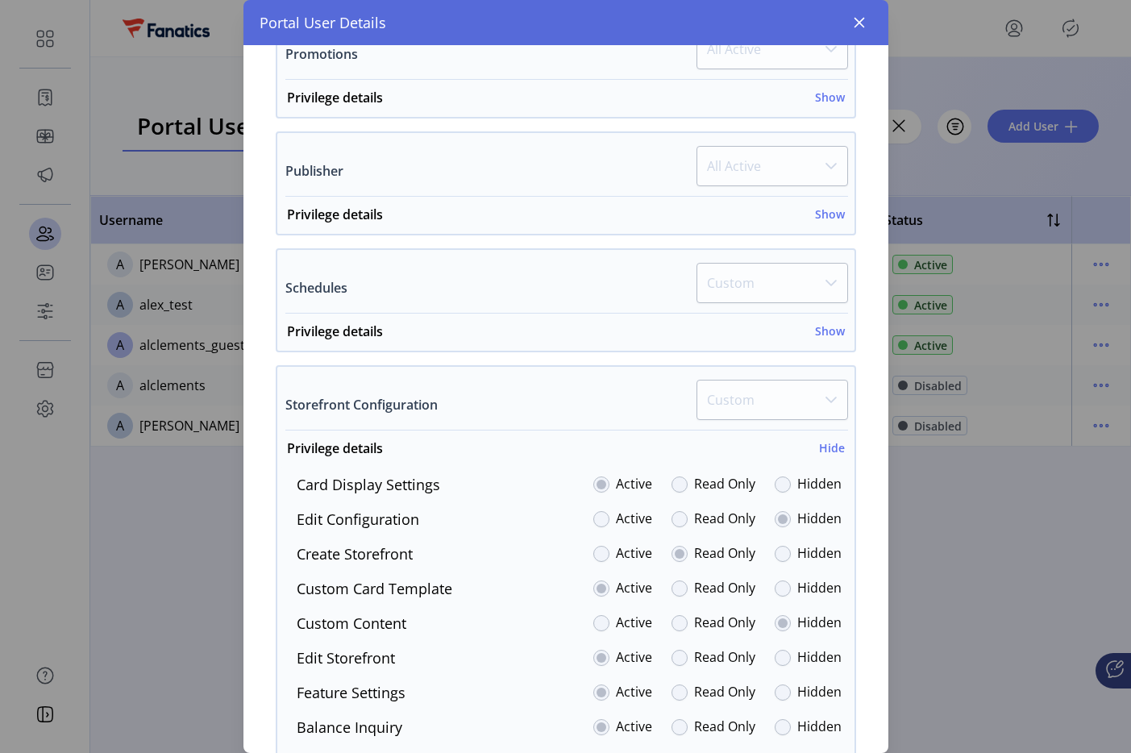
scroll to position [1956, 0]
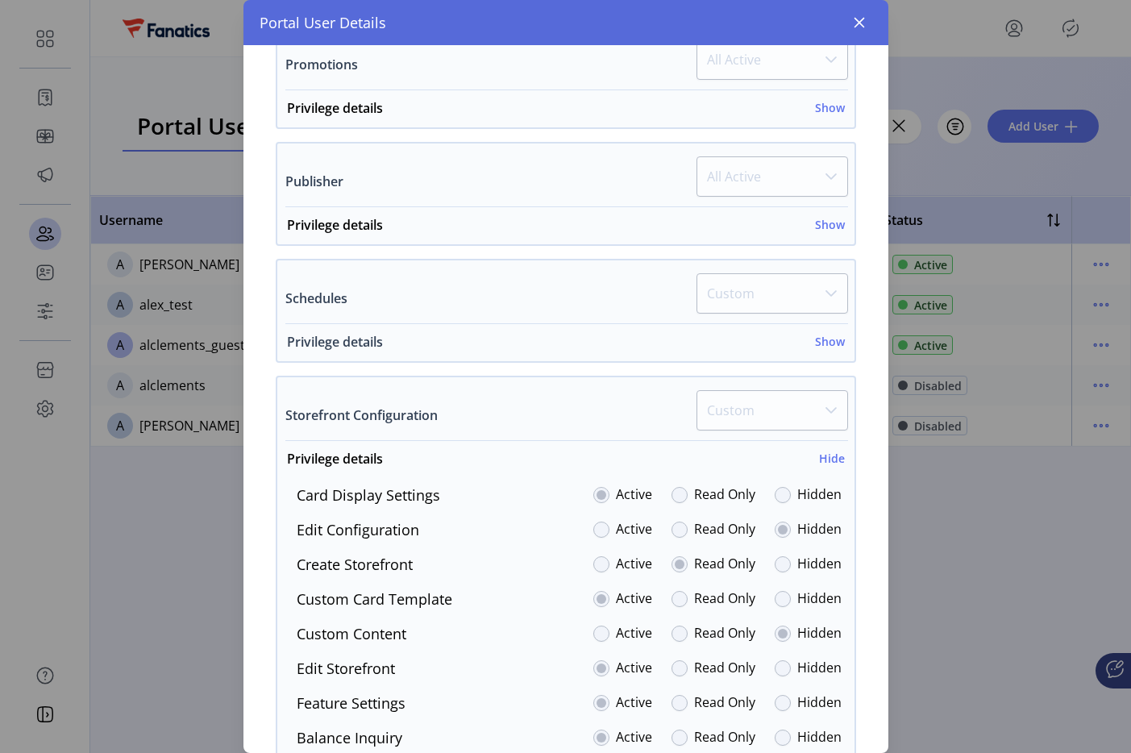
click at [815, 347] on h6 "Show" at bounding box center [830, 341] width 30 height 17
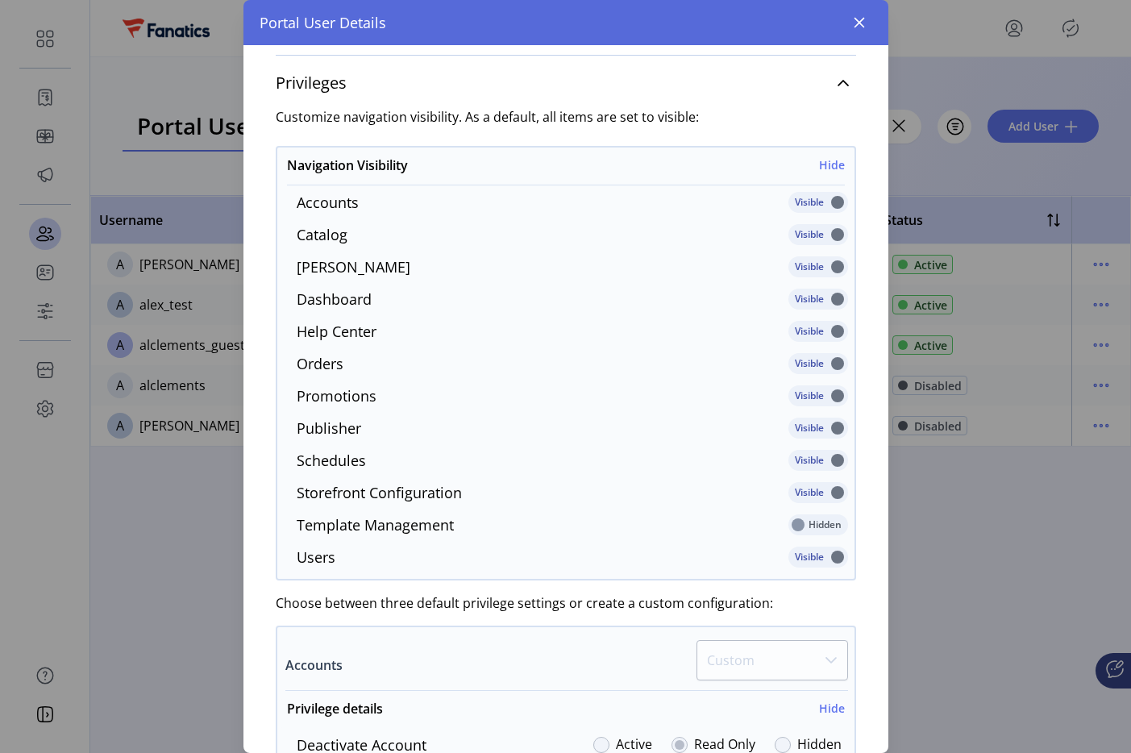
scroll to position [260, 0]
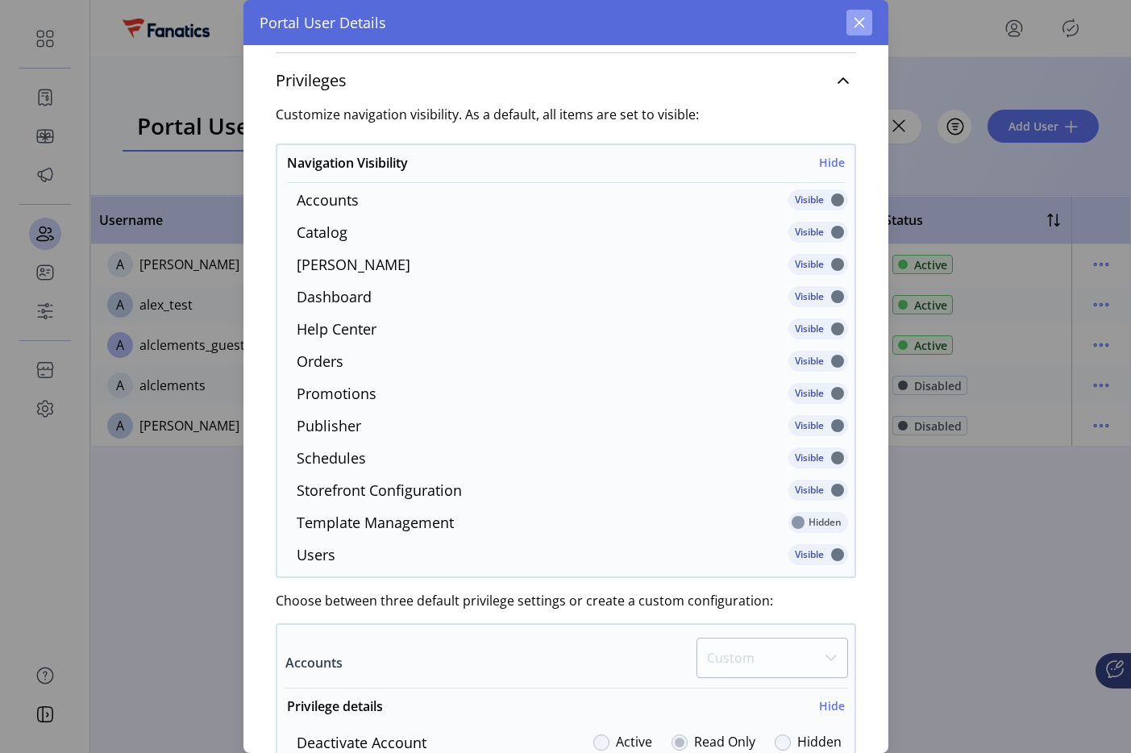
click at [861, 25] on icon "button" at bounding box center [859, 23] width 10 height 10
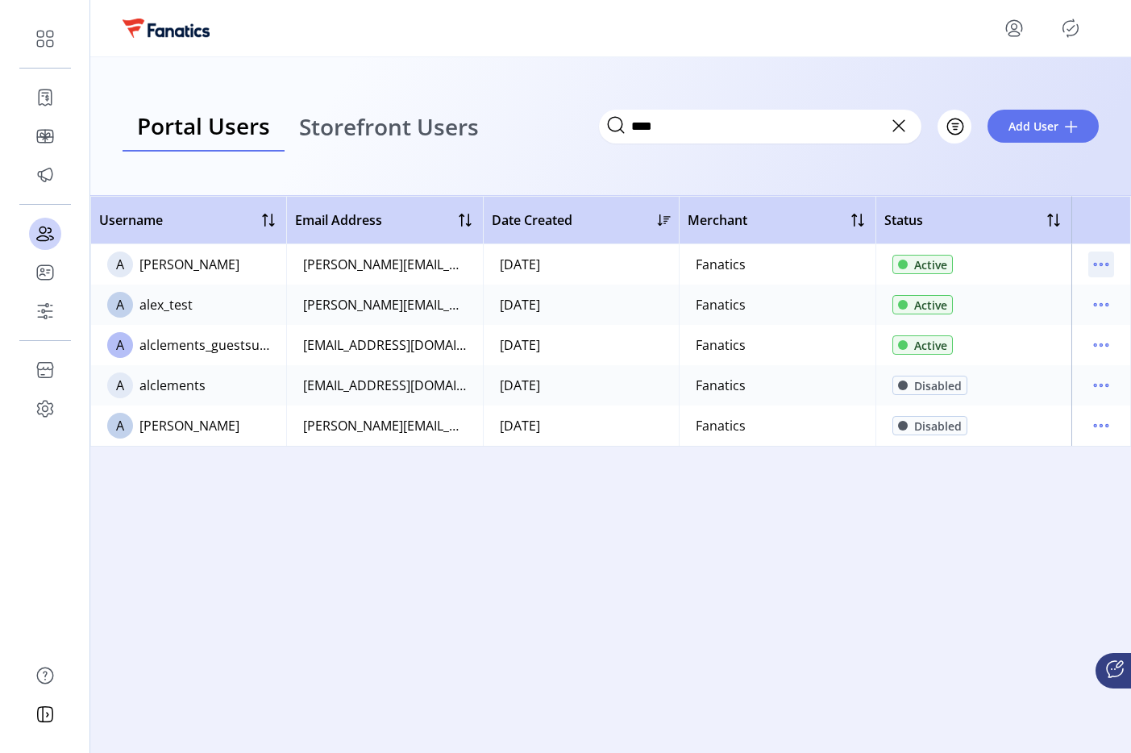
click at [1094, 269] on icon "menu" at bounding box center [1102, 265] width 26 height 26
click at [1011, 322] on span "View Details" at bounding box center [1034, 321] width 134 height 13
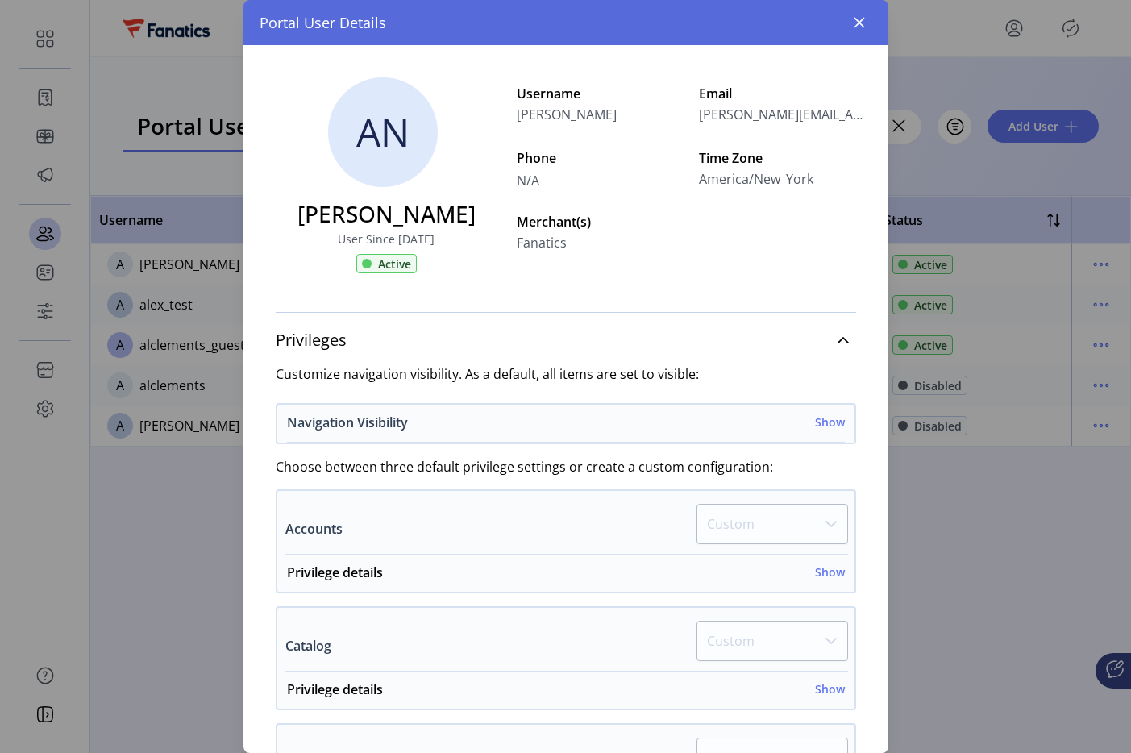
click at [822, 419] on h6 "Show" at bounding box center [830, 422] width 30 height 17
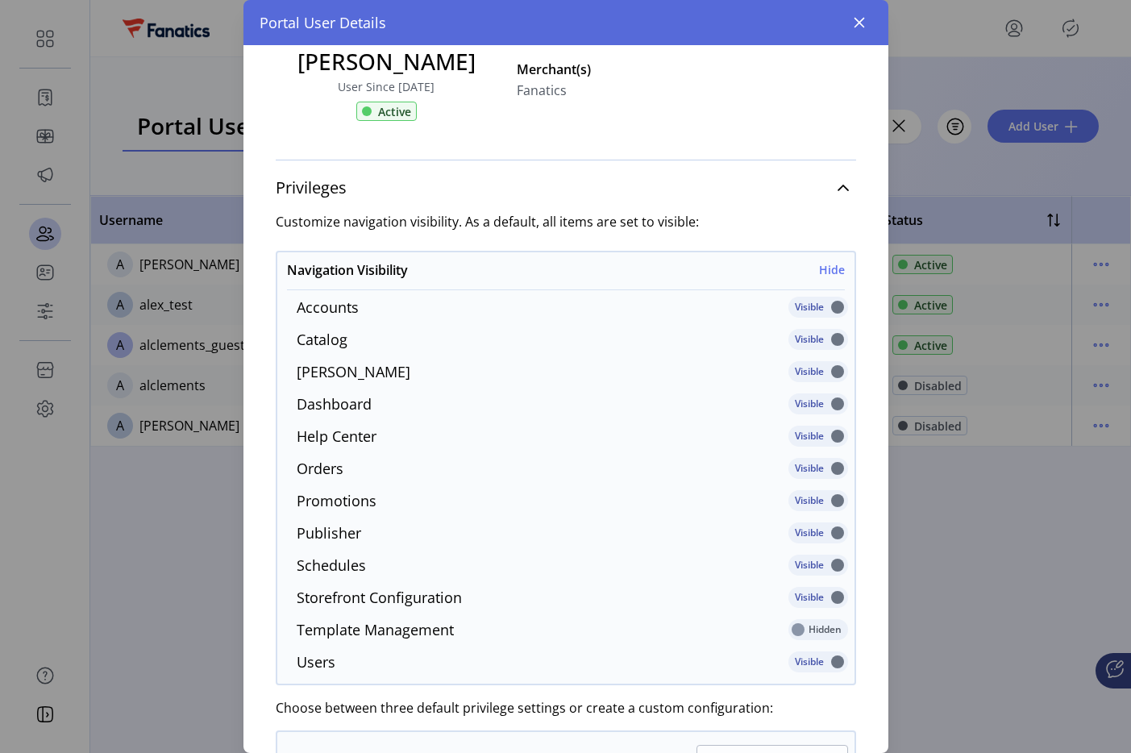
scroll to position [183, 0]
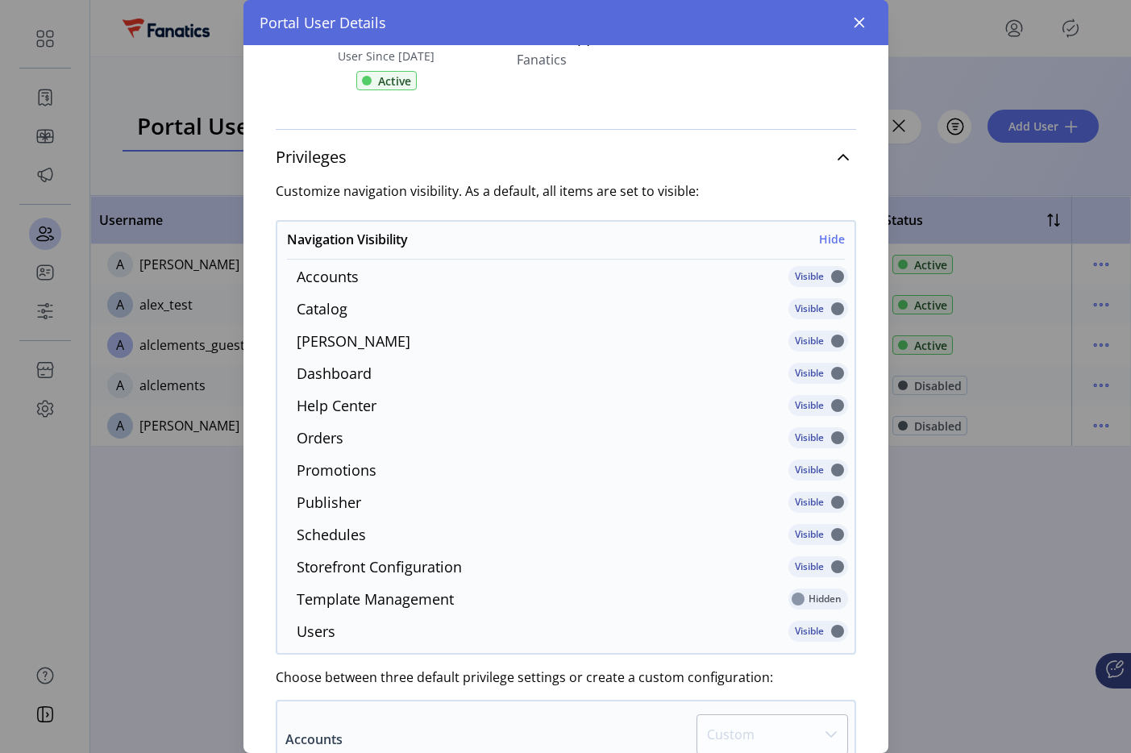
click at [818, 562] on div "Visible" at bounding box center [819, 569] width 60 height 26
click at [798, 573] on p-inputswitch at bounding box center [819, 573] width 60 height 18
click at [798, 593] on div "Hidden" at bounding box center [819, 602] width 60 height 26
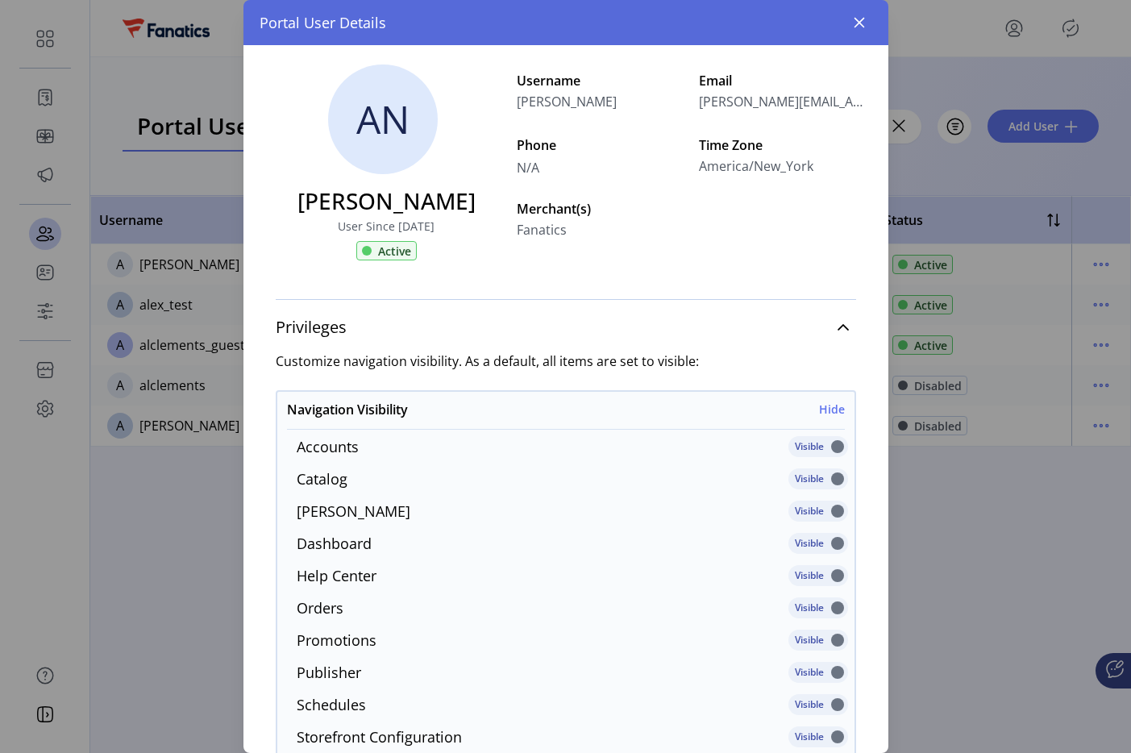
scroll to position [0, 0]
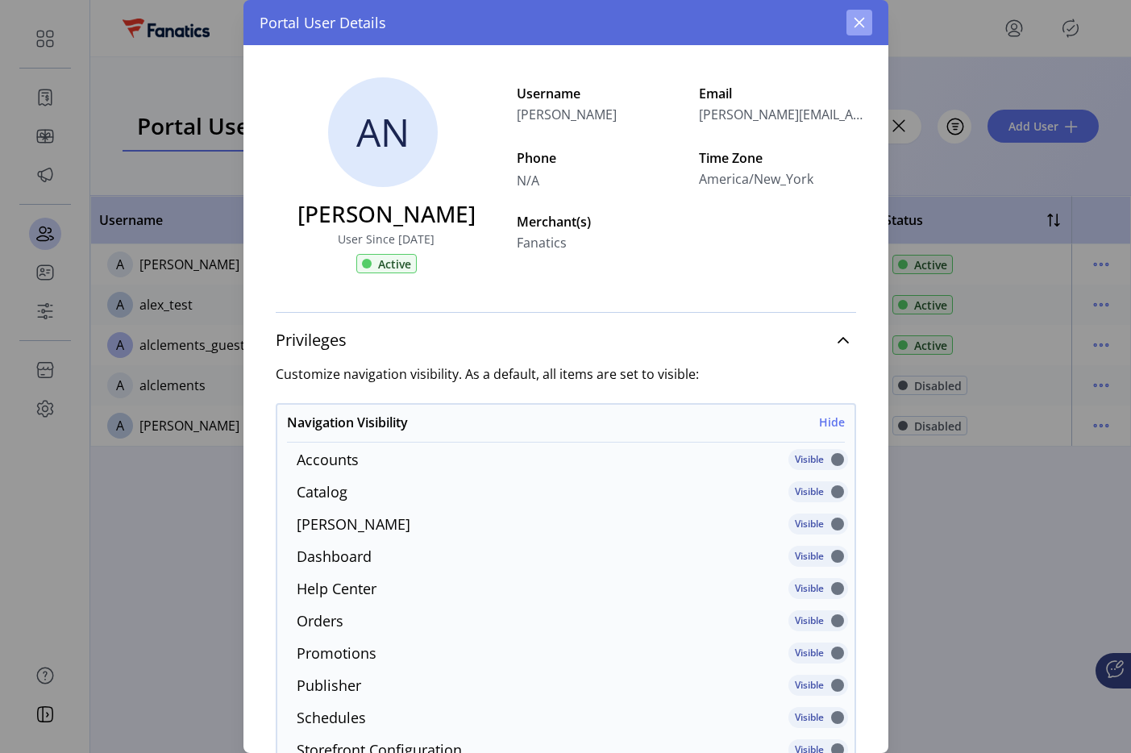
click at [858, 26] on icon "button" at bounding box center [859, 22] width 13 height 13
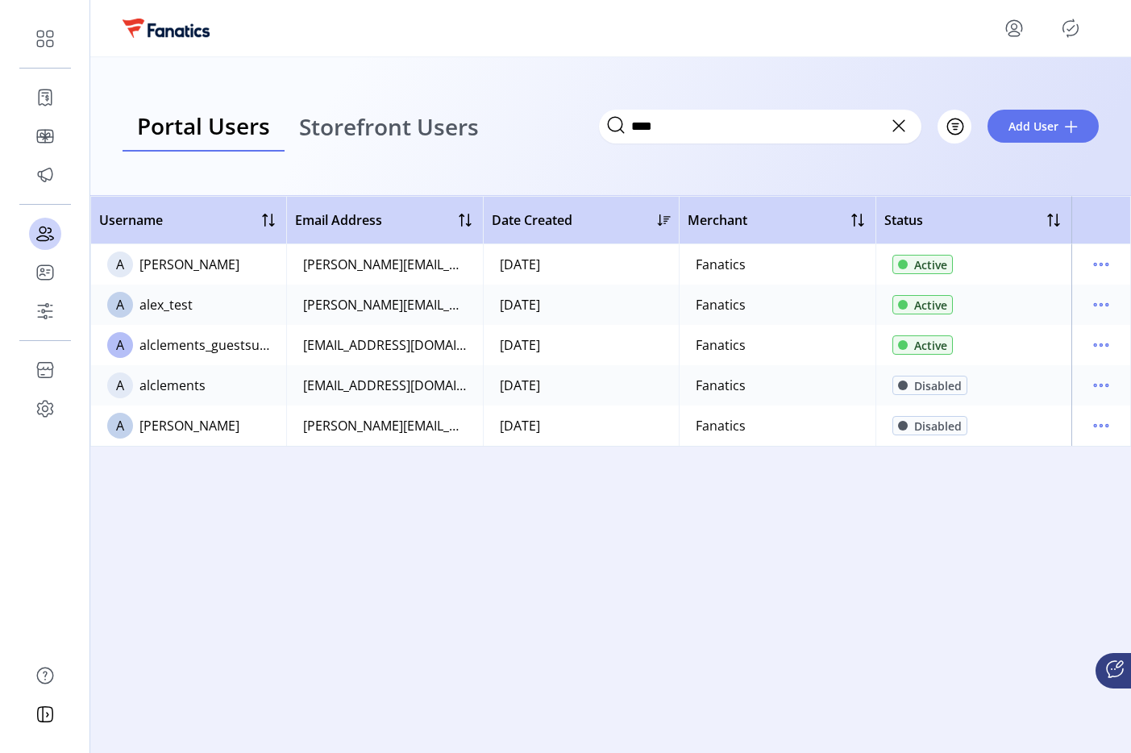
click at [414, 134] on span "Storefront Users" at bounding box center [389, 126] width 180 height 23
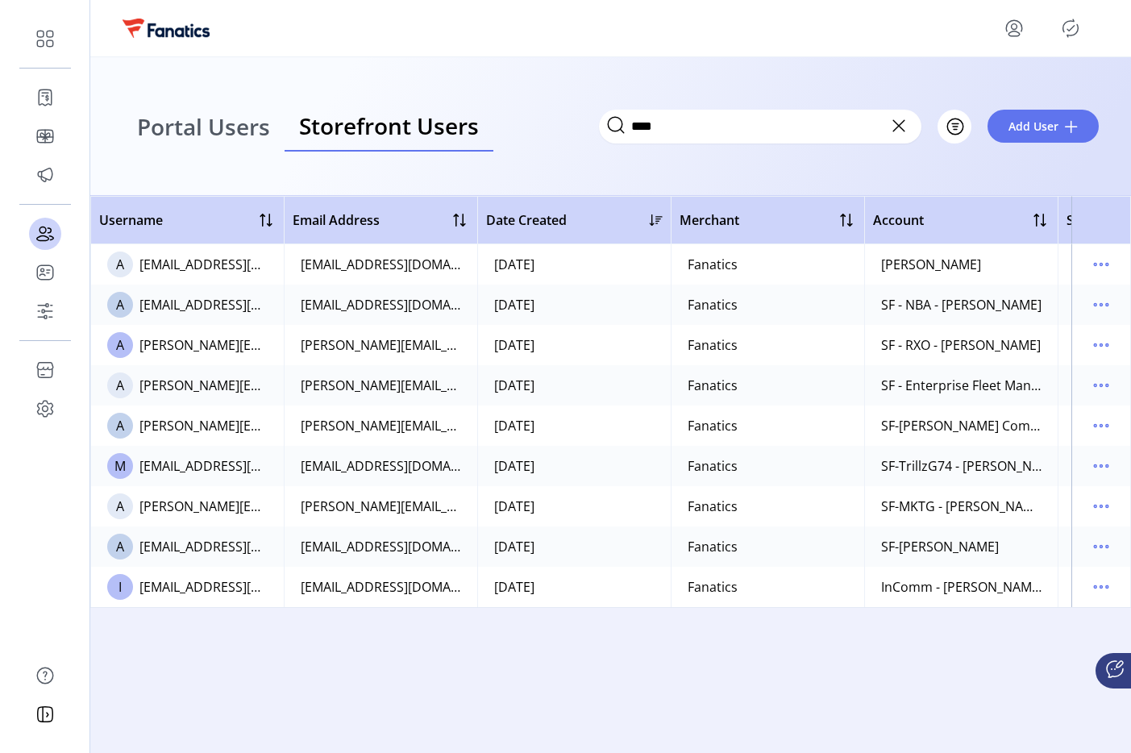
click at [185, 121] on span "Portal Users" at bounding box center [203, 126] width 133 height 23
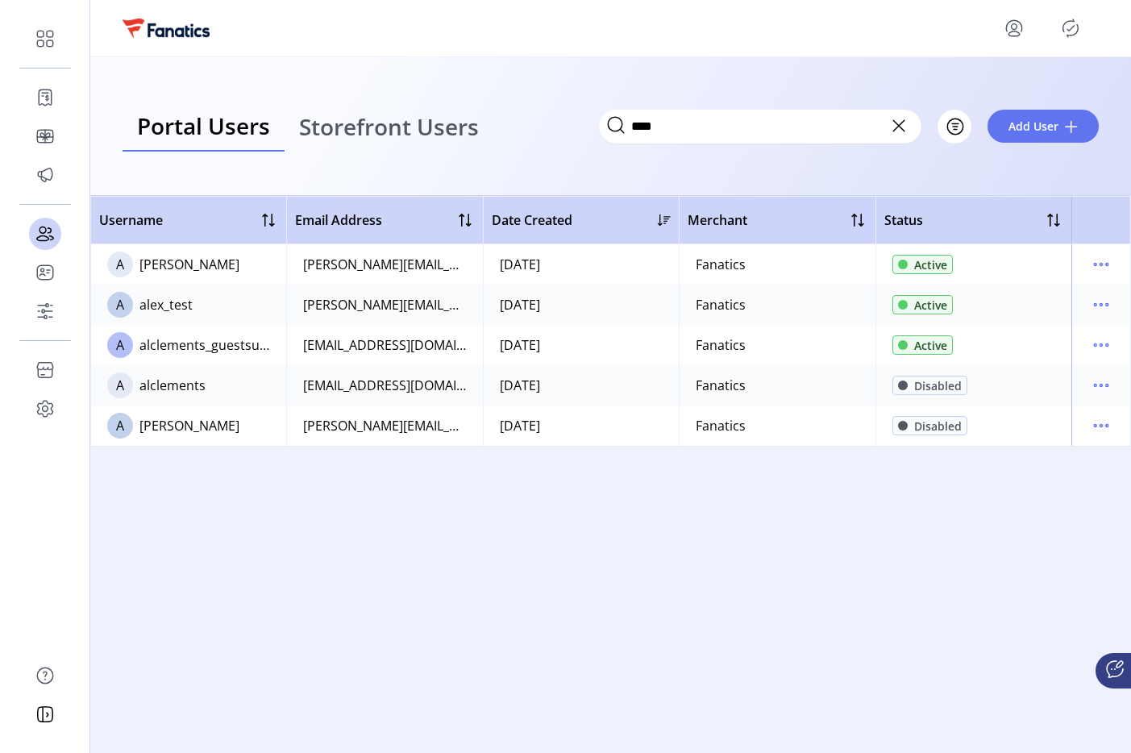
click at [893, 120] on icon at bounding box center [899, 126] width 26 height 26
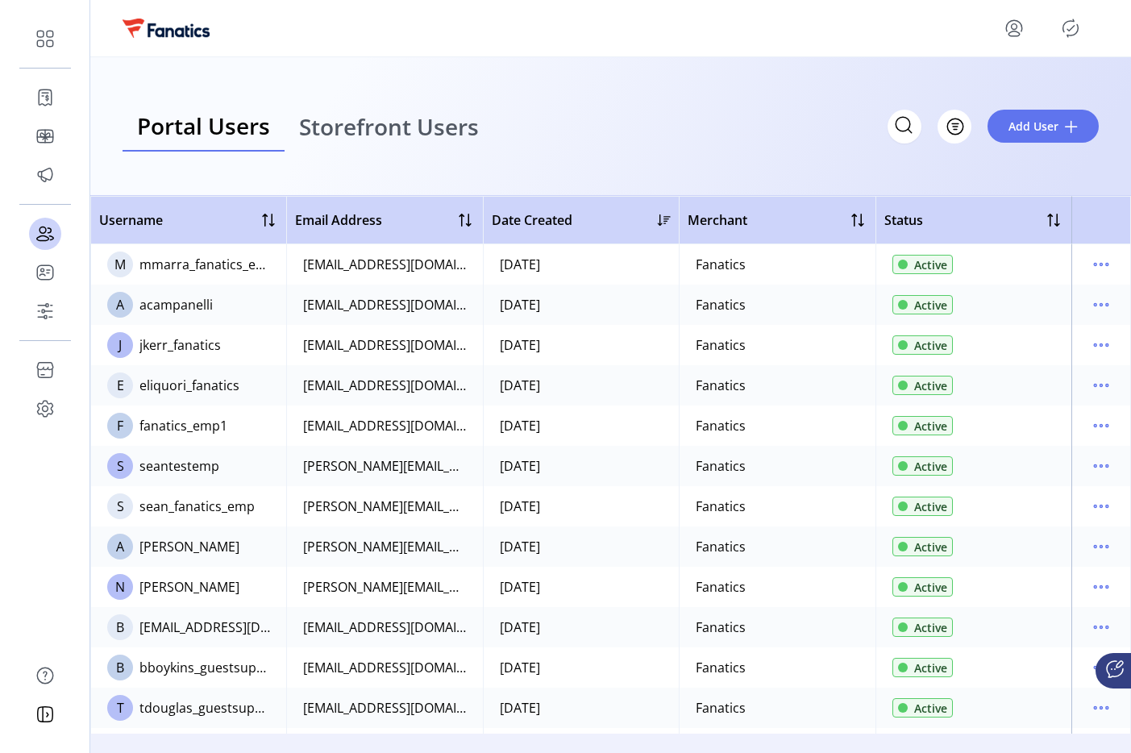
click at [1011, 33] on icon "menu" at bounding box center [1015, 28] width 26 height 26
click at [932, 97] on span "Sign Out" at bounding box center [956, 91] width 121 height 13
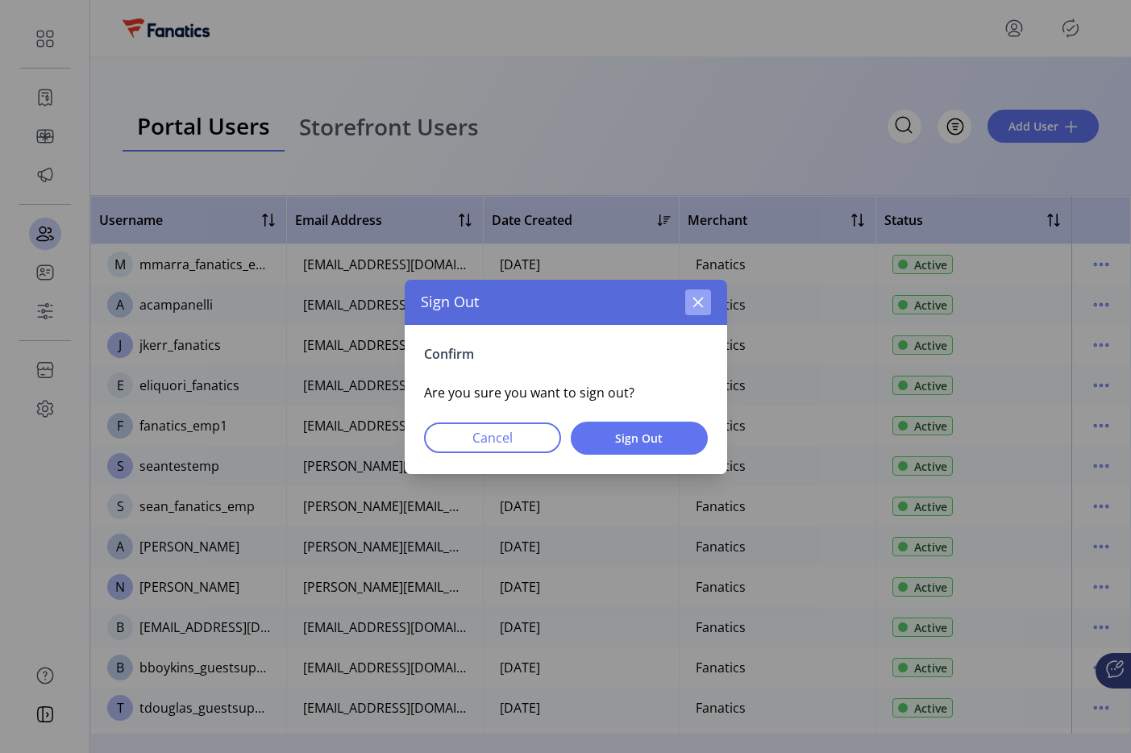
click at [701, 297] on icon "button" at bounding box center [698, 302] width 13 height 13
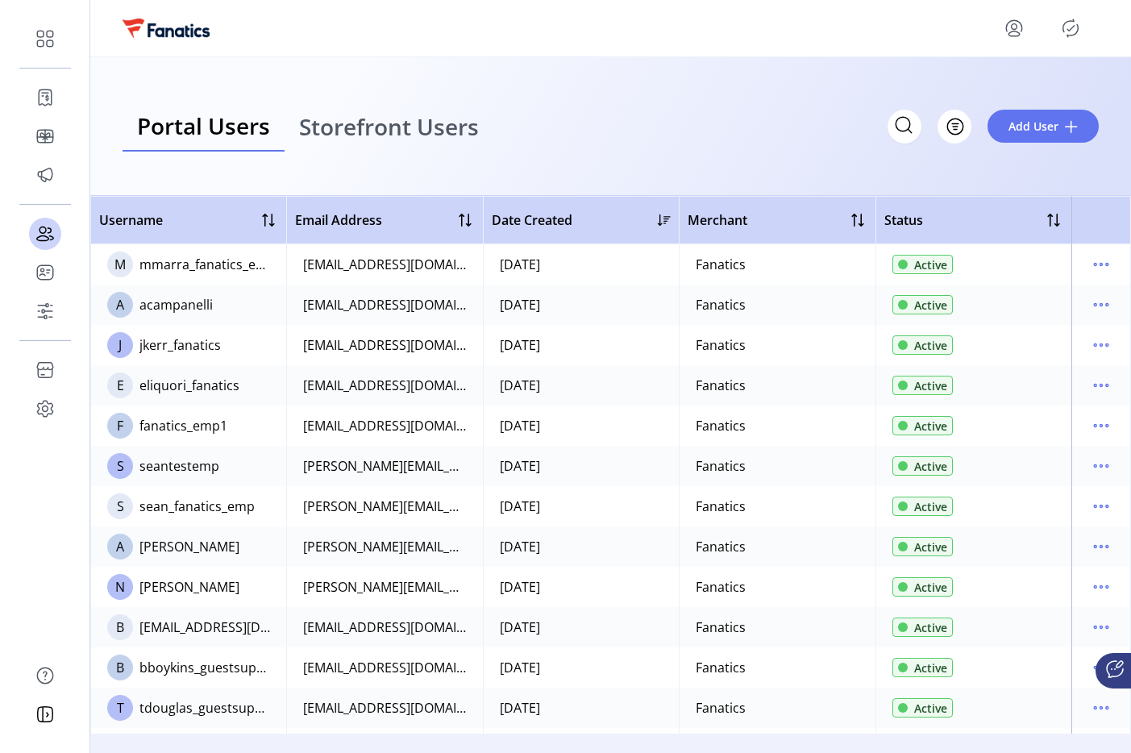
click at [1061, 38] on p-button at bounding box center [1071, 28] width 26 height 26
click at [1069, 35] on icon "Publisher Panel" at bounding box center [1071, 28] width 15 height 18
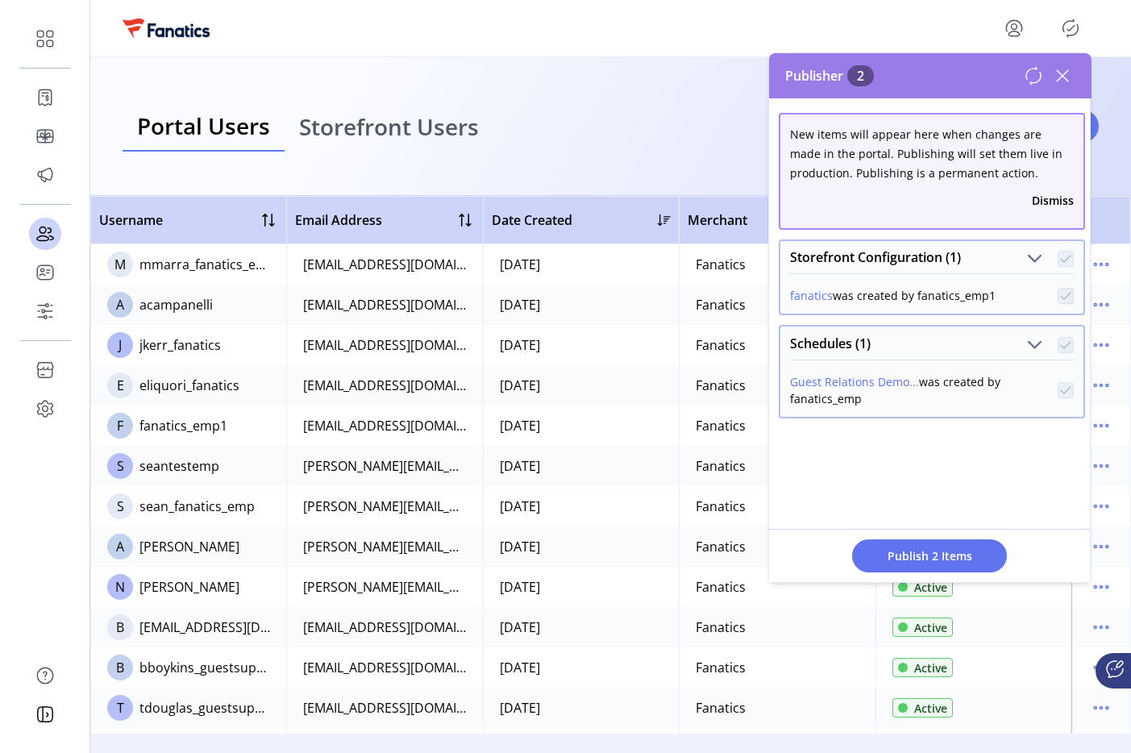
click at [1065, 71] on icon at bounding box center [1063, 76] width 26 height 26
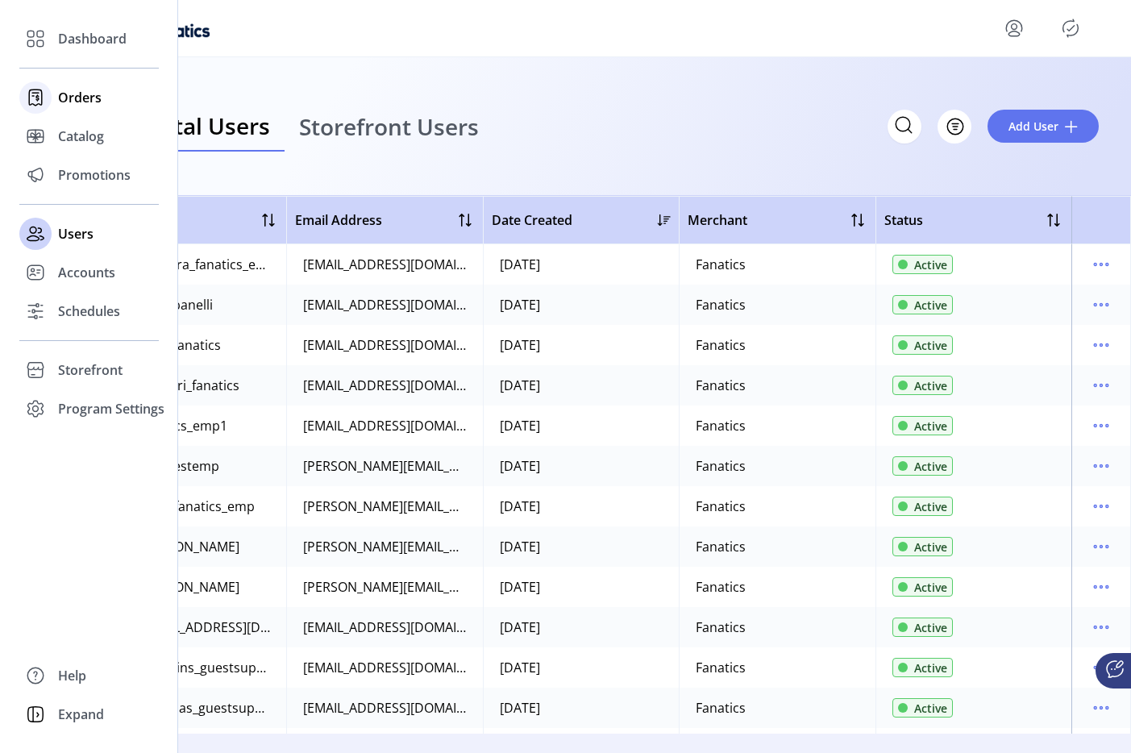
click at [35, 101] on icon at bounding box center [36, 98] width 26 height 26
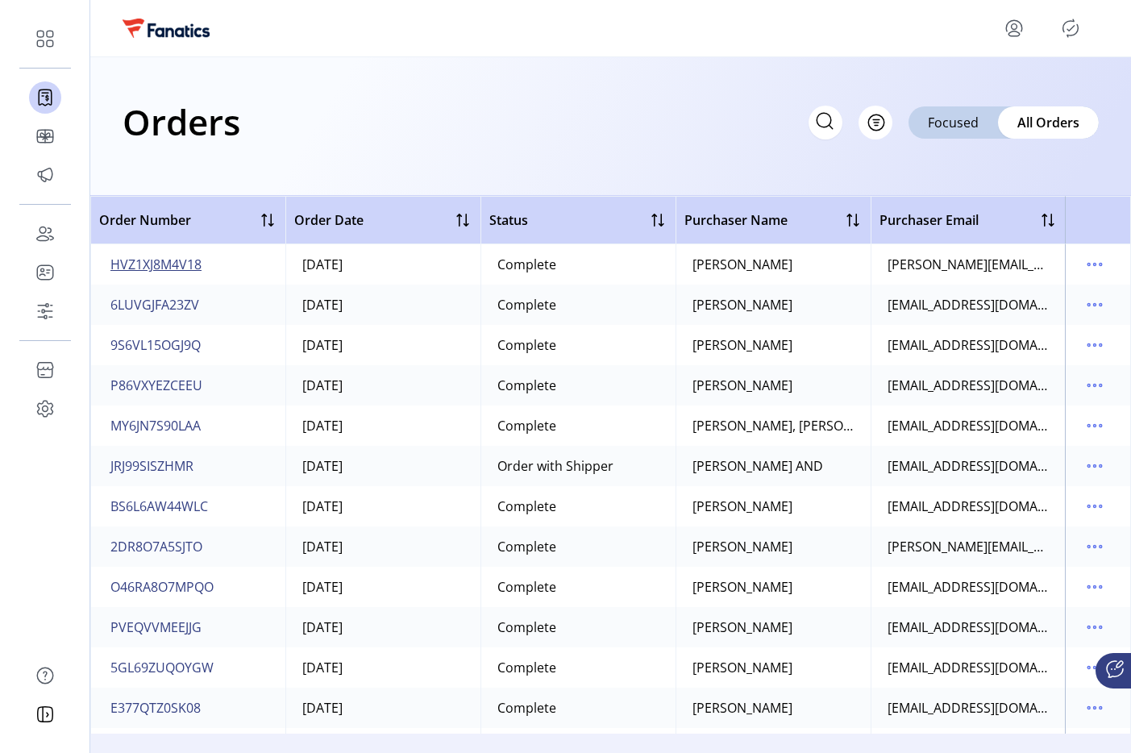
click at [190, 258] on span "HVZ1XJ8M4V18" at bounding box center [155, 264] width 91 height 19
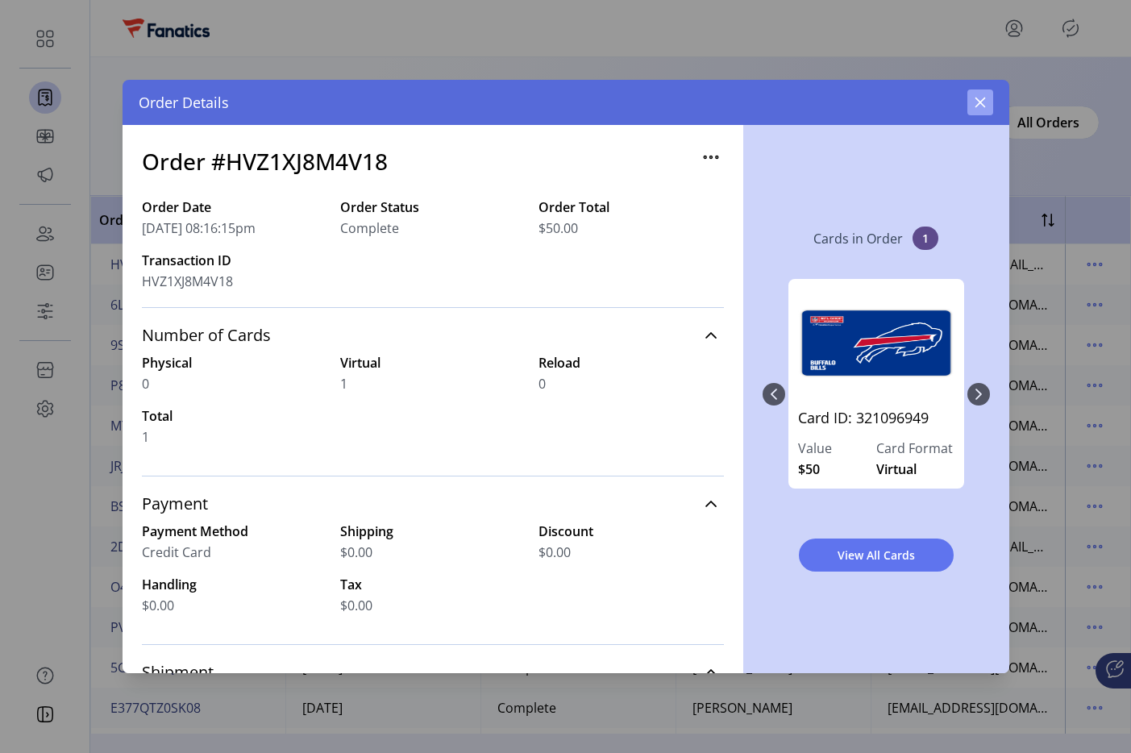
click at [983, 106] on icon "button" at bounding box center [980, 102] width 13 height 13
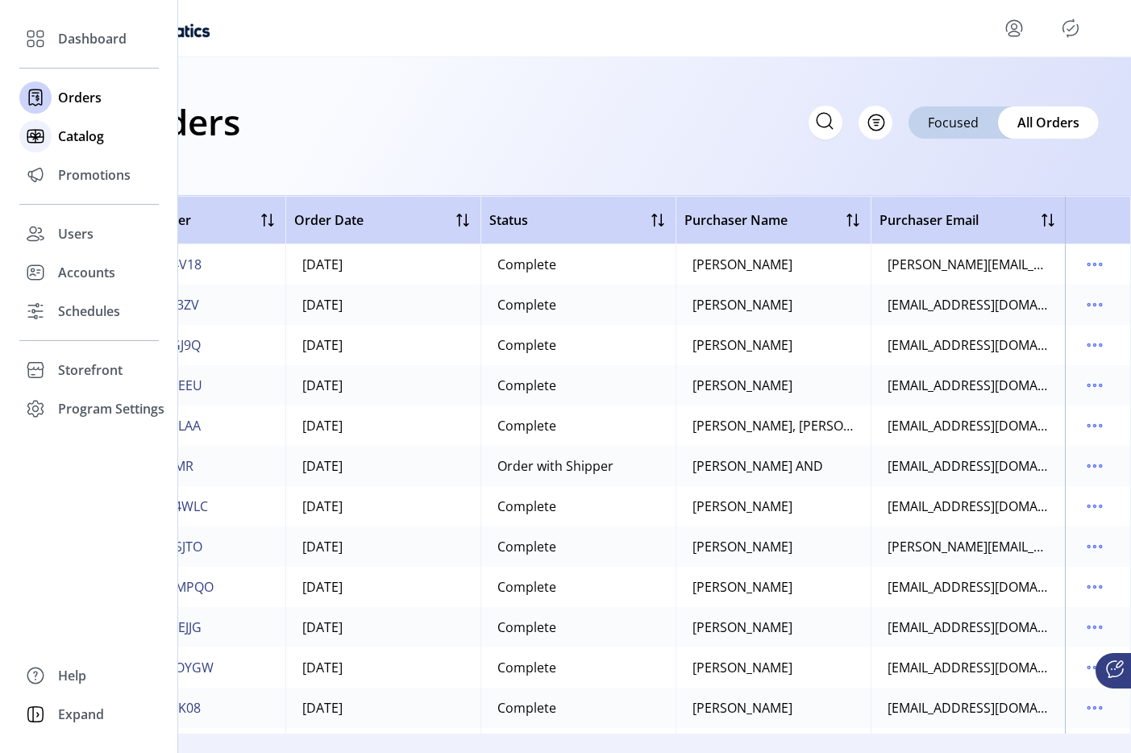
click at [39, 139] on icon at bounding box center [36, 136] width 26 height 26
click at [69, 93] on span "Orders" at bounding box center [80, 97] width 44 height 19
click at [53, 140] on div "Catalog" at bounding box center [89, 136] width 140 height 39
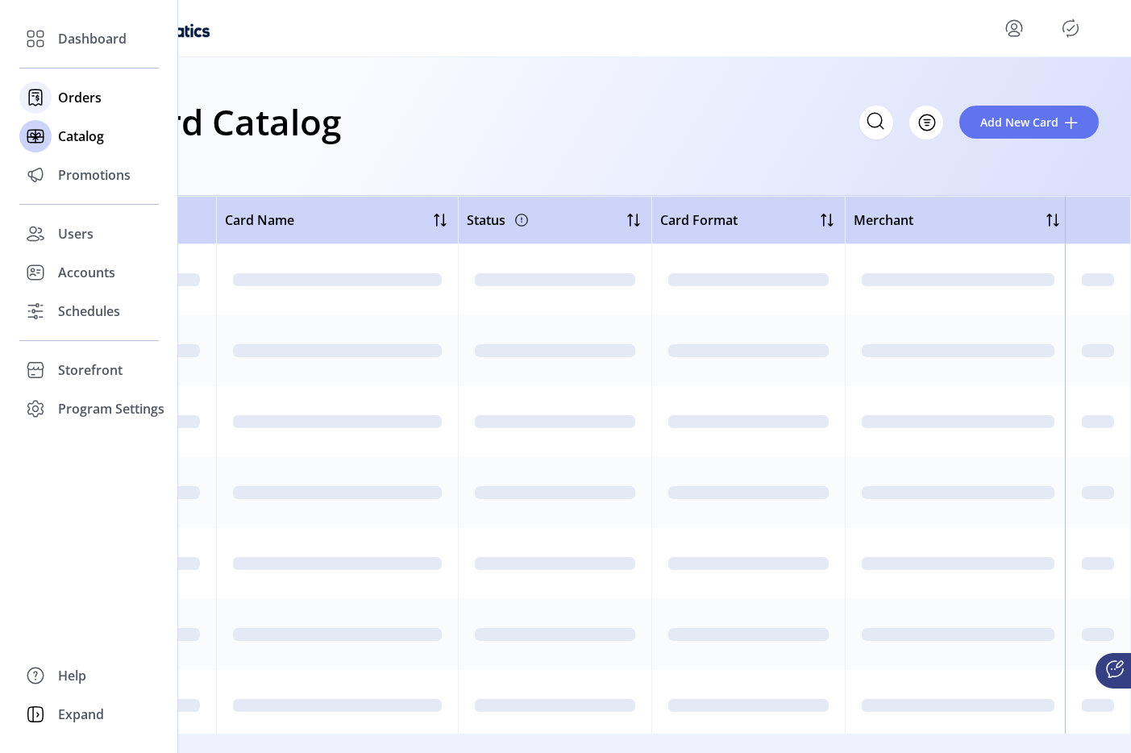
click at [48, 90] on icon at bounding box center [36, 98] width 26 height 26
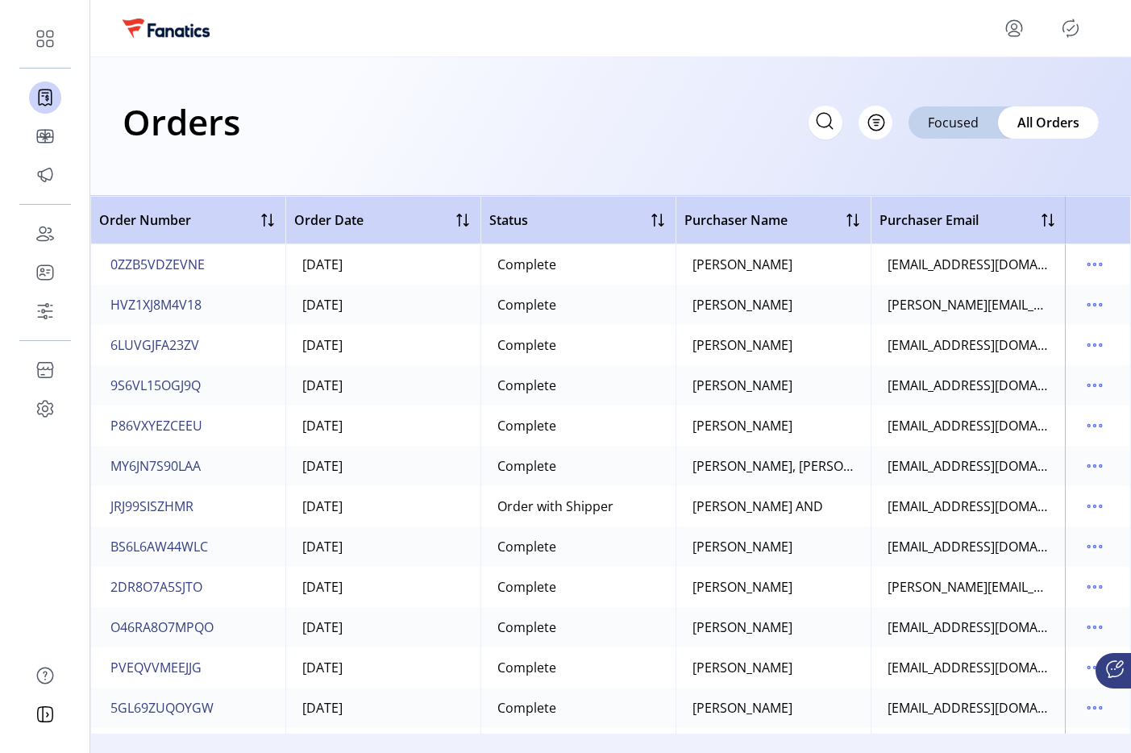
click at [1027, 26] on div at bounding box center [1051, 28] width 98 height 26
click at [1023, 26] on icon "menu" at bounding box center [1015, 28] width 26 height 26
click at [988, 92] on span "Sign Out" at bounding box center [956, 91] width 121 height 13
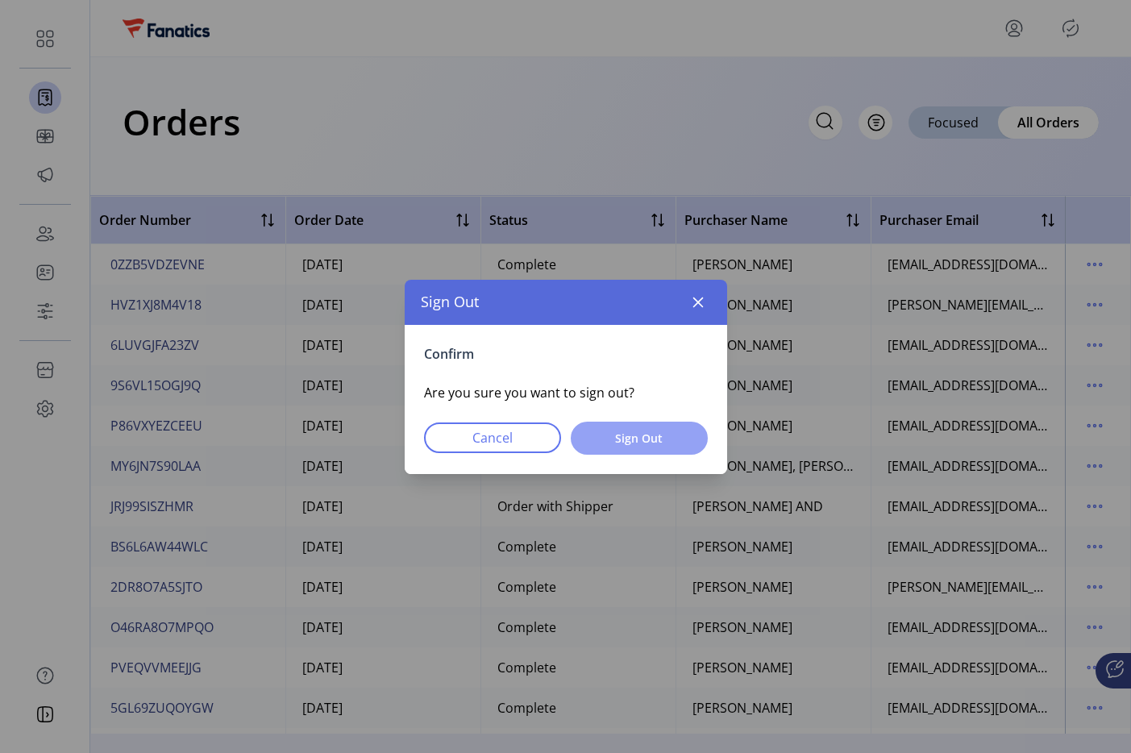
click at [584, 442] on button "Sign Out" at bounding box center [639, 438] width 137 height 33
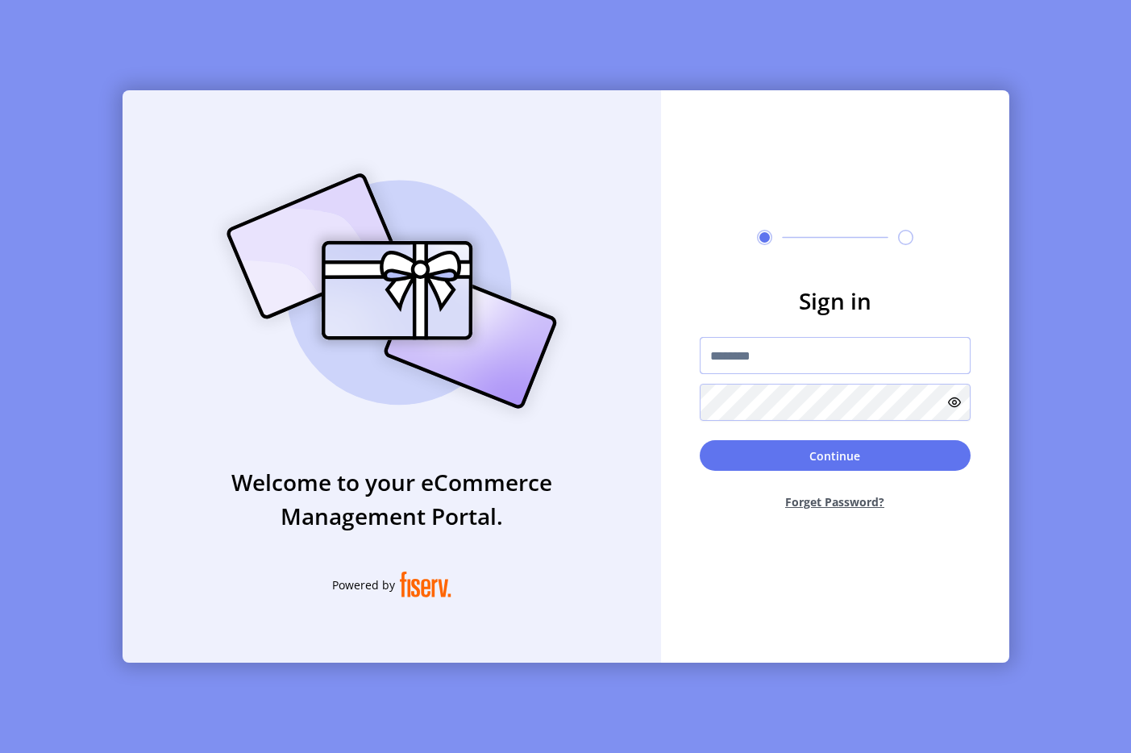
click at [743, 352] on input "text" at bounding box center [835, 355] width 271 height 37
drag, startPoint x: 743, startPoint y: 352, endPoint x: 703, endPoint y: 245, distance: 114.3
click at [725, 323] on form "Sign in Continue Forget Password?" at bounding box center [835, 404] width 348 height 240
click at [760, 44] on div "Welcome to your eCommerce Management Portal. Powered by Sign in Continue Forget…" at bounding box center [565, 376] width 1131 height 753
click at [721, 349] on input "text" at bounding box center [835, 355] width 271 height 37
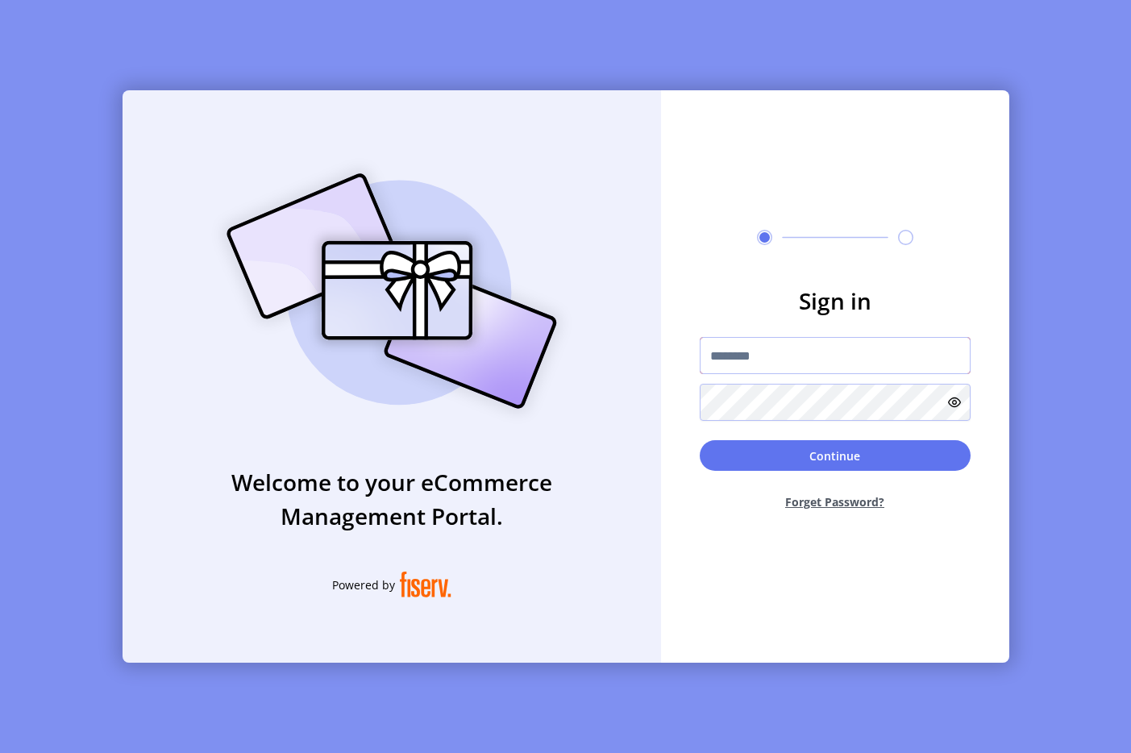
type input "**********"
click at [752, 467] on button "Continue" at bounding box center [835, 455] width 271 height 31
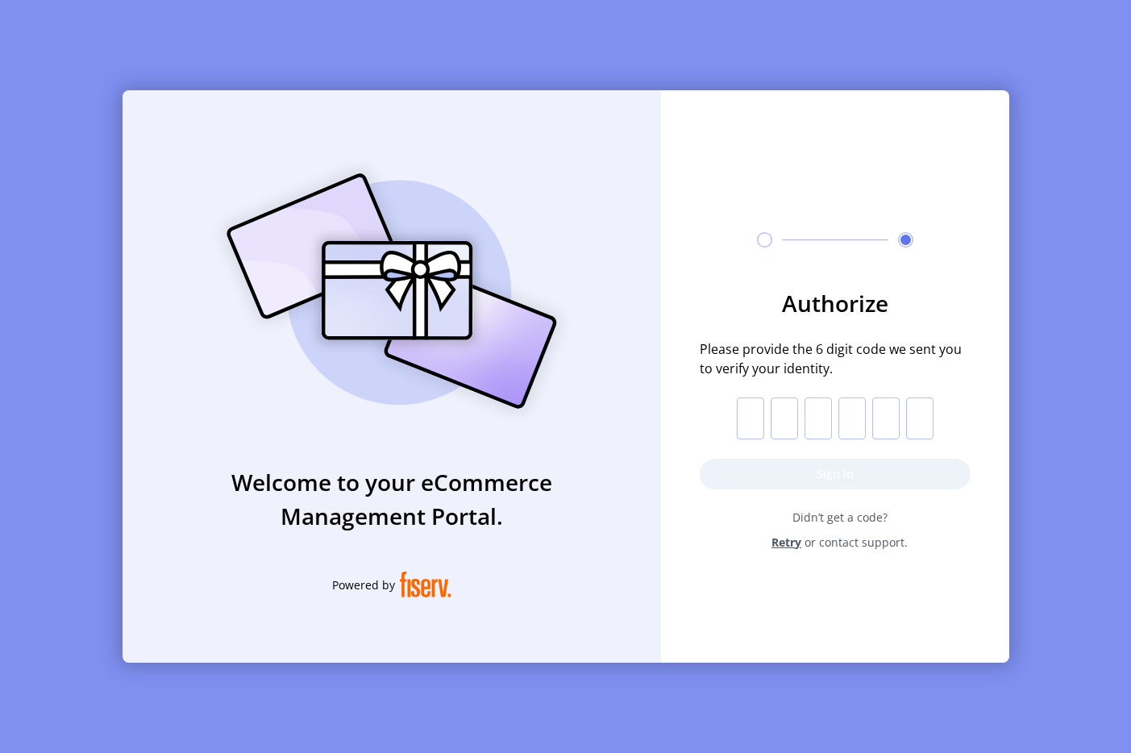
click at [761, 415] on input "text" at bounding box center [750, 419] width 27 height 42
paste input "*"
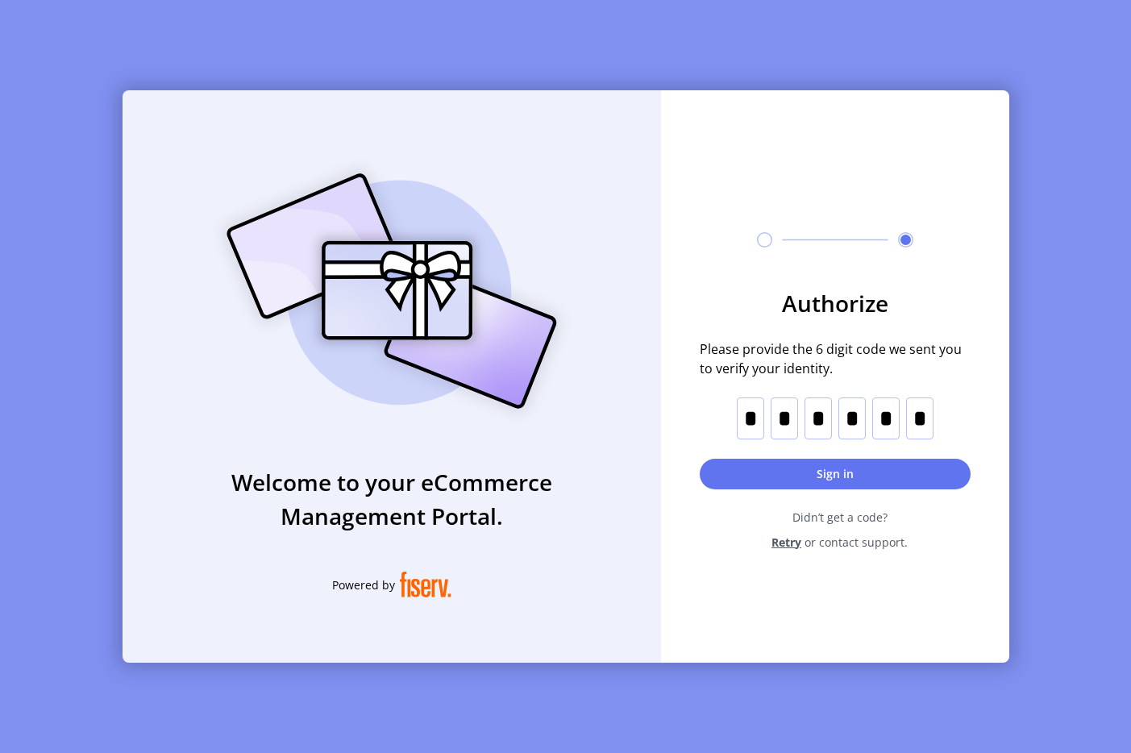
type input "*"
click at [815, 473] on button "Sign in" at bounding box center [835, 474] width 271 height 31
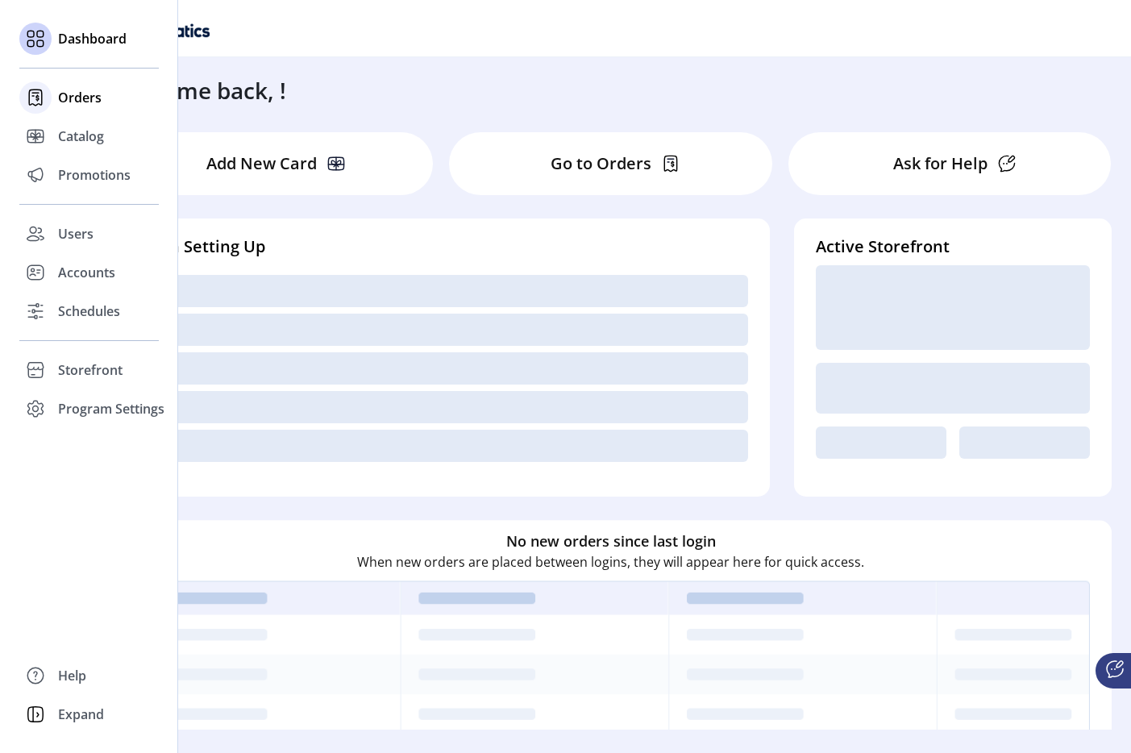
click at [50, 94] on div at bounding box center [35, 97] width 32 height 32
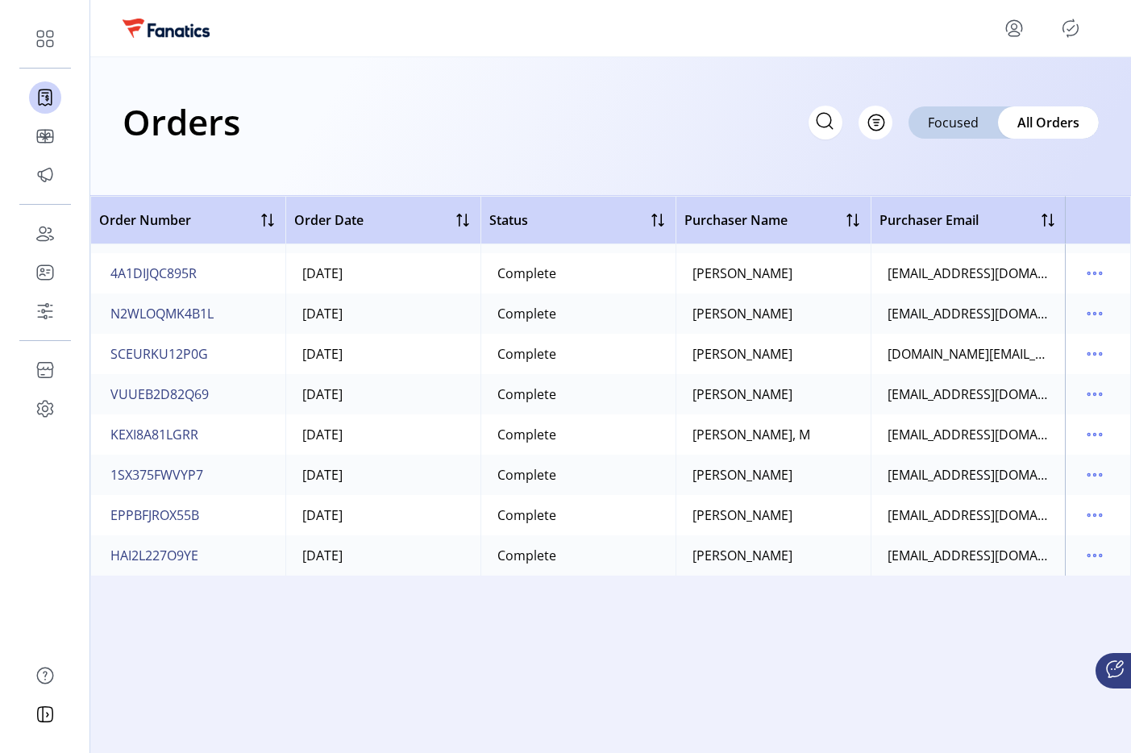
scroll to position [23135, 0]
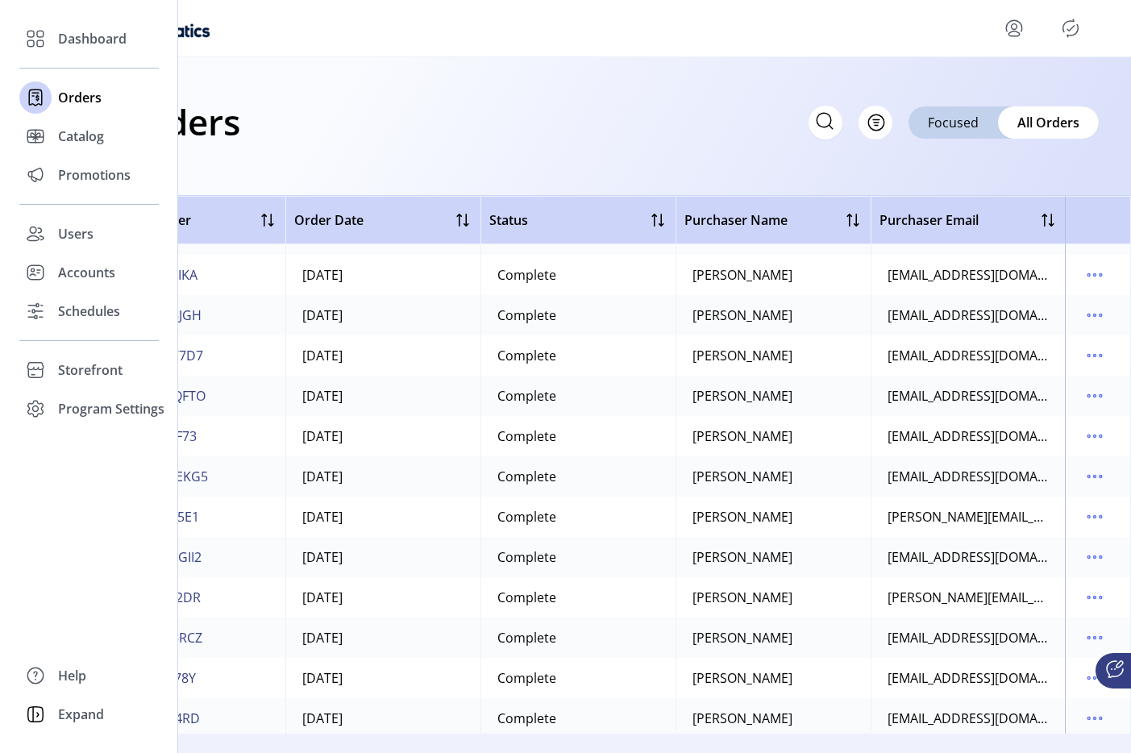
click at [56, 58] on div "Dashboard Orders Catalog Promotions Users Accounts Schedules Storefront Configu…" at bounding box center [89, 223] width 140 height 409
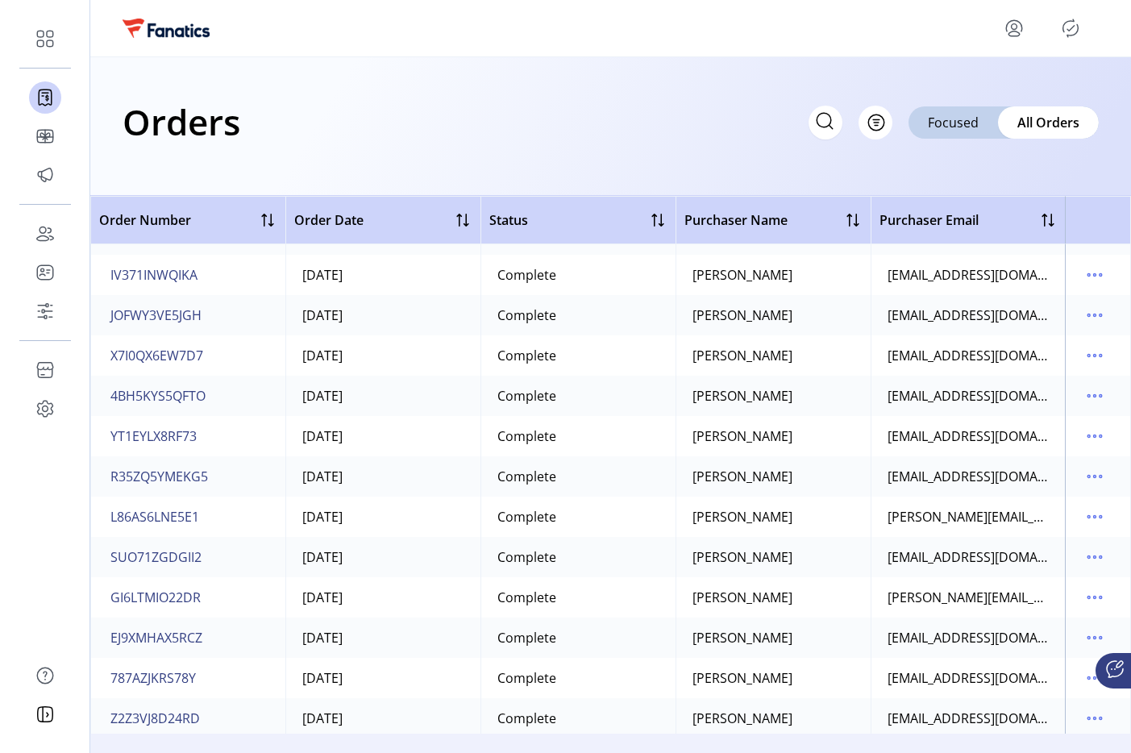
click at [228, 131] on h1 "Orders" at bounding box center [182, 122] width 118 height 56
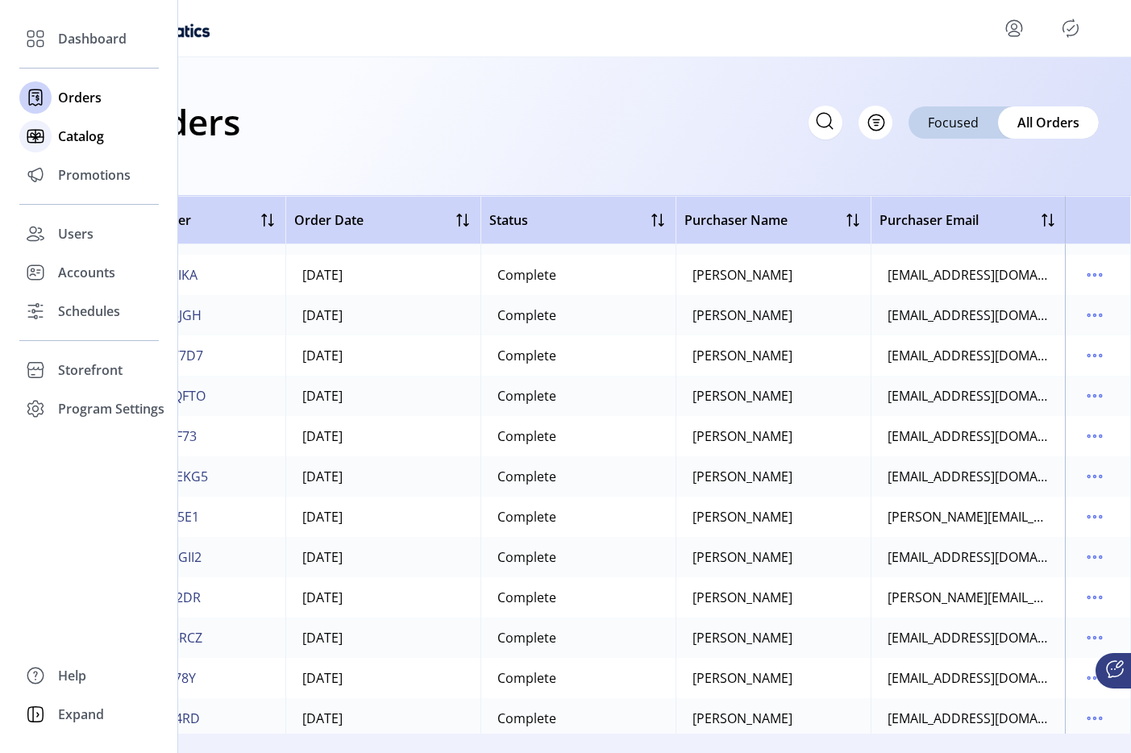
click at [45, 135] on icon at bounding box center [36, 136] width 26 height 26
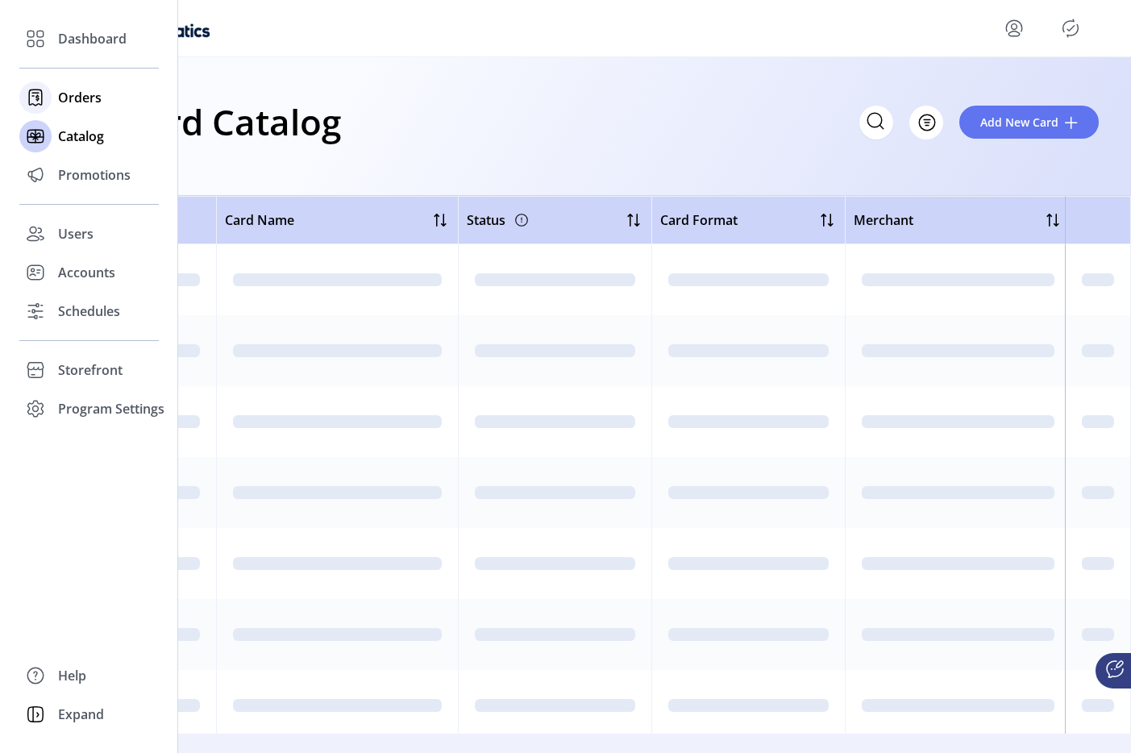
click at [68, 109] on div "Orders" at bounding box center [89, 97] width 140 height 39
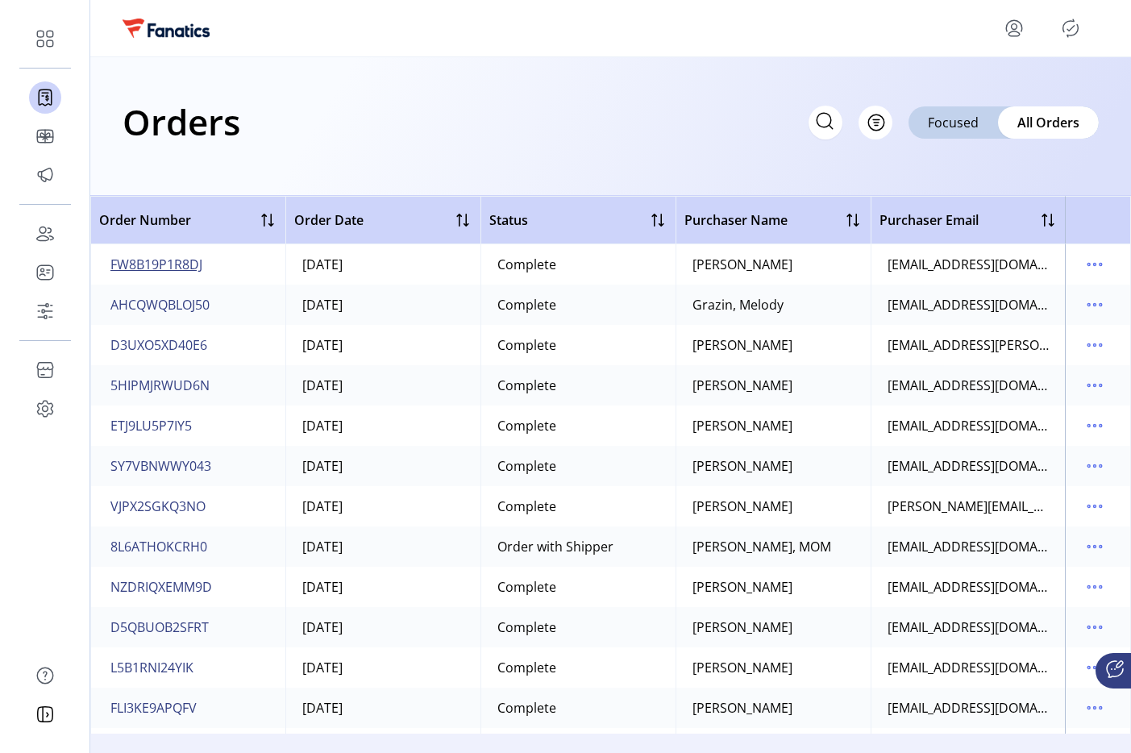
click at [169, 269] on span "FW8B19P1R8DJ" at bounding box center [156, 264] width 92 height 19
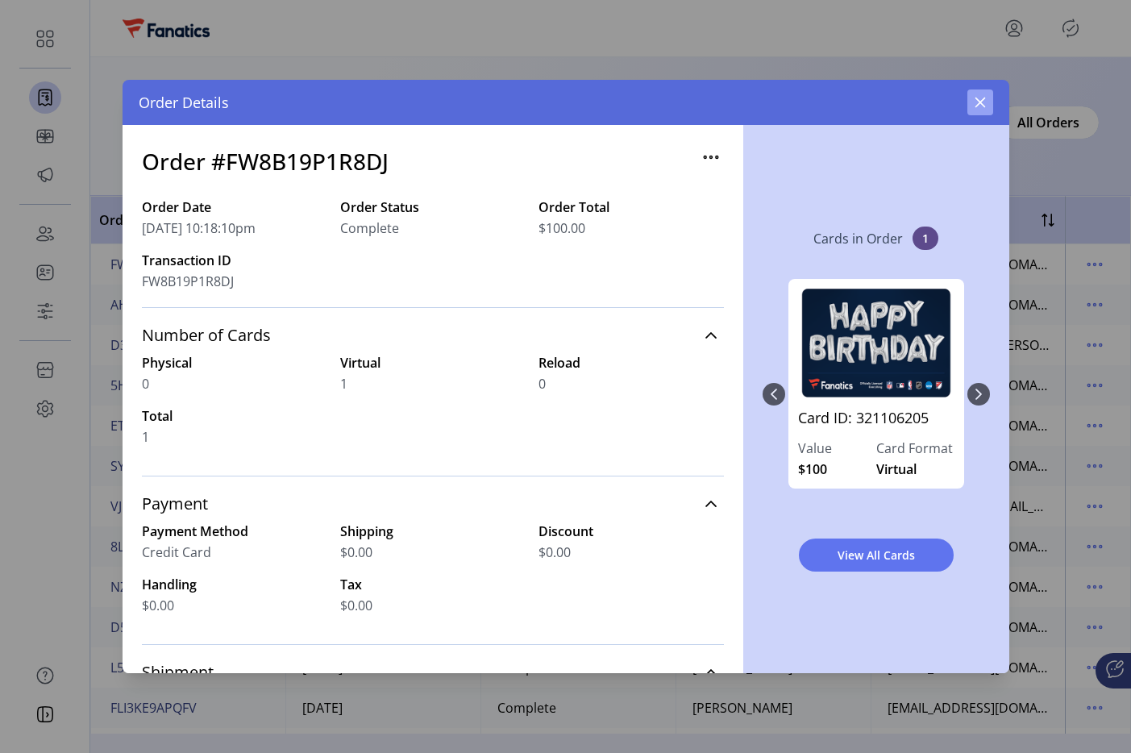
click at [981, 108] on icon "button" at bounding box center [980, 102] width 13 height 13
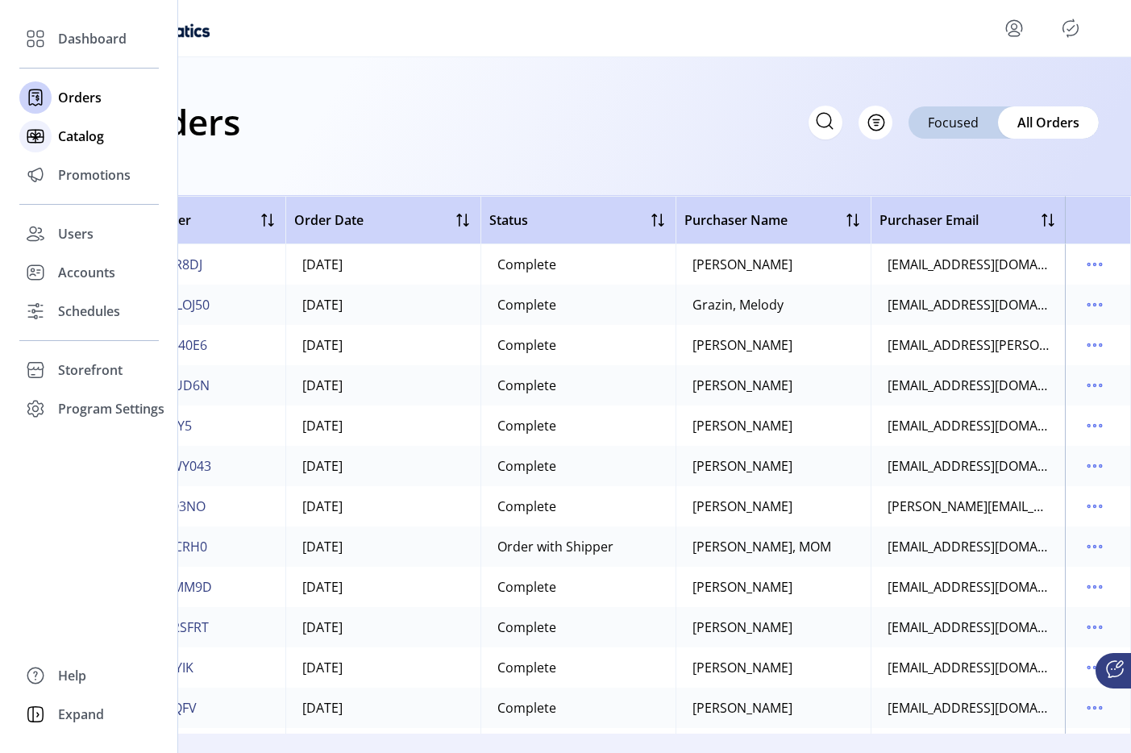
click at [44, 143] on icon at bounding box center [36, 136] width 26 height 26
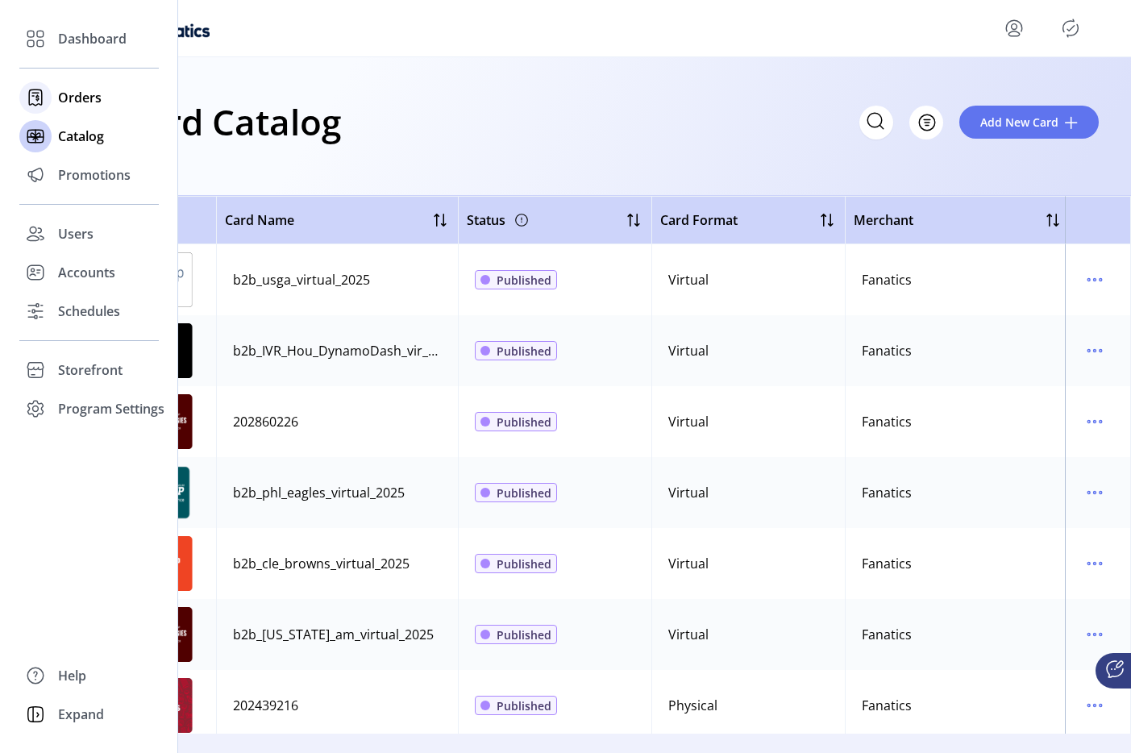
click at [47, 85] on icon at bounding box center [36, 98] width 26 height 26
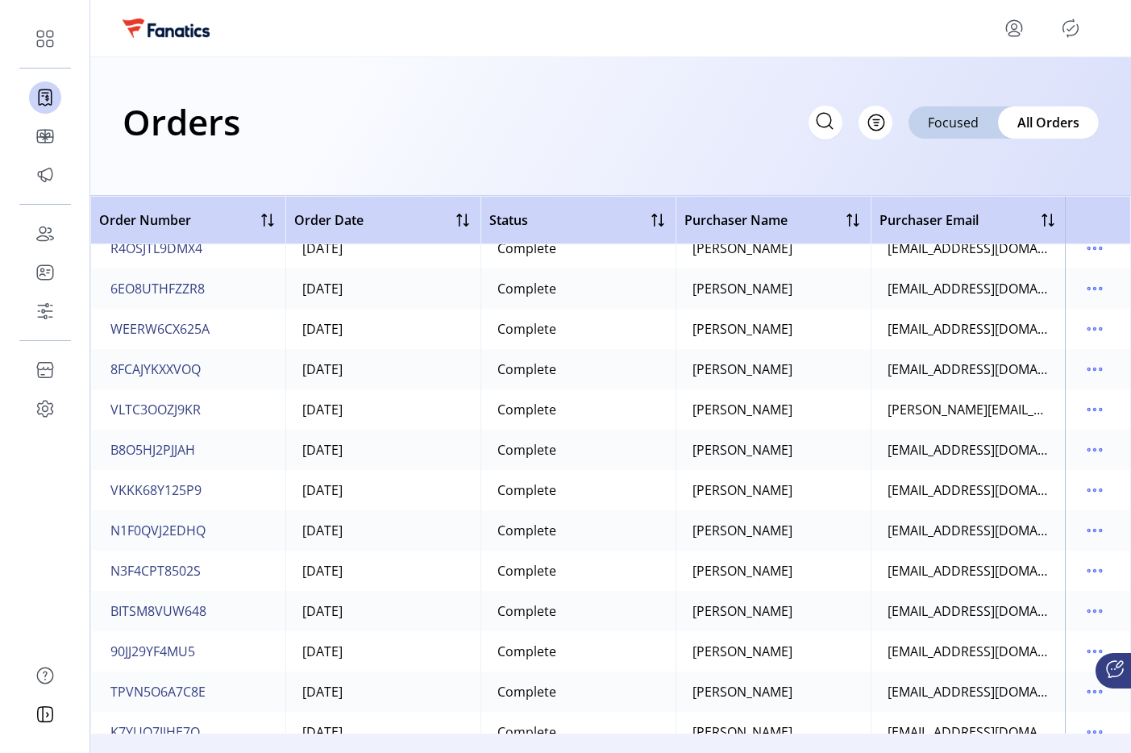
scroll to position [14232, 0]
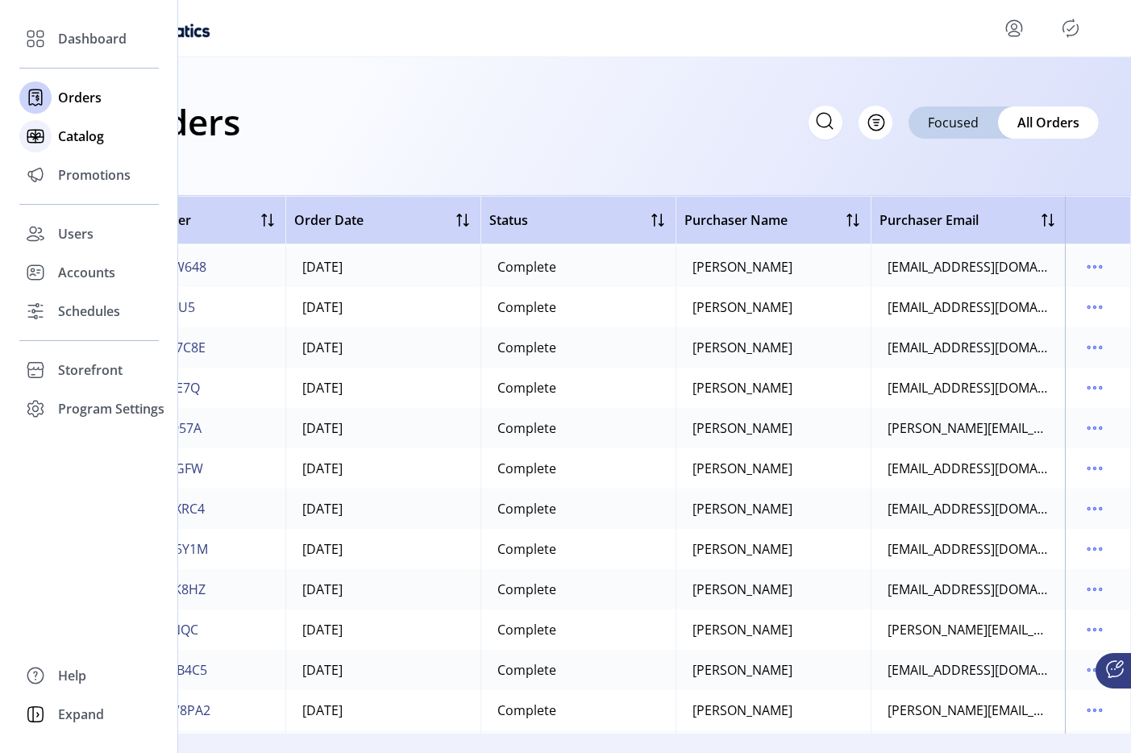
click at [52, 131] on div "Catalog" at bounding box center [89, 136] width 140 height 39
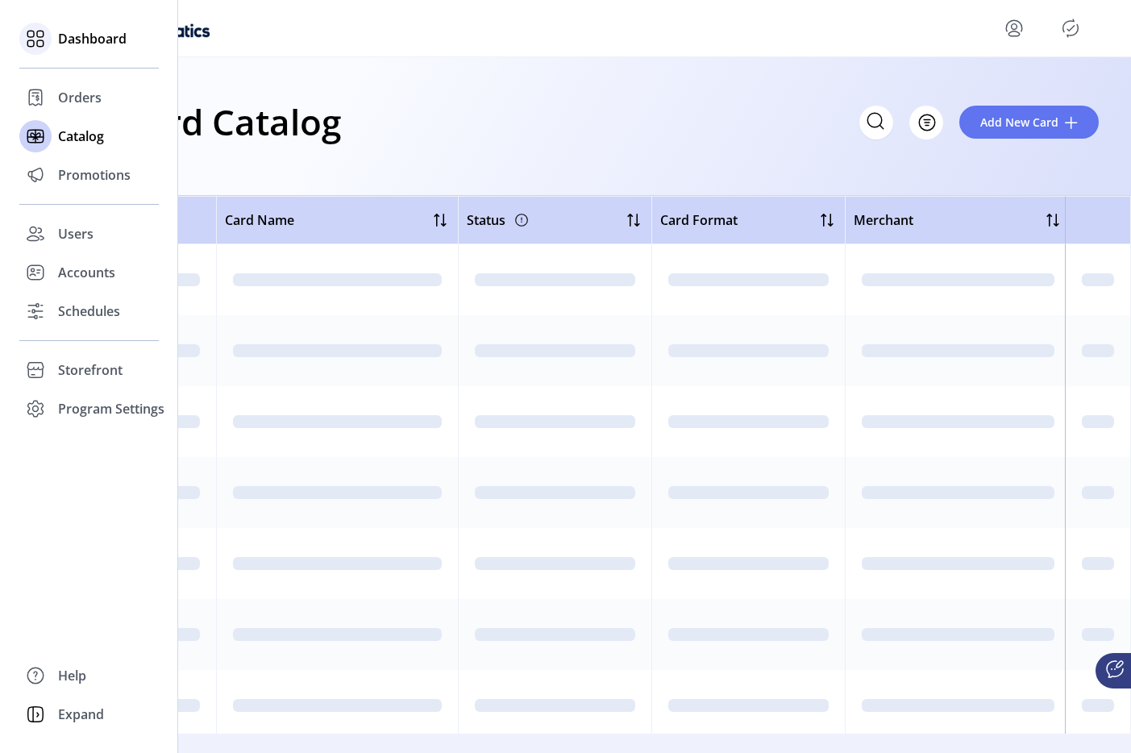
click at [72, 55] on div "Dashboard" at bounding box center [89, 38] width 140 height 39
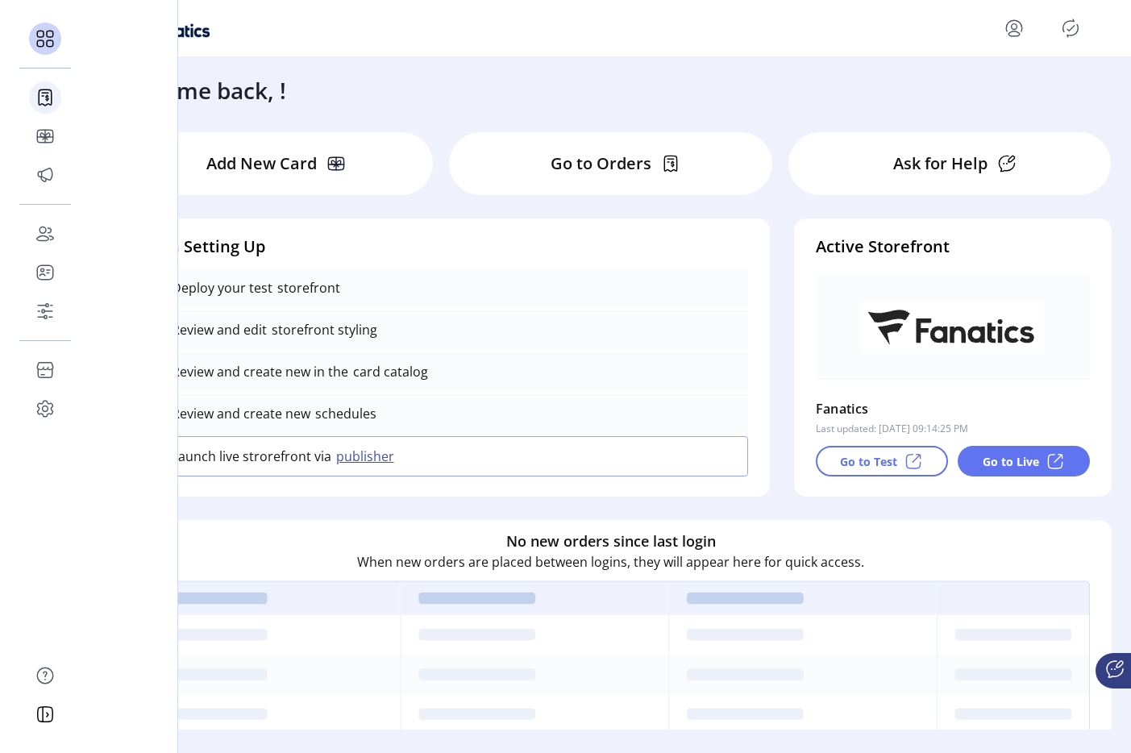
click at [48, 105] on icon at bounding box center [45, 98] width 26 height 26
click at [48, 105] on div at bounding box center [45, 97] width 32 height 32
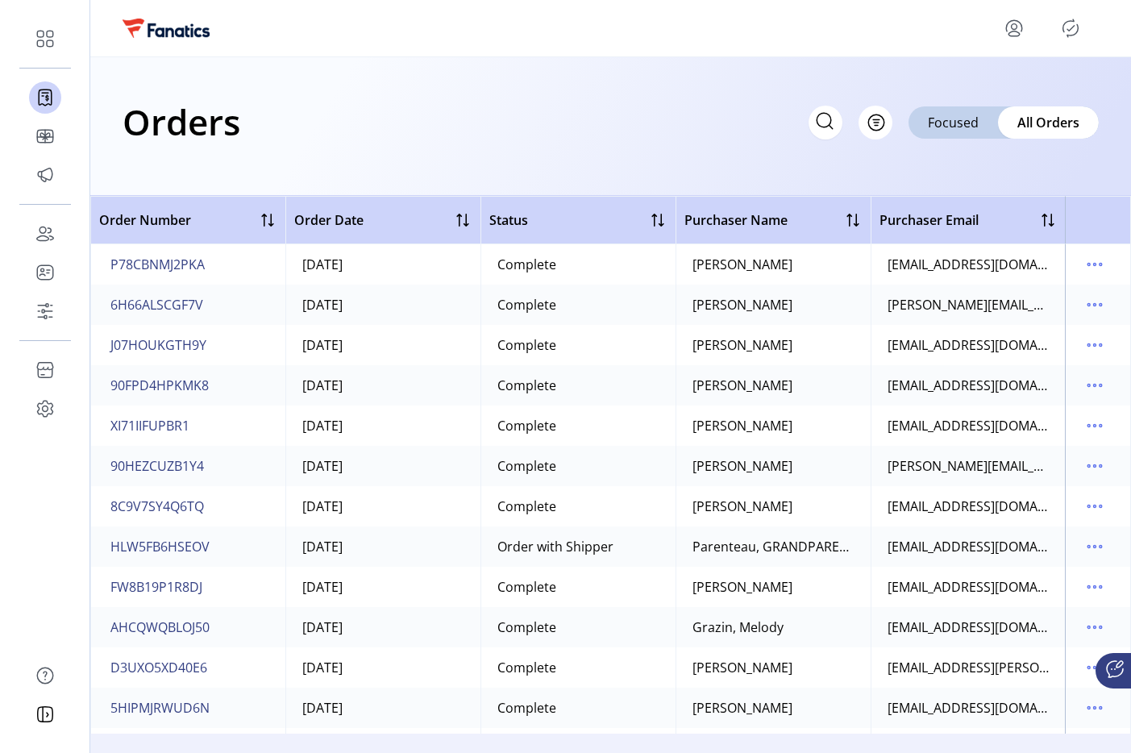
click at [299, 121] on div "Orders Filter Focused All Orders" at bounding box center [611, 122] width 977 height 56
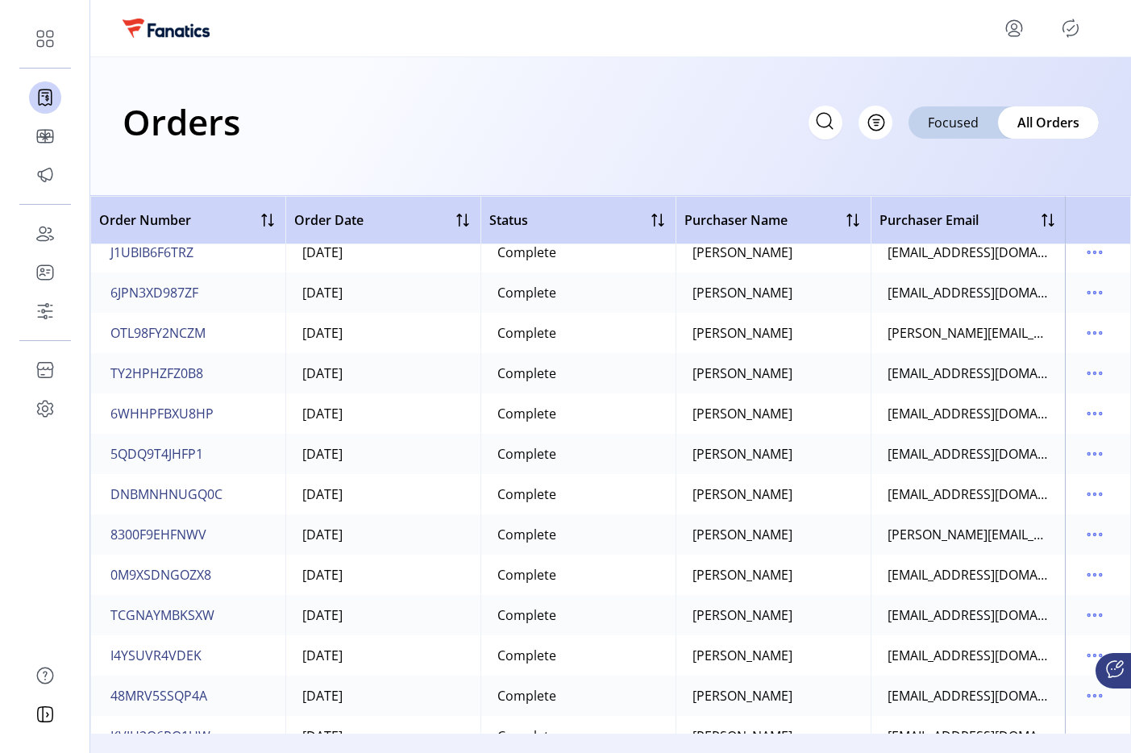
scroll to position [26175, 0]
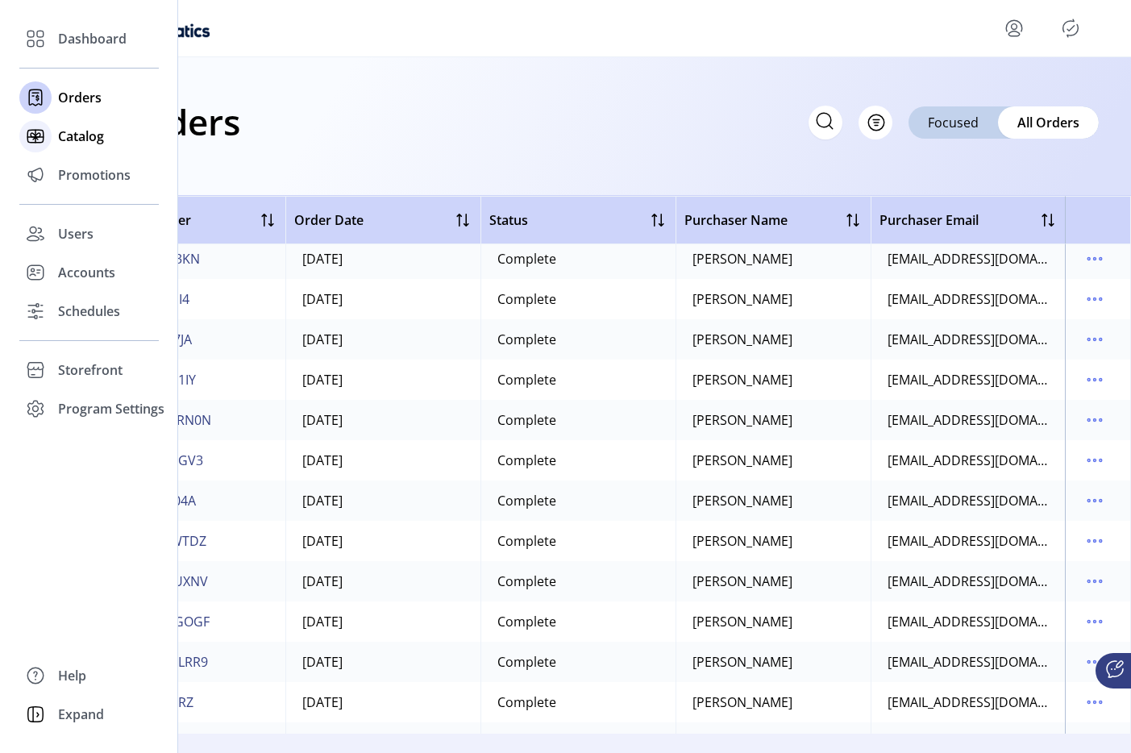
click at [35, 147] on icon at bounding box center [36, 136] width 26 height 26
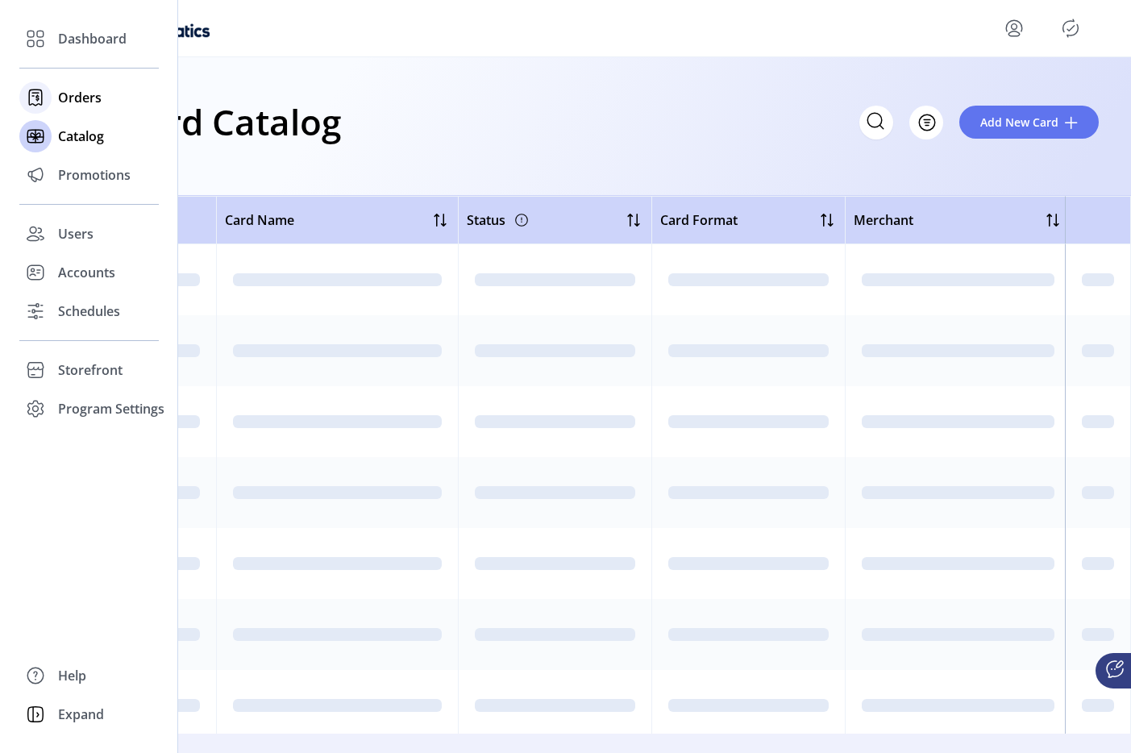
click at [94, 78] on div "Orders" at bounding box center [89, 97] width 140 height 39
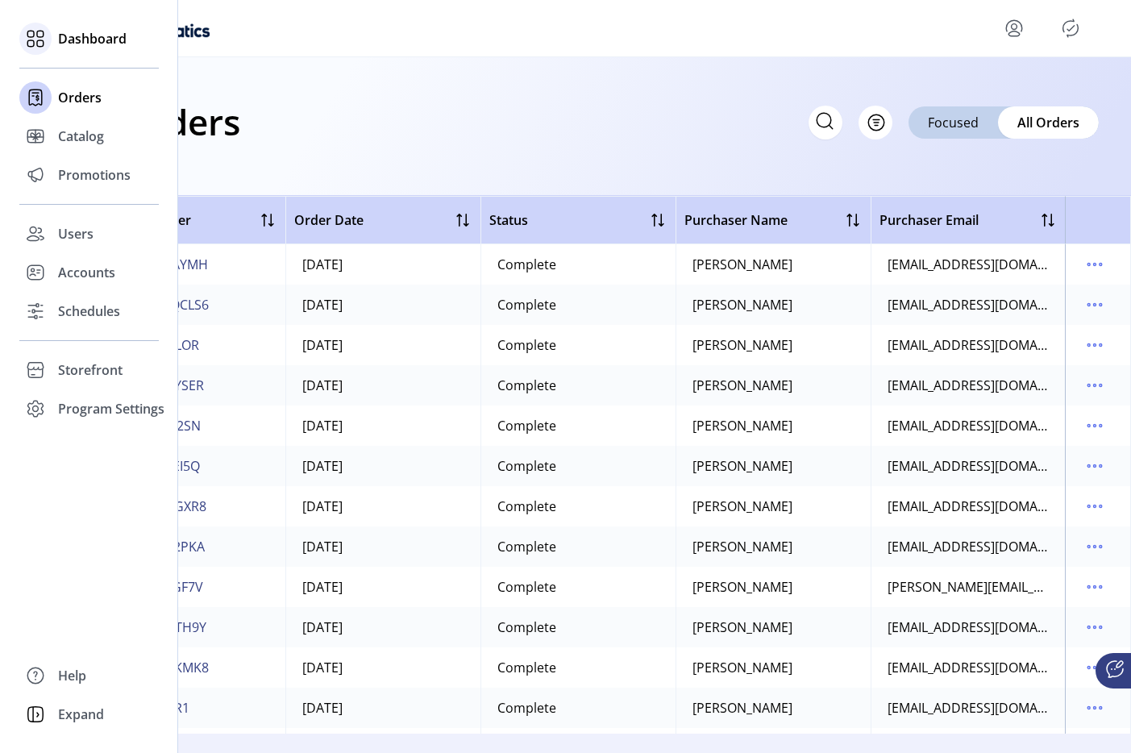
click at [84, 33] on span "Dashboard" at bounding box center [92, 38] width 69 height 19
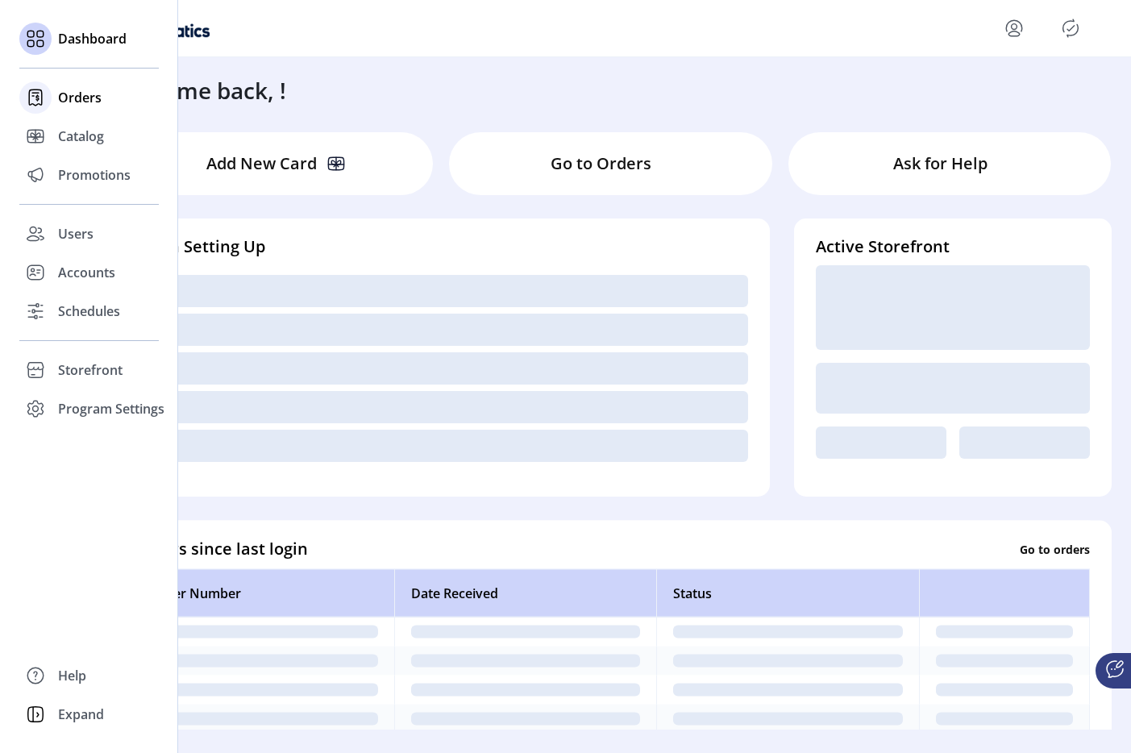
click at [88, 95] on span "Orders" at bounding box center [80, 97] width 44 height 19
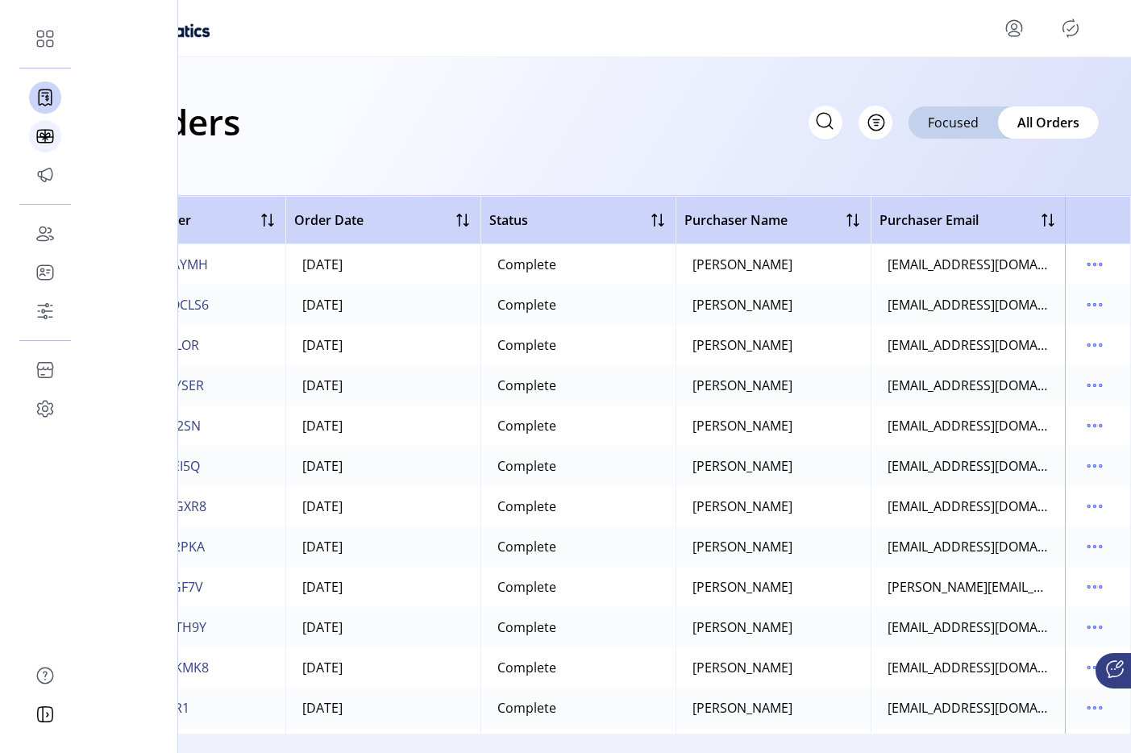
click at [56, 140] on icon at bounding box center [45, 136] width 26 height 26
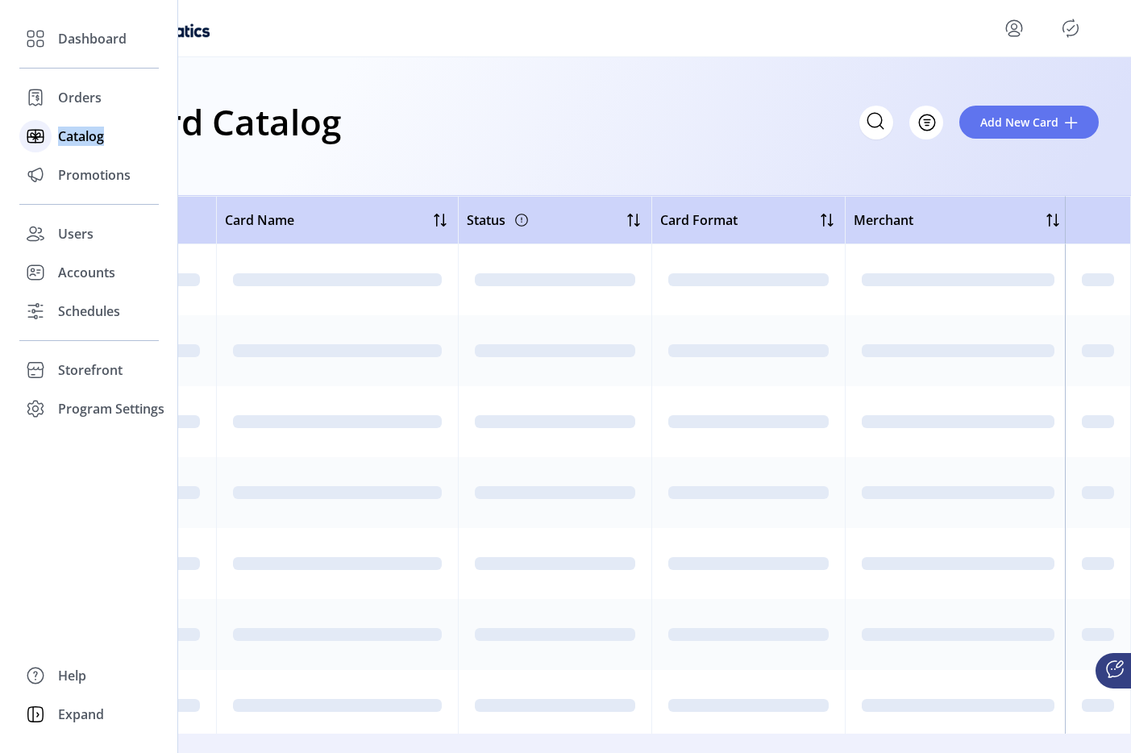
click at [56, 140] on div "Catalog" at bounding box center [89, 136] width 140 height 39
click at [53, 109] on div "Orders" at bounding box center [89, 97] width 140 height 39
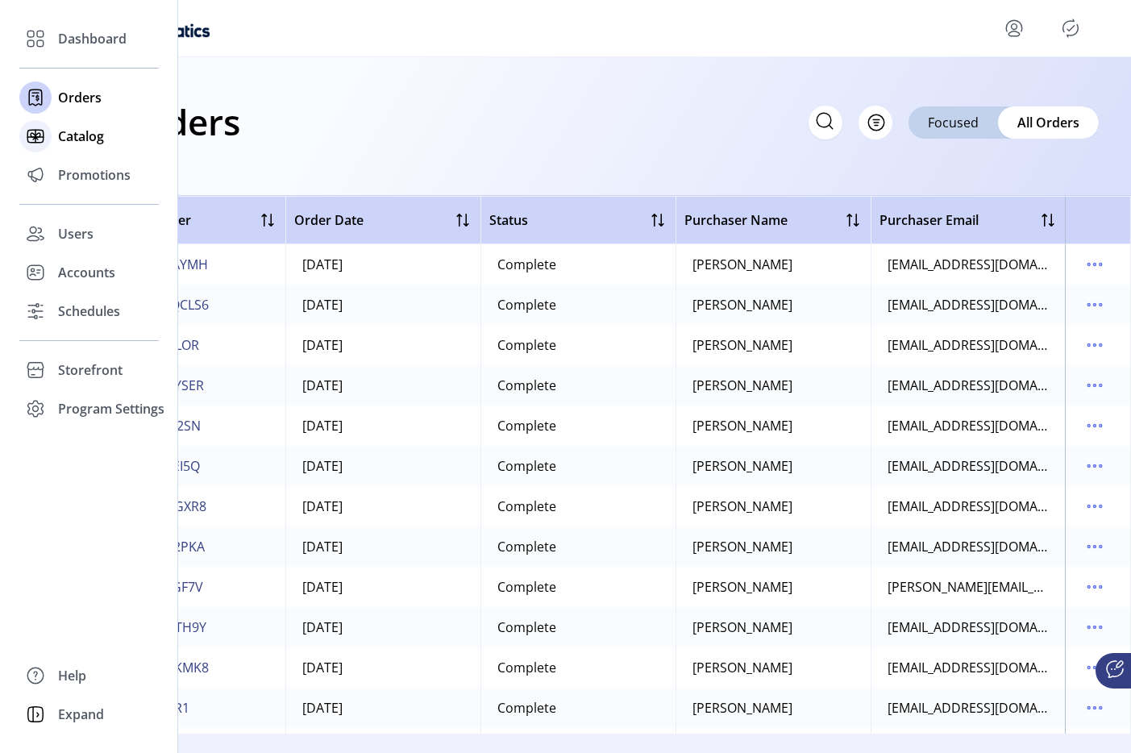
click at [53, 140] on div "Catalog" at bounding box center [89, 136] width 140 height 39
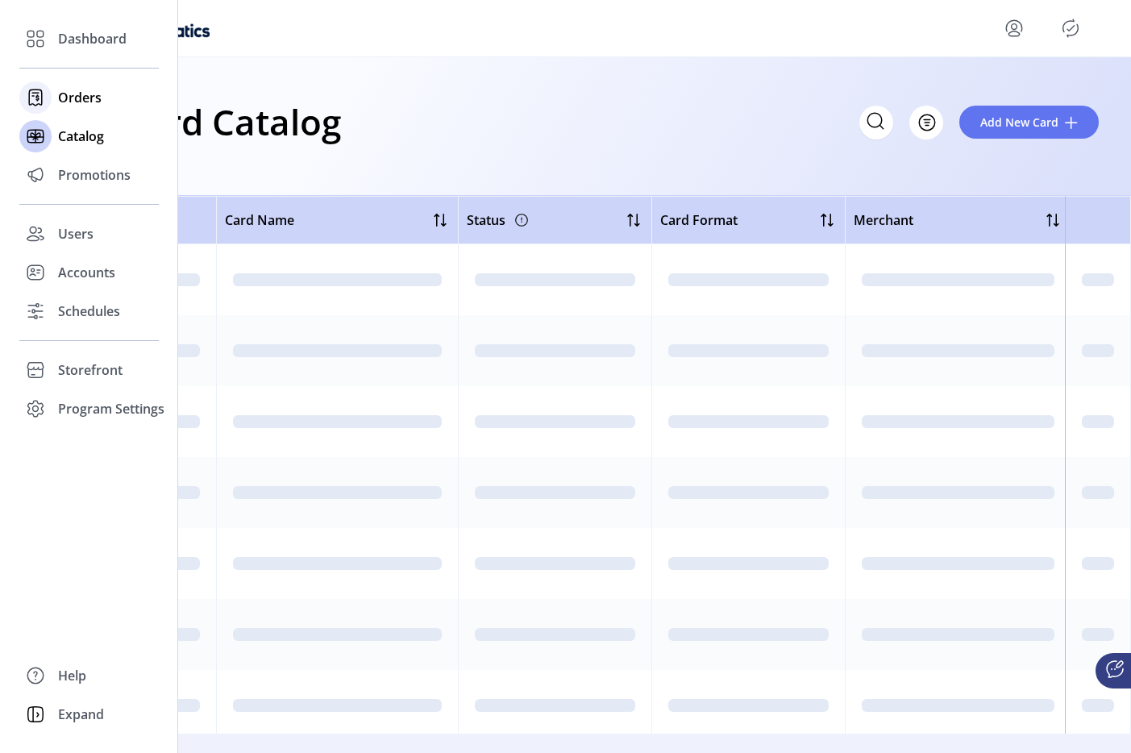
click at [82, 102] on span "Orders" at bounding box center [80, 97] width 44 height 19
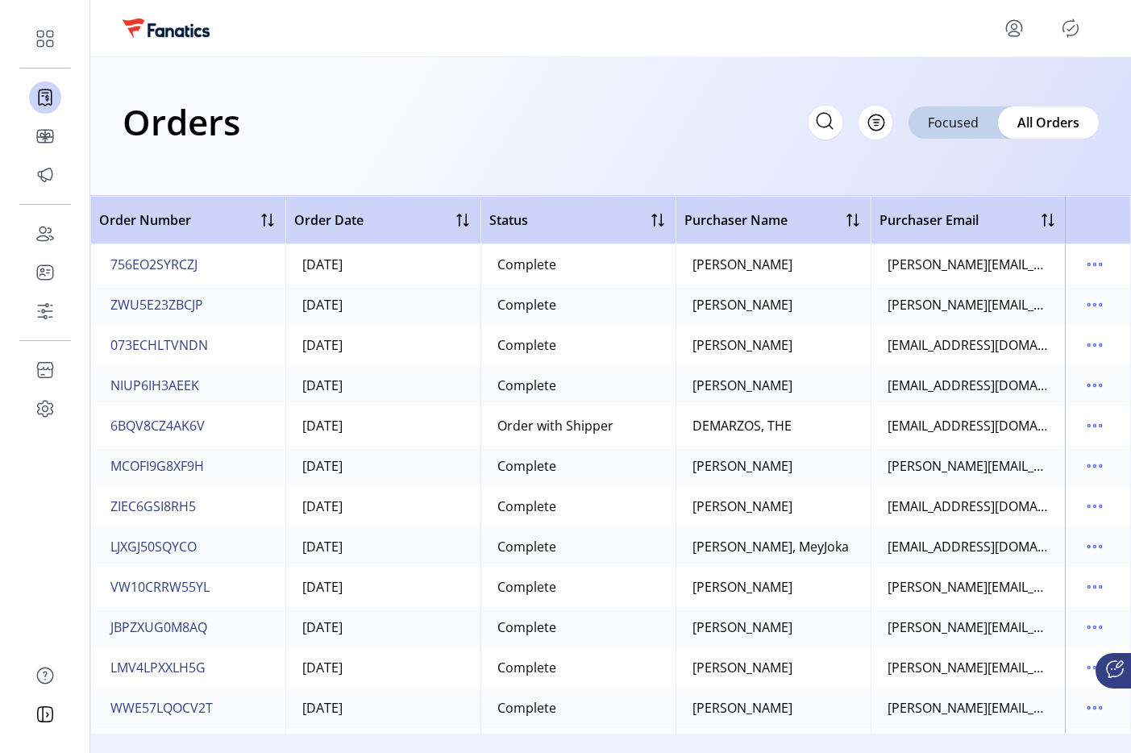
click at [1020, 27] on icon "menu" at bounding box center [1015, 28] width 26 height 26
click at [939, 94] on span "Sign Out" at bounding box center [956, 91] width 121 height 13
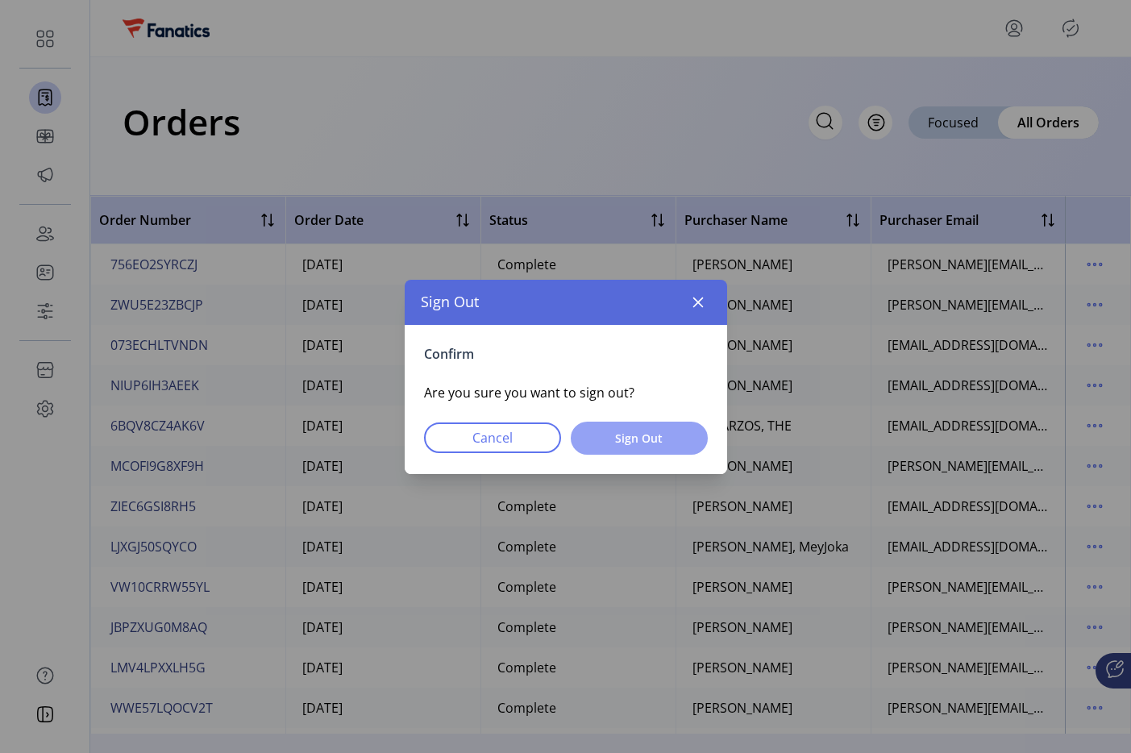
click at [619, 436] on span "Sign Out" at bounding box center [639, 438] width 95 height 17
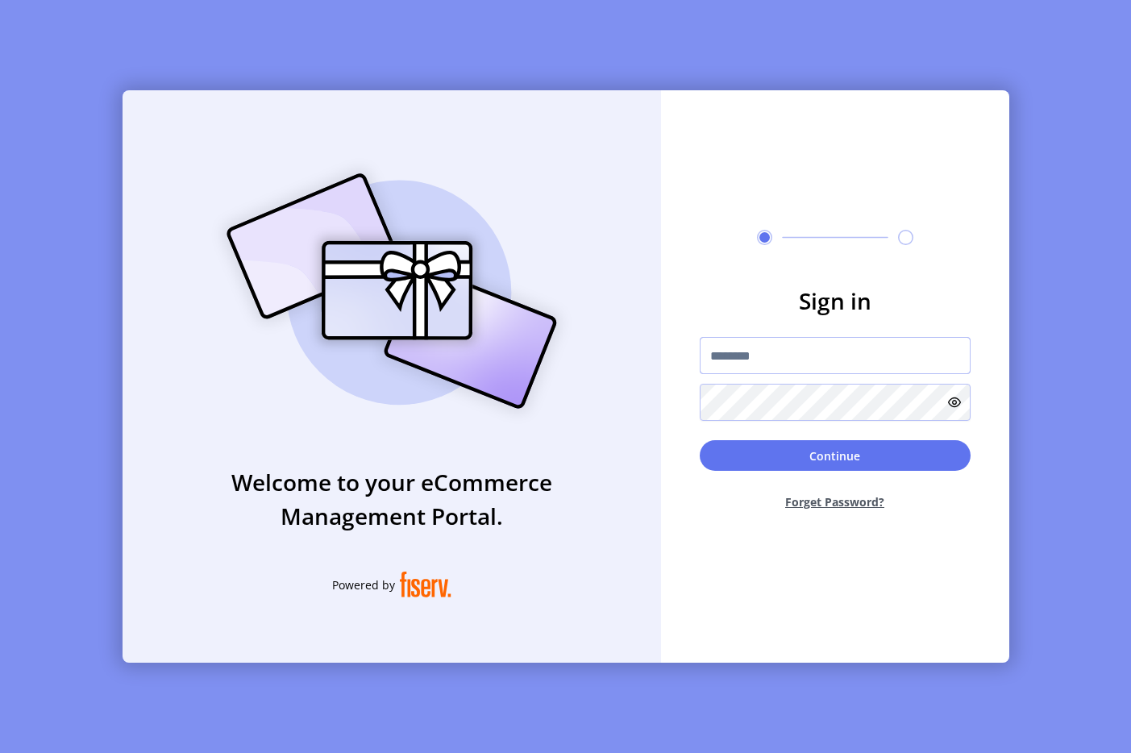
click at [705, 356] on input "text" at bounding box center [835, 355] width 271 height 37
type input "**********"
click at [774, 452] on button "Continue" at bounding box center [835, 455] width 271 height 31
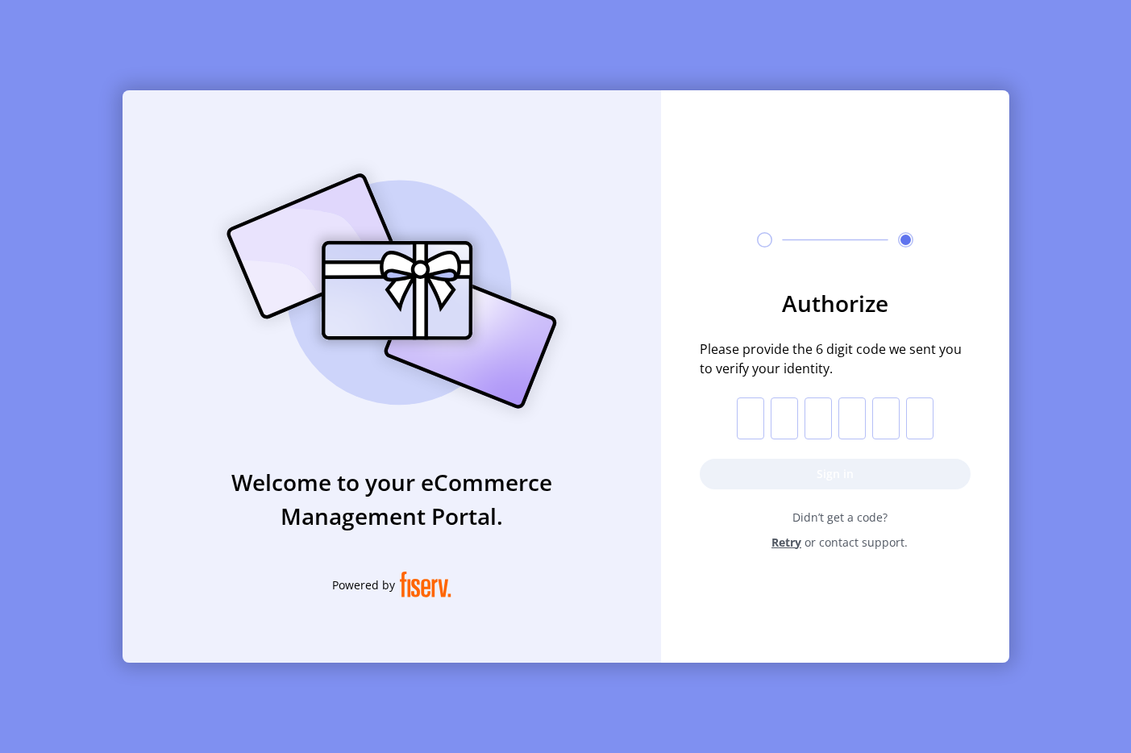
click at [756, 416] on input "text" at bounding box center [750, 419] width 27 height 42
paste input "*"
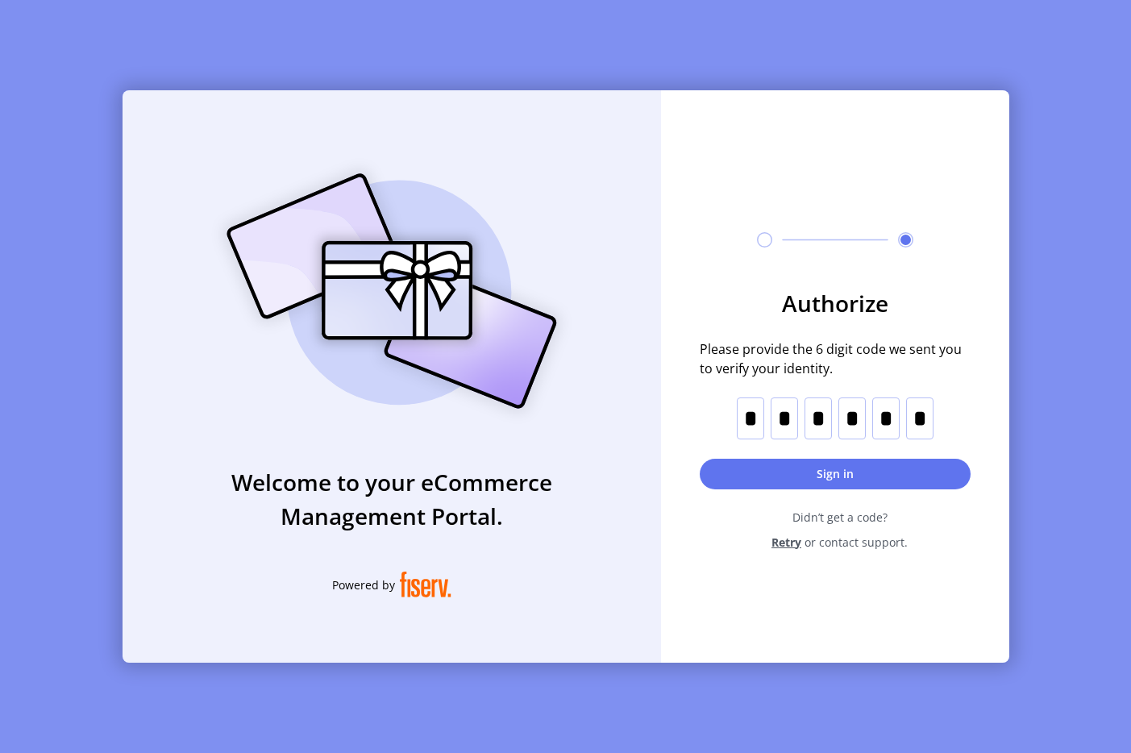
type input "*"
click at [754, 459] on button "Sign in" at bounding box center [835, 474] width 271 height 31
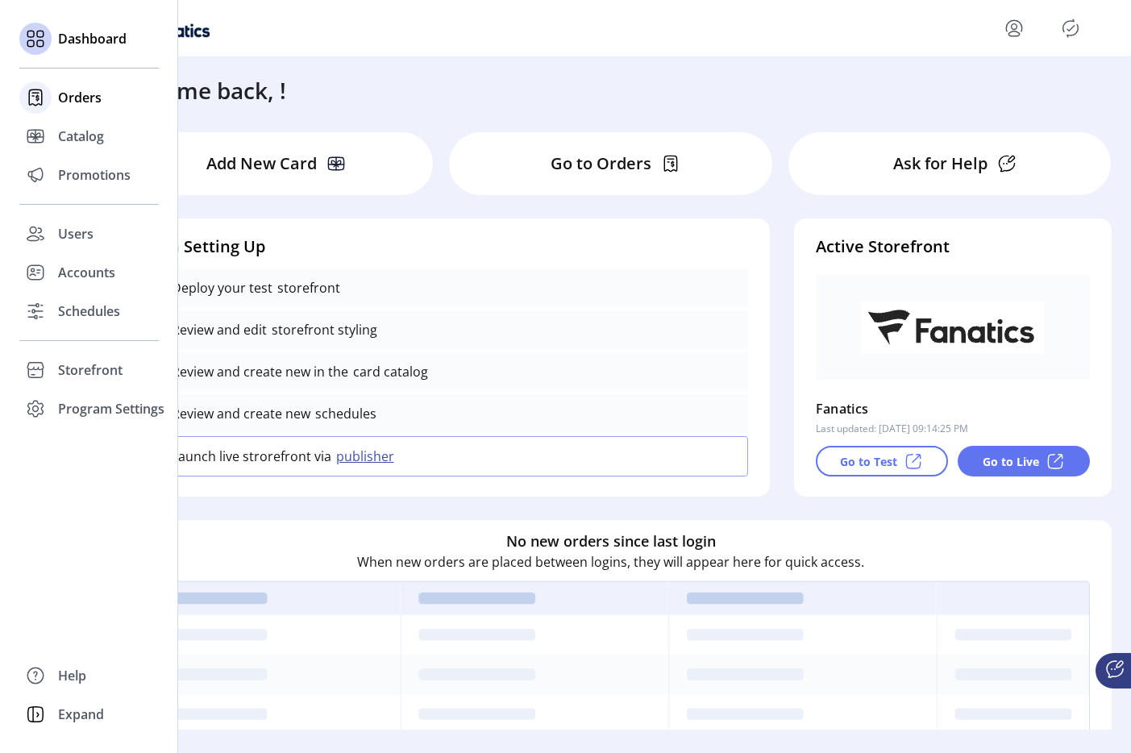
click at [42, 104] on icon at bounding box center [36, 98] width 26 height 26
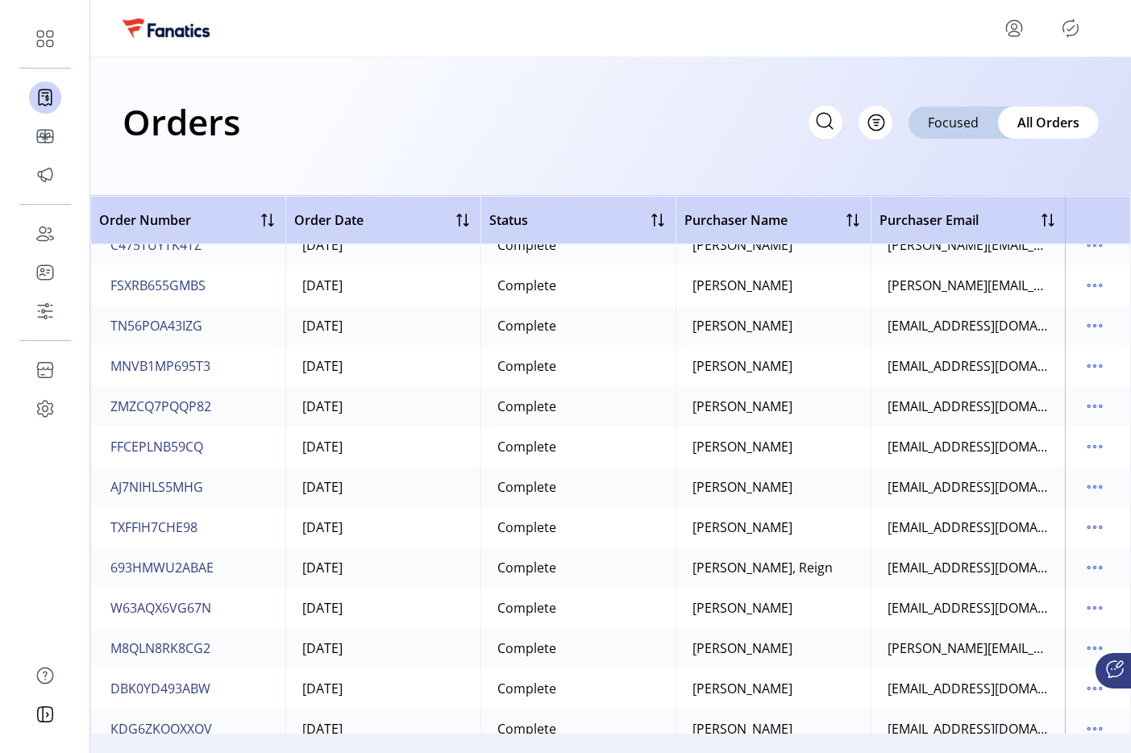
scroll to position [19270, 0]
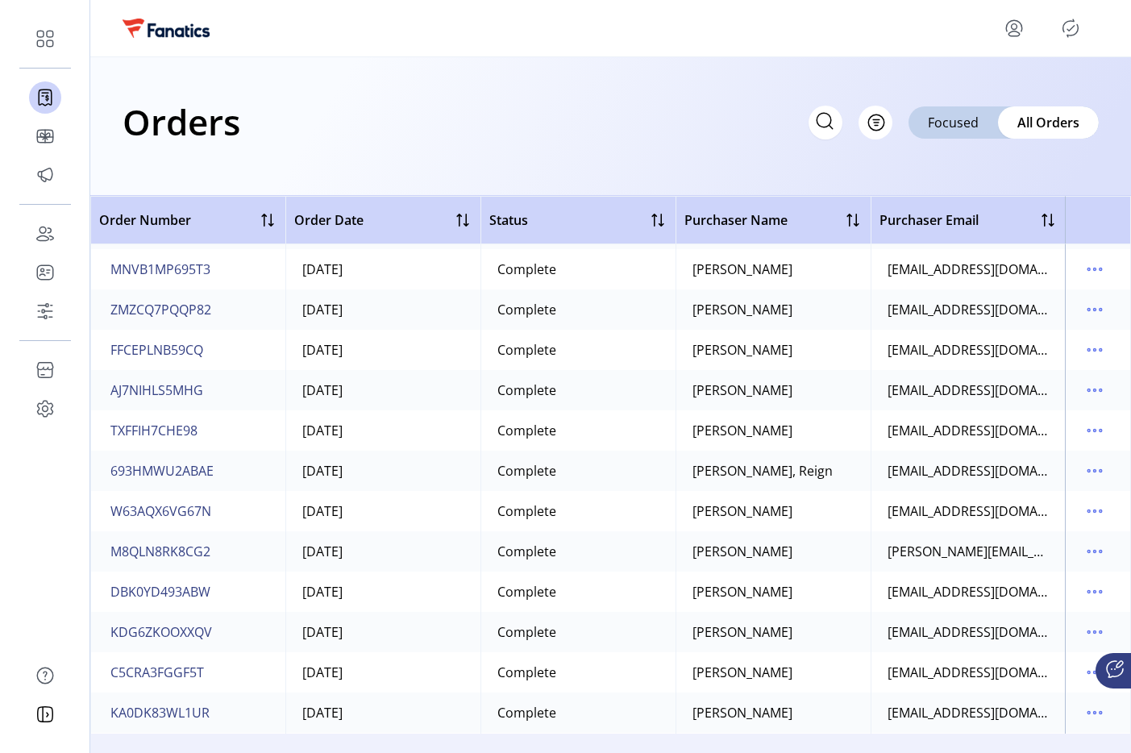
click at [820, 133] on icon at bounding box center [825, 121] width 26 height 26
paste input "**********"
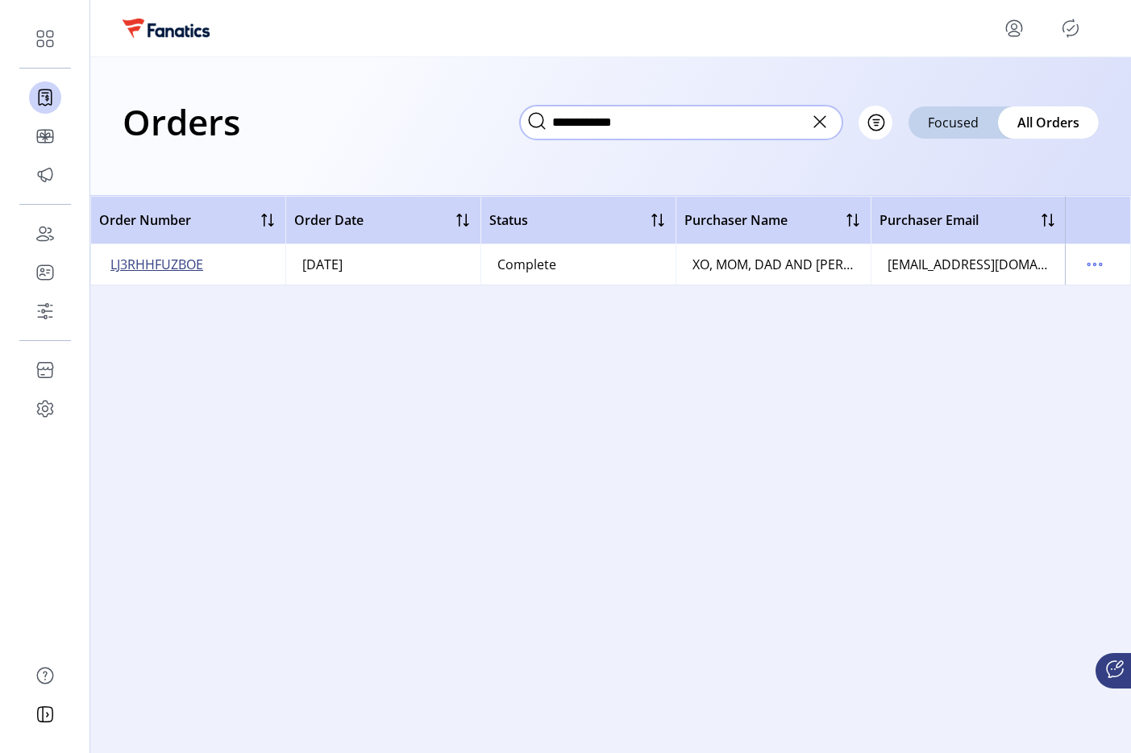
type input "**********"
click at [194, 267] on span "LJ3RHHFUZBOE" at bounding box center [156, 264] width 93 height 19
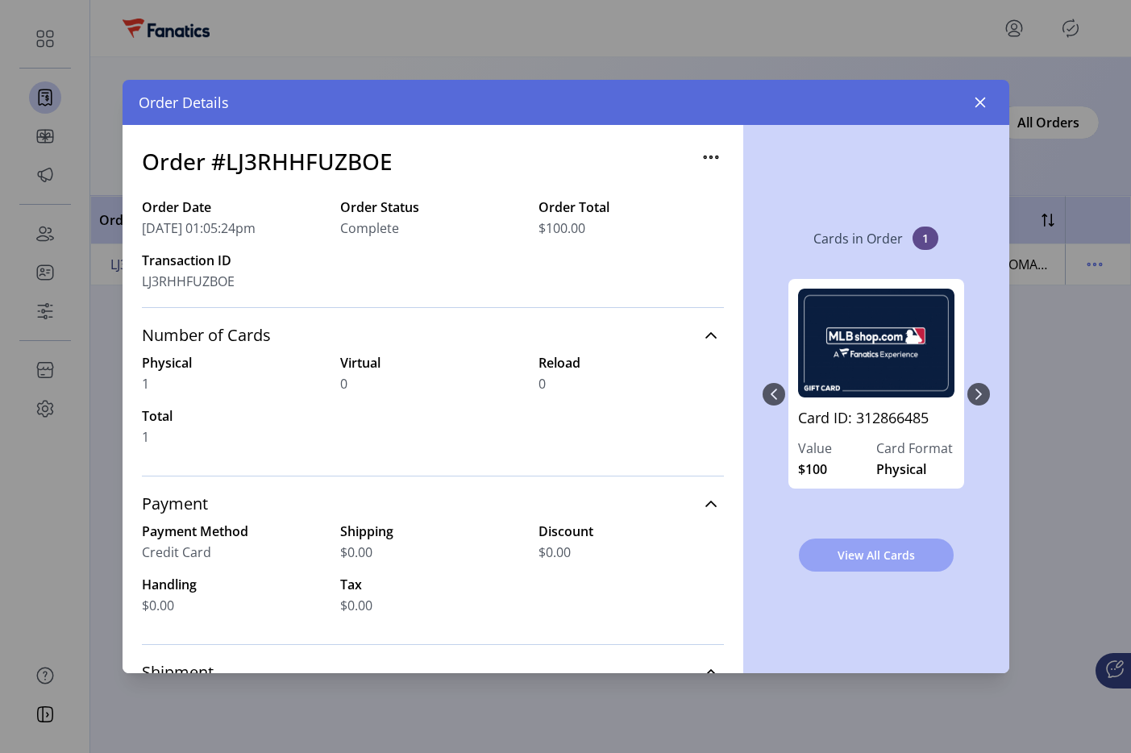
click at [852, 563] on span "View All Cards" at bounding box center [876, 555] width 113 height 17
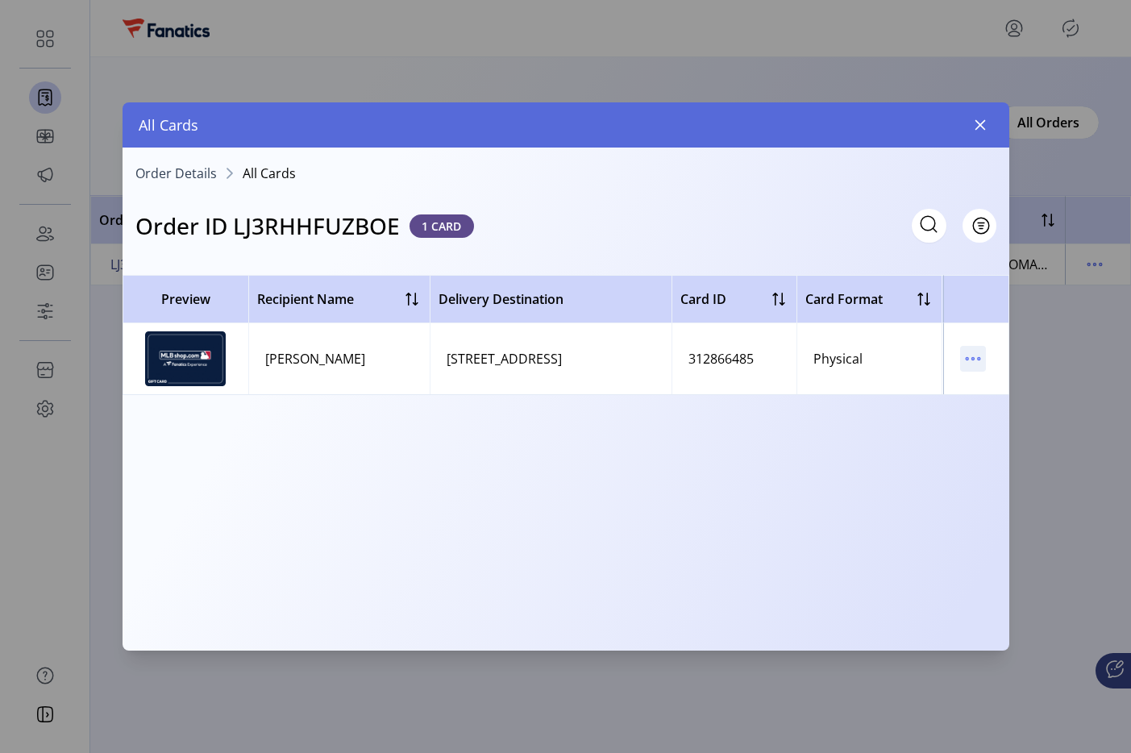
click at [979, 367] on icon "menu" at bounding box center [973, 359] width 26 height 26
click at [979, 389] on span "View Card Details" at bounding box center [1041, 390] width 134 height 13
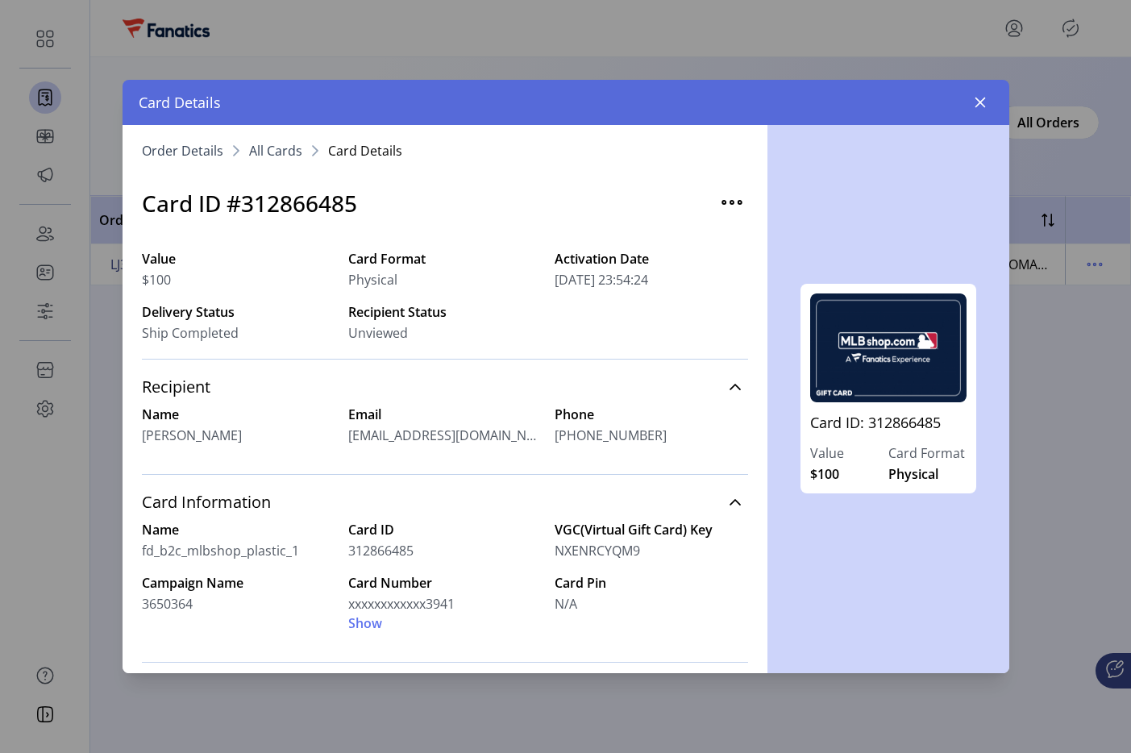
click at [271, 147] on span "All Cards" at bounding box center [275, 150] width 53 height 13
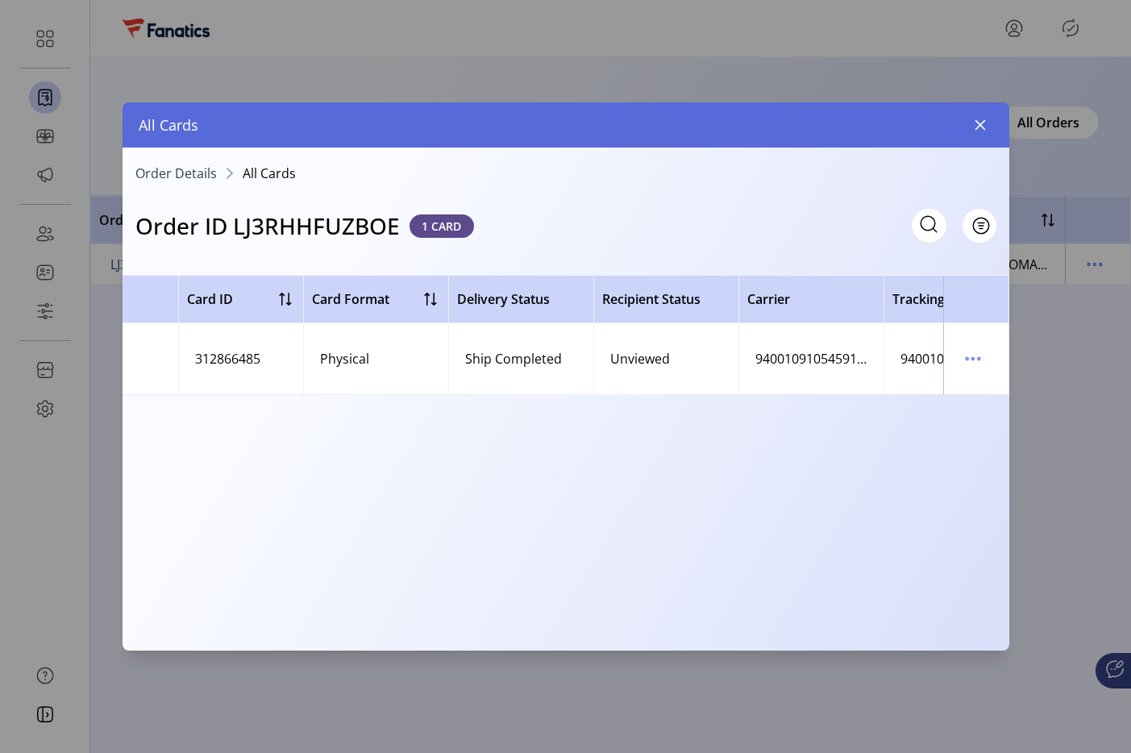
scroll to position [0, 579]
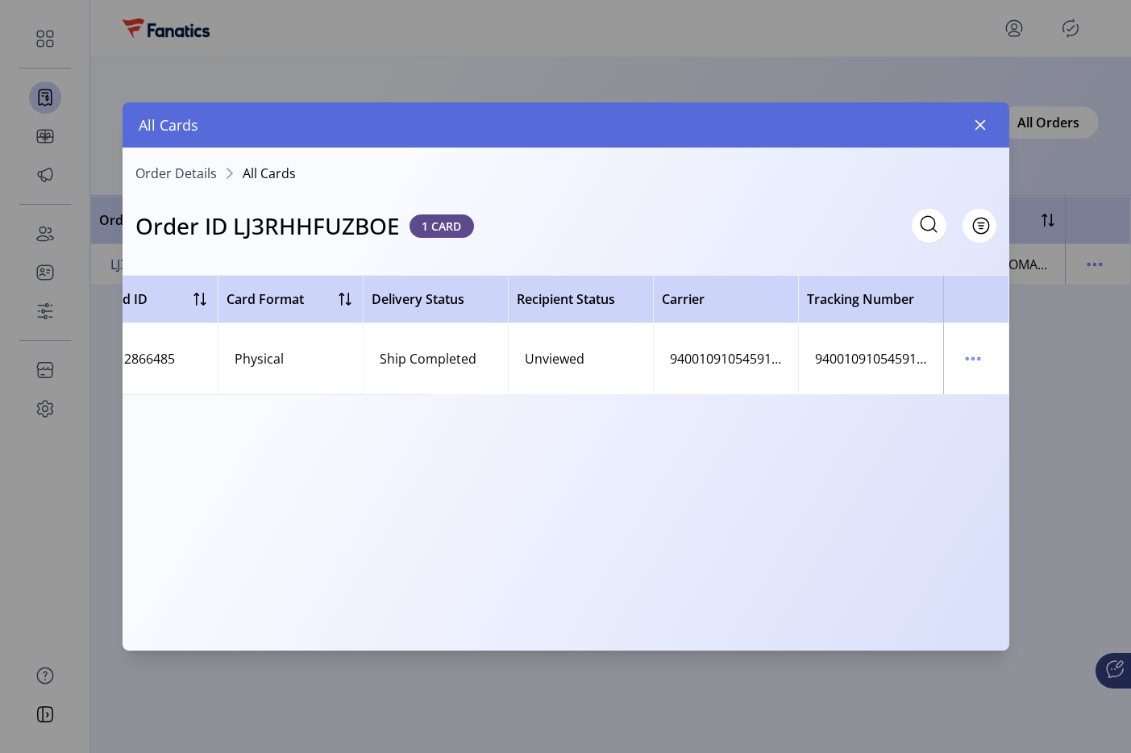
click at [208, 170] on span "Order Details" at bounding box center [175, 173] width 81 height 13
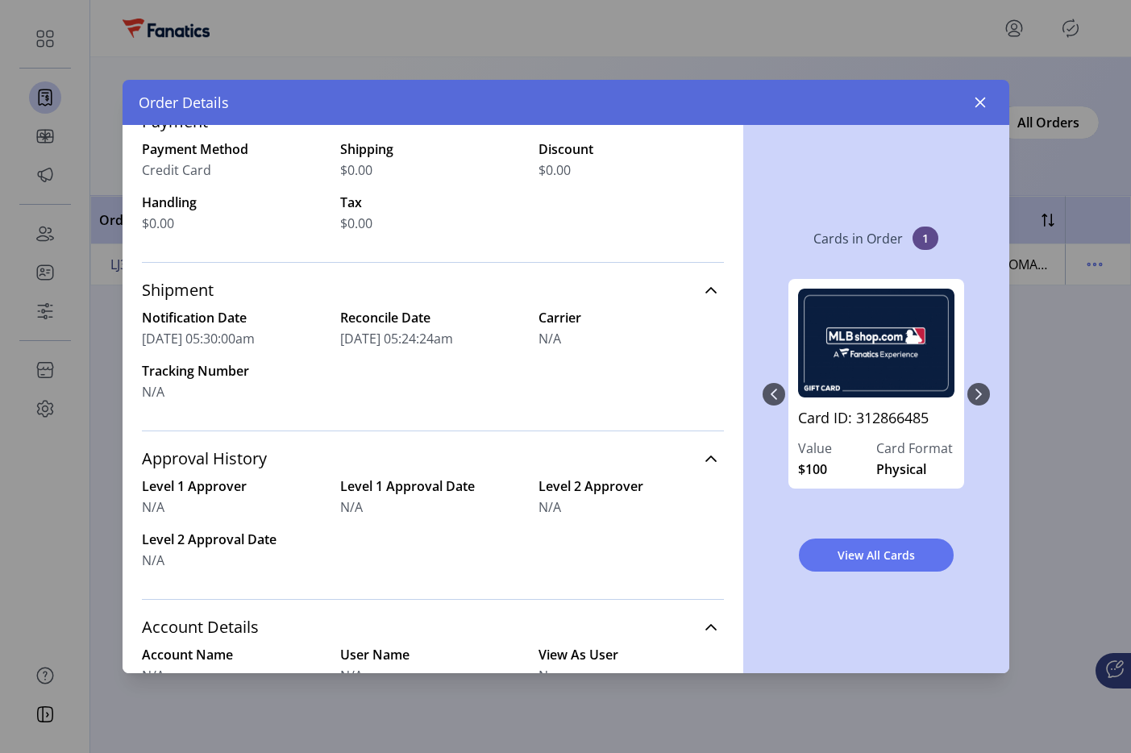
scroll to position [387, 0]
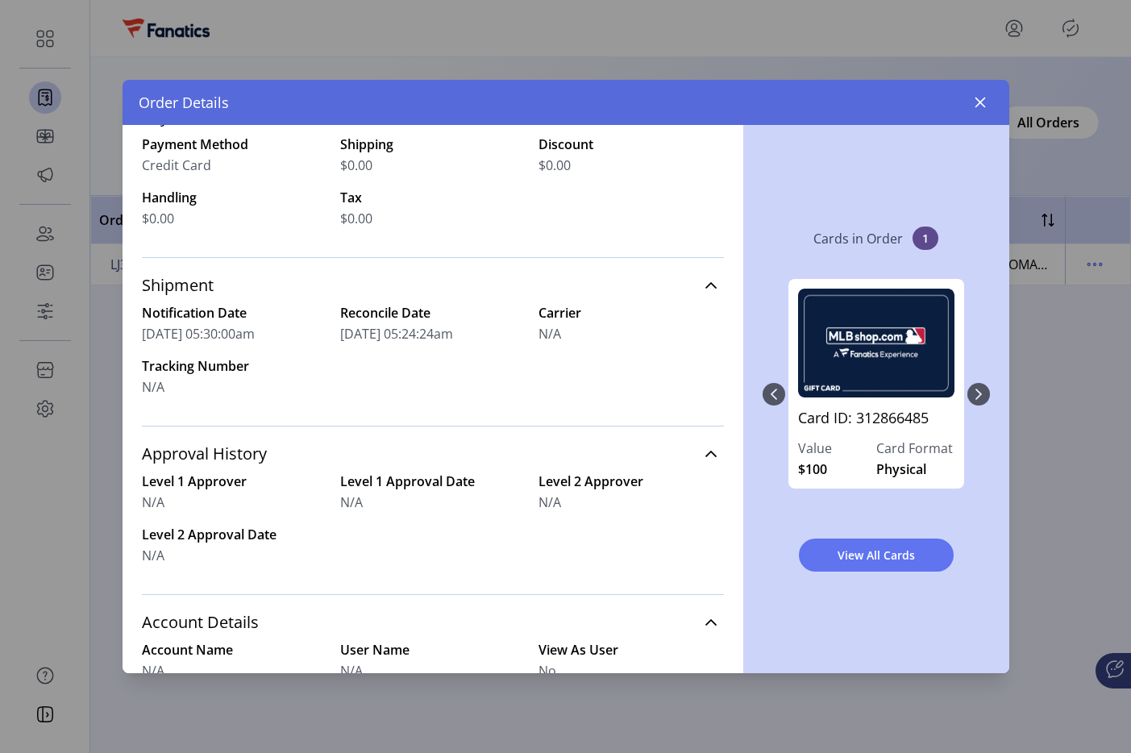
drag, startPoint x: 533, startPoint y: 330, endPoint x: 569, endPoint y: 336, distance: 36.1
click at [569, 336] on div "N/A" at bounding box center [631, 333] width 185 height 19
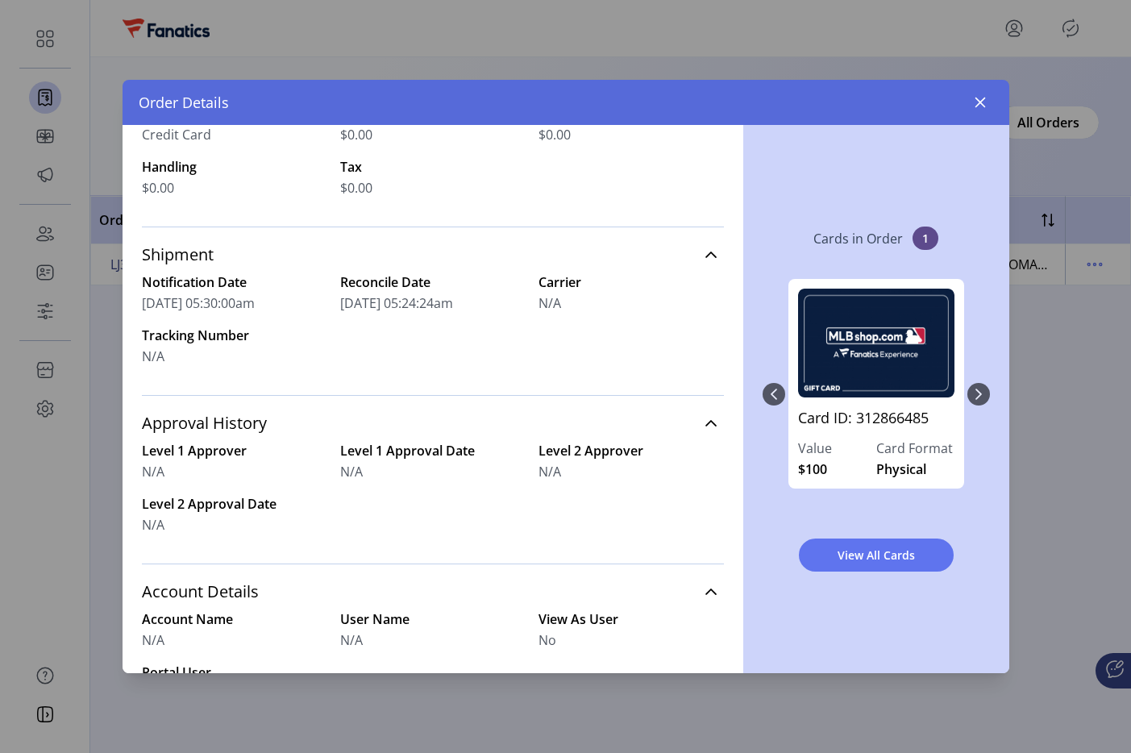
scroll to position [419, 0]
click at [981, 100] on icon "button" at bounding box center [980, 103] width 10 height 10
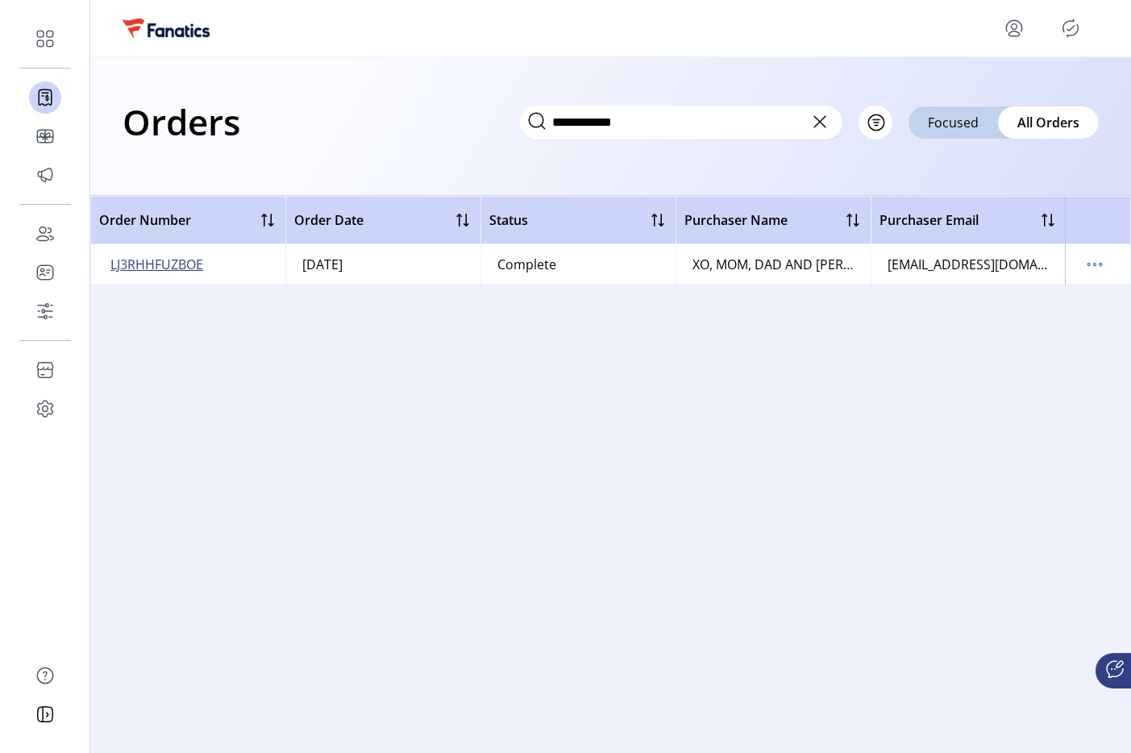
click at [185, 265] on span "LJ3RHHFUZBOE" at bounding box center [156, 264] width 93 height 19
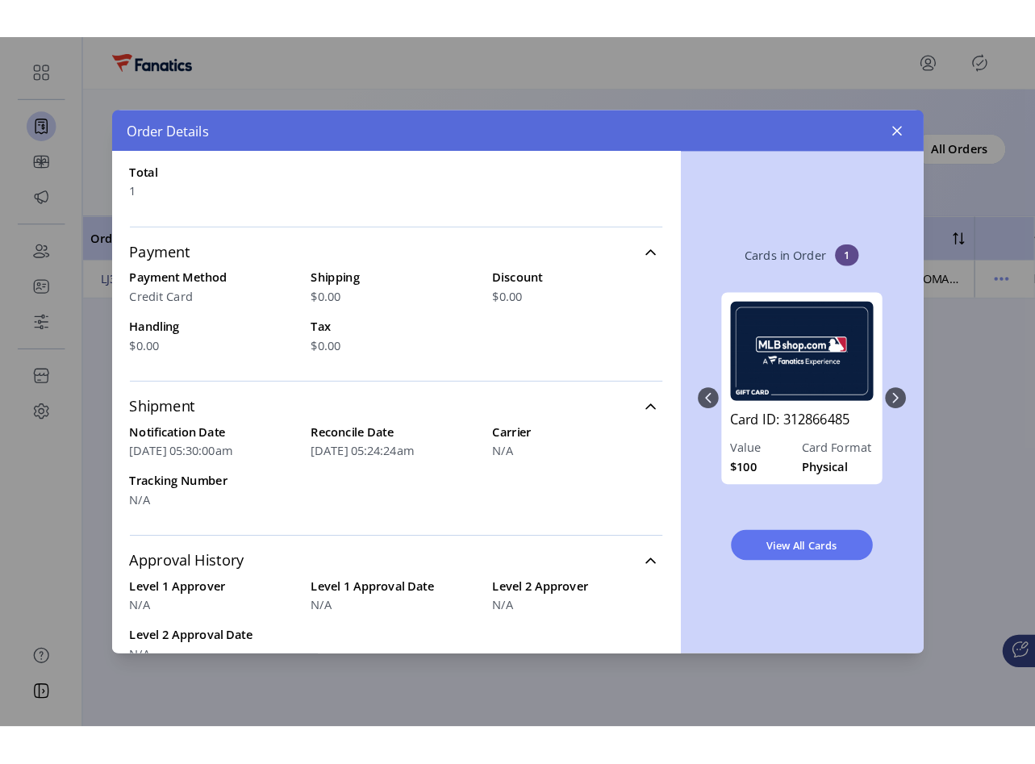
scroll to position [269, 0]
